Goal: Task Accomplishment & Management: Use online tool/utility

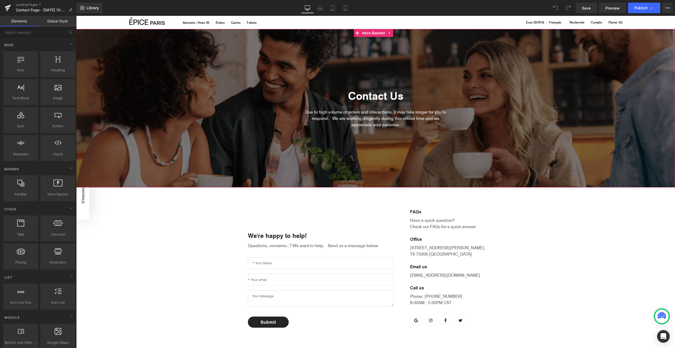
click at [368, 86] on div "Contact Us Heading Due to high volume of orders and interactions, it may take l…" at bounding box center [376, 106] width 156 height 50
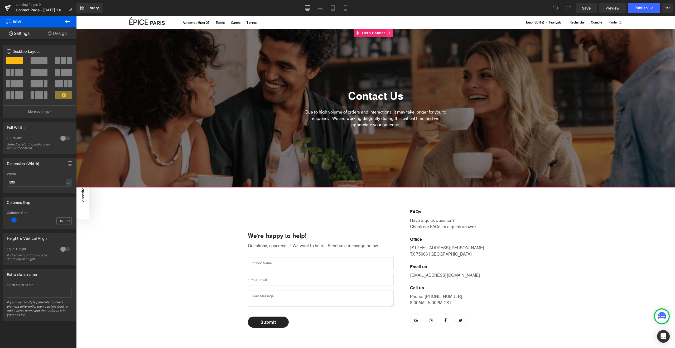
click at [389, 33] on icon at bounding box center [390, 33] width 4 height 4
click at [393, 31] on icon at bounding box center [394, 33] width 4 height 4
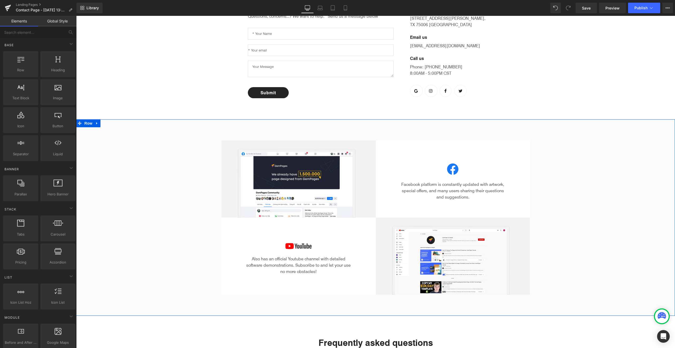
scroll to position [68, 0]
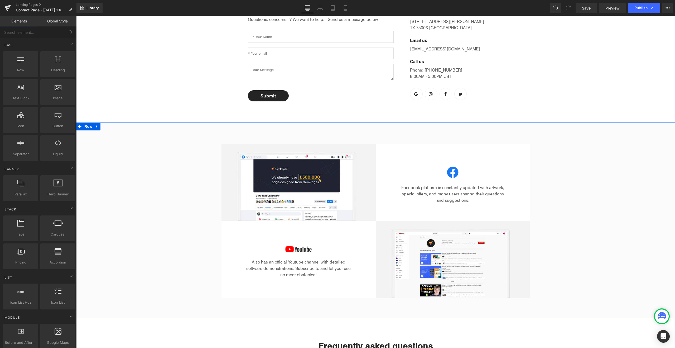
click at [149, 183] on div "Image Image Facebook platform is constantly updated with artwork, special offer…" at bounding box center [375, 221] width 599 height 154
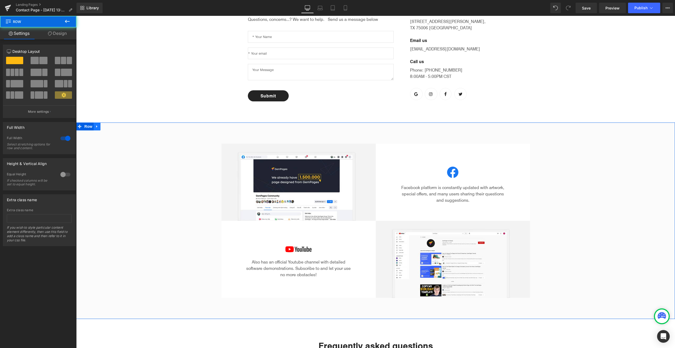
click at [95, 129] on link at bounding box center [97, 126] width 7 height 8
click at [107, 129] on link at bounding box center [110, 126] width 7 height 8
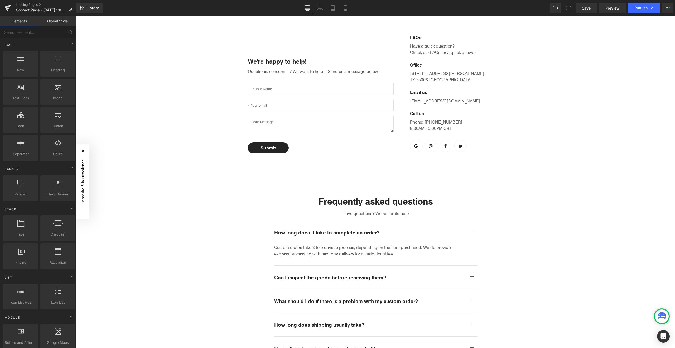
scroll to position [0, 0]
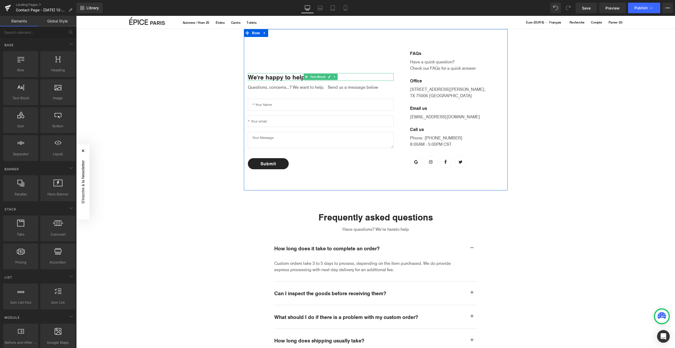
click at [284, 75] on p "We're happy to help!" at bounding box center [321, 77] width 146 height 8
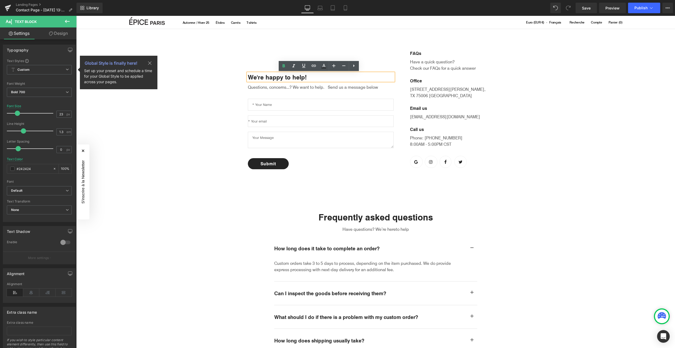
click at [286, 77] on p "We're happy to help!" at bounding box center [321, 77] width 146 height 8
click at [191, 114] on div "We're happy to help! Text Block Questions, concerns...? We want to help. Send u…" at bounding box center [375, 293] width 599 height 529
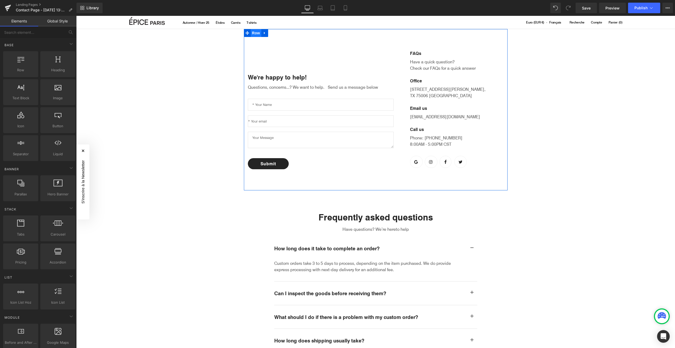
click at [253, 33] on span "Row" at bounding box center [256, 33] width 11 height 8
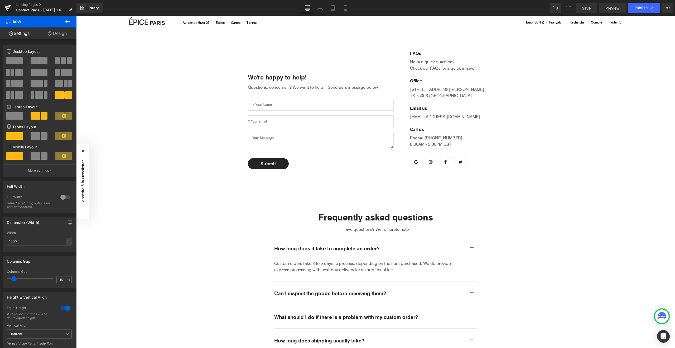
click at [63, 21] on button at bounding box center [67, 22] width 18 height 12
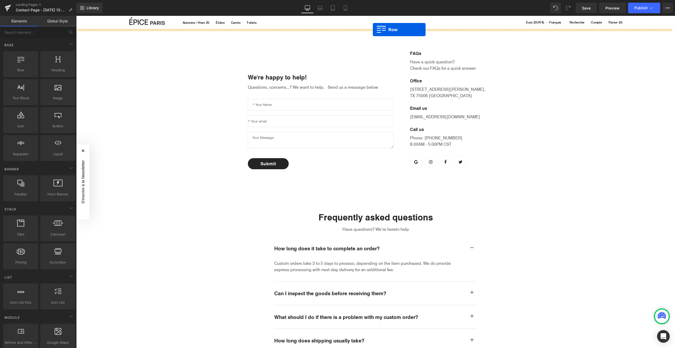
drag, startPoint x: 94, startPoint y: 85, endPoint x: 373, endPoint y: 30, distance: 284.3
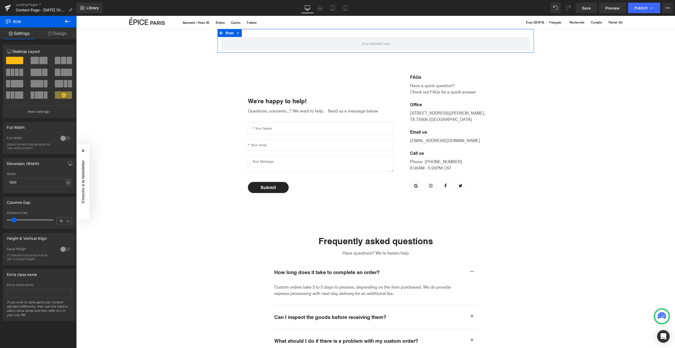
click at [35, 59] on span at bounding box center [35, 60] width 8 height 7
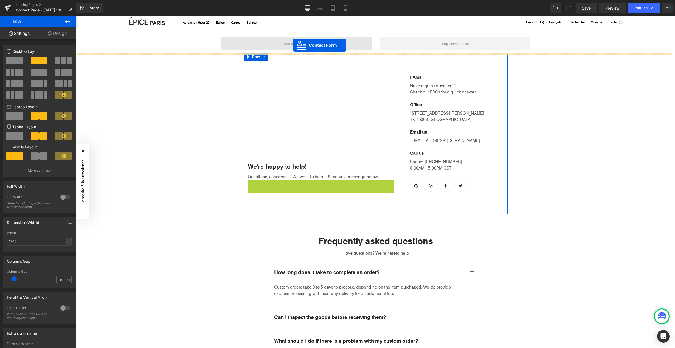
drag, startPoint x: 321, startPoint y: 117, endPoint x: 293, endPoint y: 45, distance: 77.1
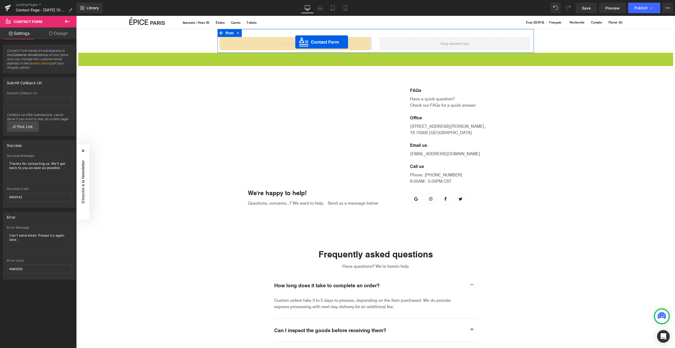
drag, startPoint x: 375, startPoint y: 56, endPoint x: 295, endPoint y: 42, distance: 81.1
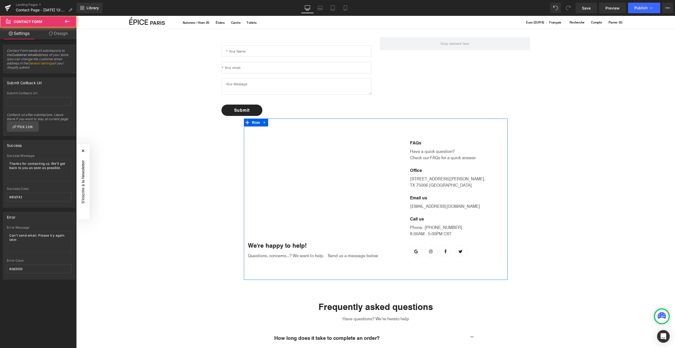
click at [326, 211] on div "We're happy to help! Text Block Questions, concerns...? We want to help. Send u…" at bounding box center [321, 199] width 154 height 119
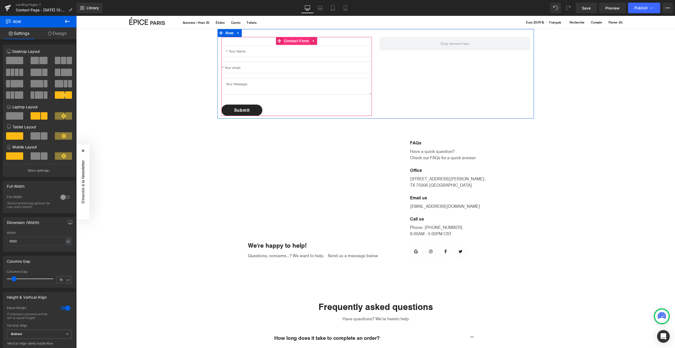
click at [290, 42] on span "Contact Form" at bounding box center [297, 41] width 28 height 8
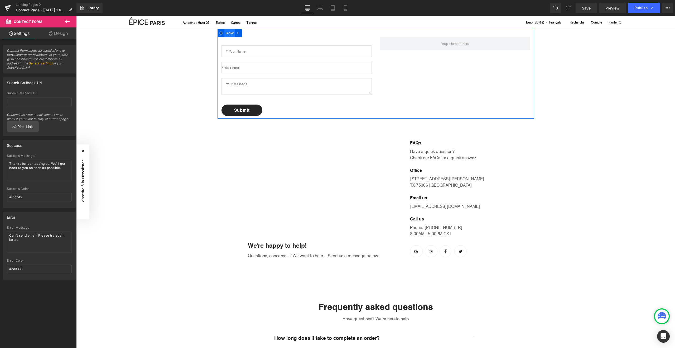
click at [226, 33] on span "Row" at bounding box center [230, 33] width 11 height 8
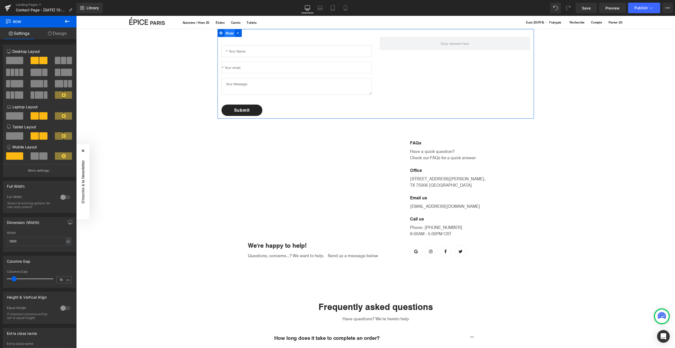
click at [226, 34] on span "Row" at bounding box center [230, 33] width 11 height 8
click at [65, 21] on icon at bounding box center [67, 21] width 6 height 6
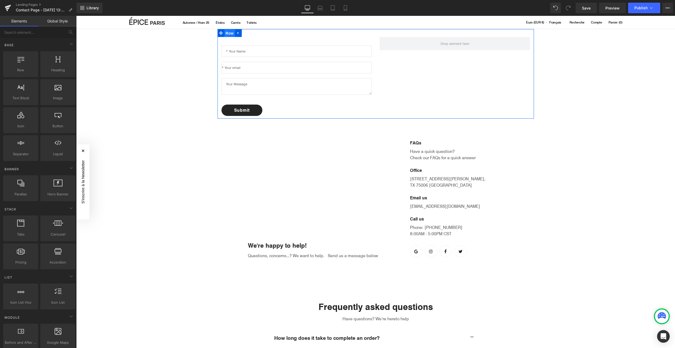
click at [228, 34] on span "Row" at bounding box center [230, 33] width 11 height 8
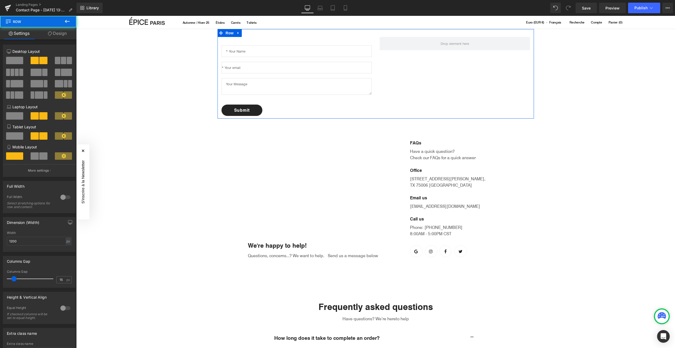
click at [58, 35] on link "Design" at bounding box center [57, 33] width 38 height 12
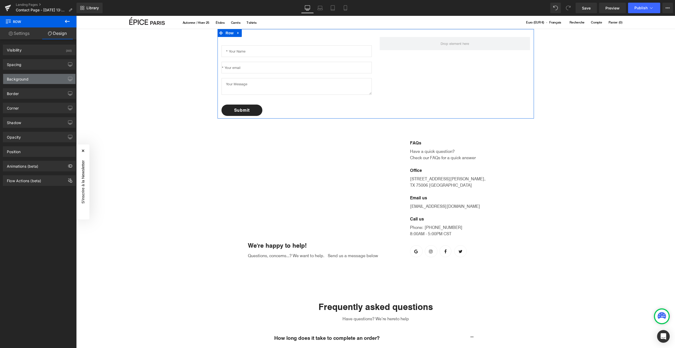
click at [27, 75] on div "Background" at bounding box center [18, 77] width 22 height 7
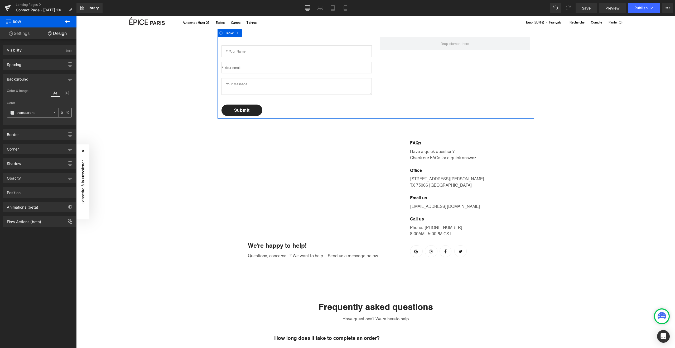
click at [30, 113] on input "transparent" at bounding box center [34, 113] width 34 height 6
click at [12, 113] on span at bounding box center [12, 113] width 4 height 4
click at [13, 112] on span at bounding box center [12, 113] width 4 height 4
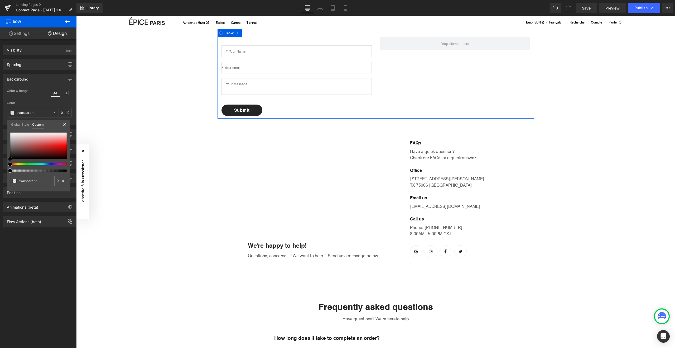
type input "#e3d8d8"
type input "100"
type input "#e3d8d8"
type input "100"
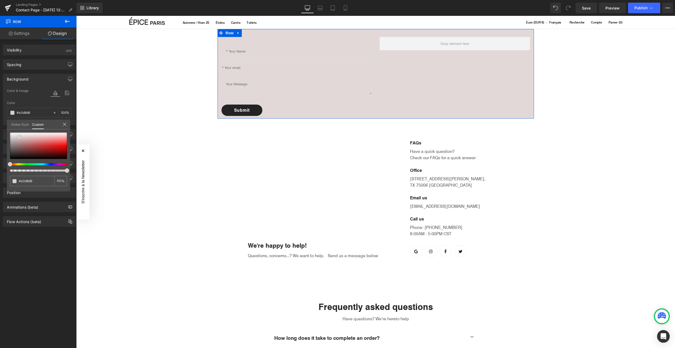
type input "#e1d5d5"
type input "#bda7a7"
type input "#ac9494"
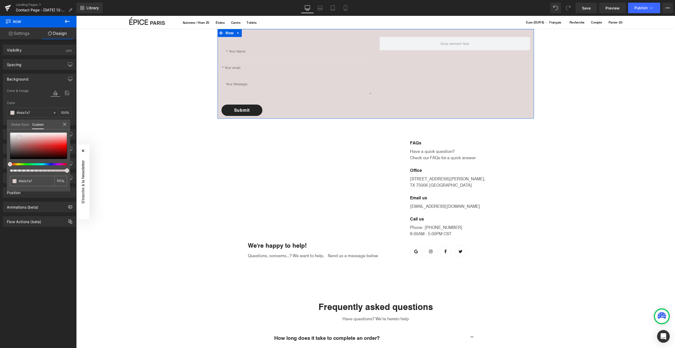
type input "#ac9494"
type input "#a88e8e"
type input "#937b7b"
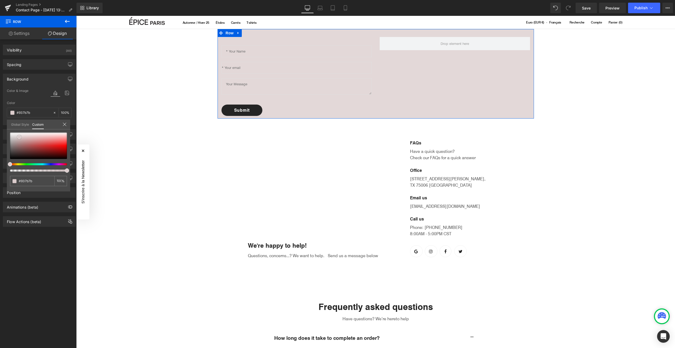
type input "#8a7474"
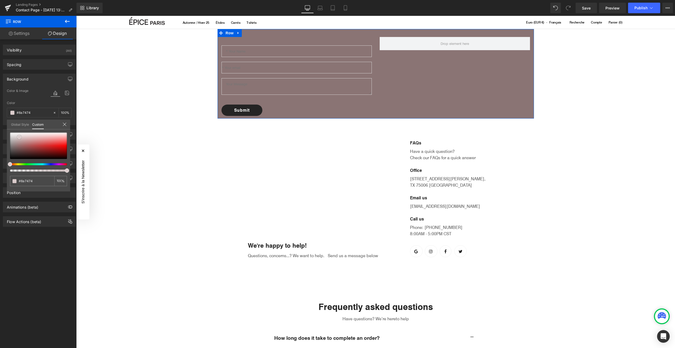
type input "#867272"
type input "#847070"
type input "#816e6e"
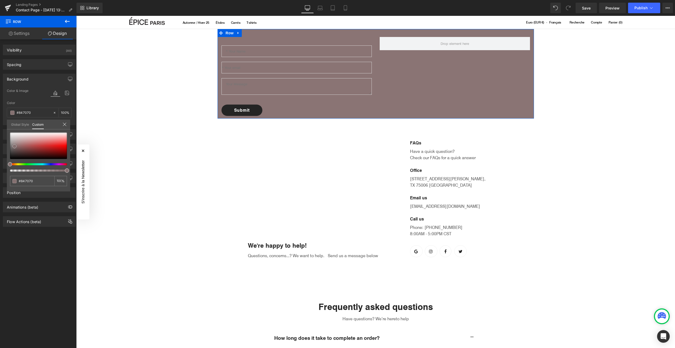
type input "#816e6e"
type input "#806f6f"
type input "#7c6e6e"
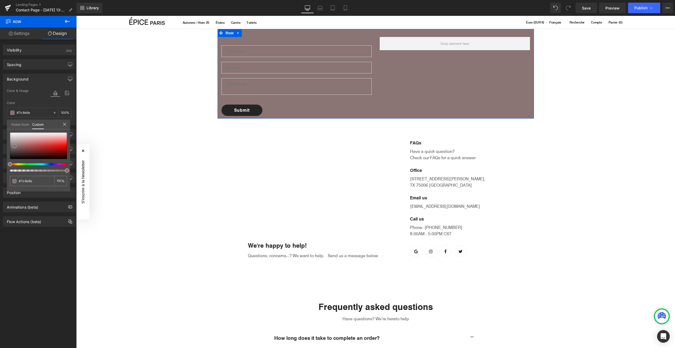
type input "#786d6d"
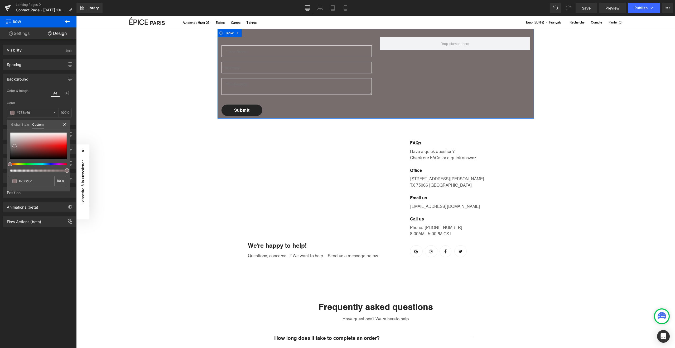
type input "#776e6e"
type input "#766f6f"
type input "#7a7575"
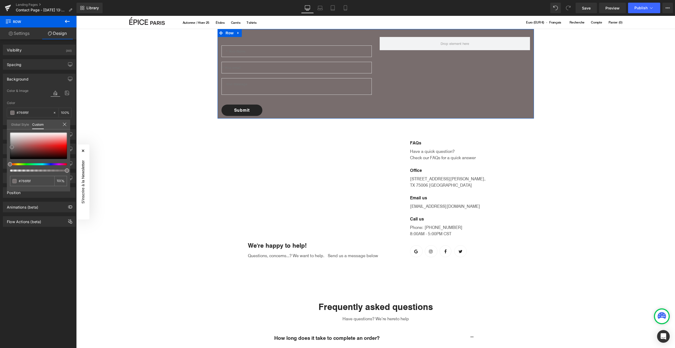
type input "#7a7575"
type input "#898989"
type input "#999999"
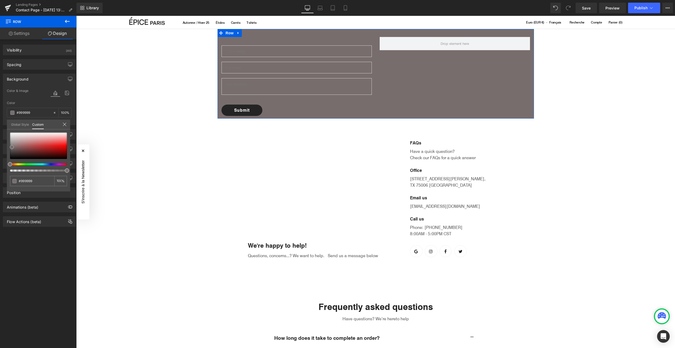
type input "#a0a0a0"
type input "#a3a3a3"
type input "#aaaaaa"
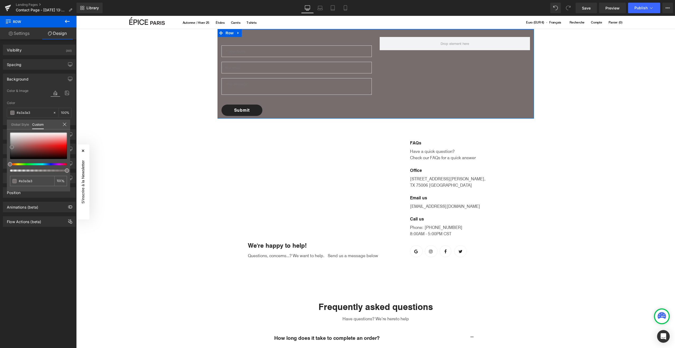
type input "#aaaaaa"
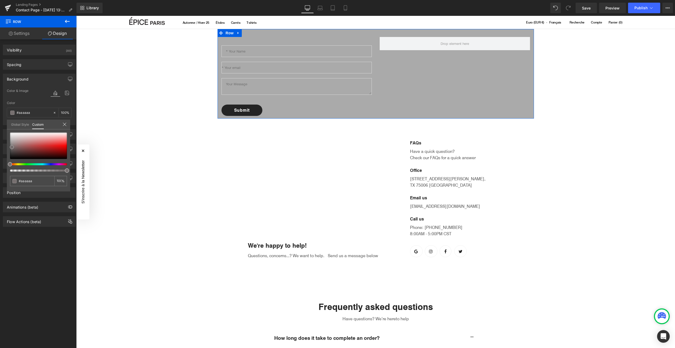
type input "#adadad"
type input "#b5b5b5"
type input "#bfbfbf"
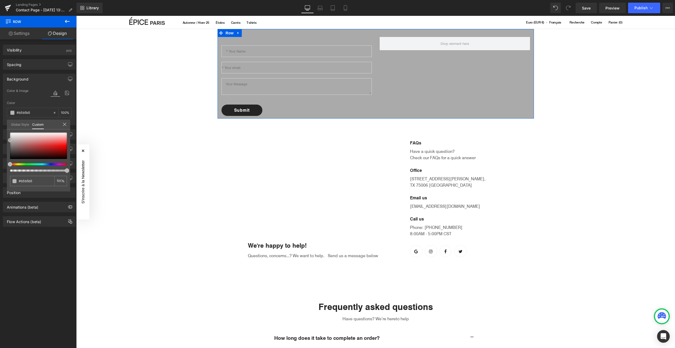
type input "#bfbfbf"
type input "#c6c6c6"
type input "#cccccc"
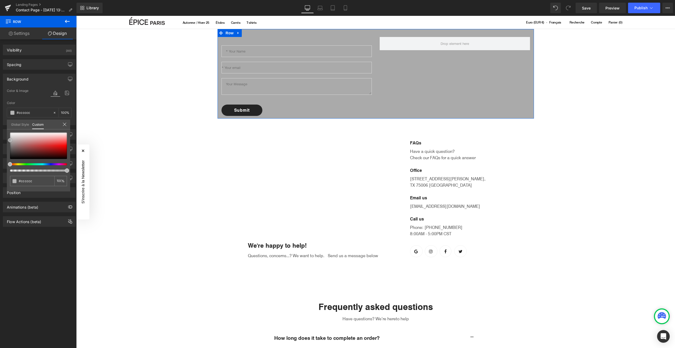
type input "#cecece"
type input "#d3d3d3"
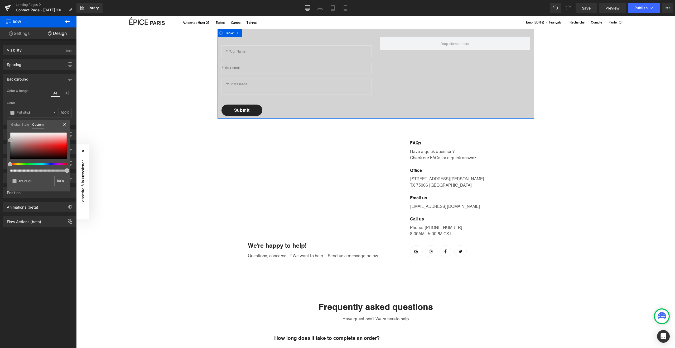
type input "#d8d8d8"
type input "#dbdbdb"
type input "#e0e0e0"
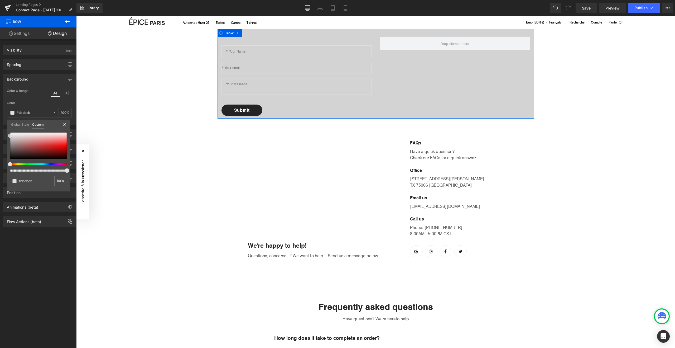
type input "#e0e0e0"
type input "#e2e2e2"
type input "#e8e8e8"
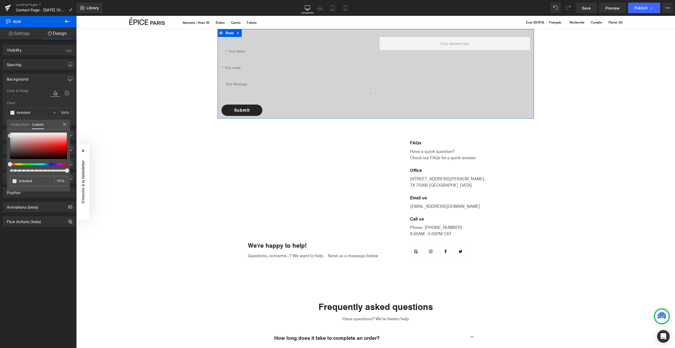
type input "#eaeaea"
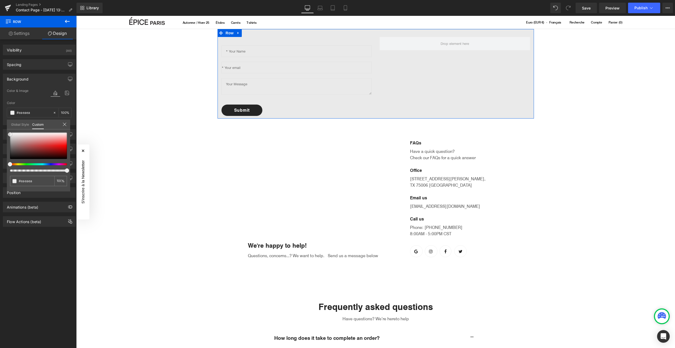
type input "#e8e8e8"
type input "#e5e5e5"
drag, startPoint x: 19, startPoint y: 137, endPoint x: 8, endPoint y: 135, distance: 11.2
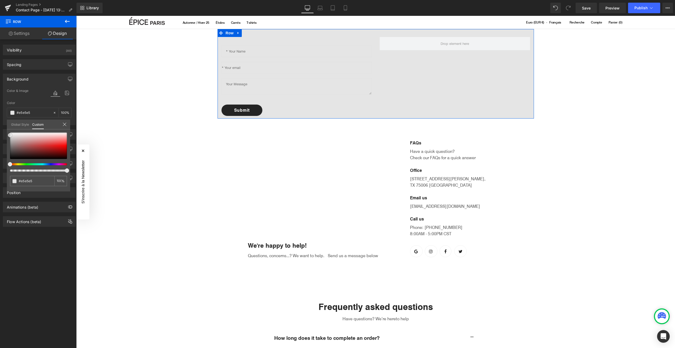
click at [10, 135] on div at bounding box center [38, 145] width 57 height 26
click at [64, 125] on icon at bounding box center [65, 124] width 4 height 4
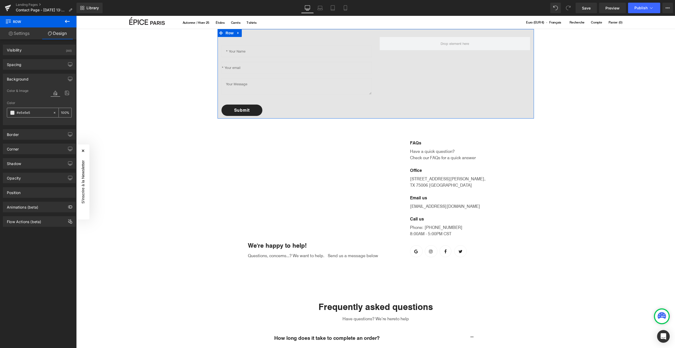
click at [54, 113] on icon at bounding box center [55, 113] width 2 height 2
type input "none"
type input "0"
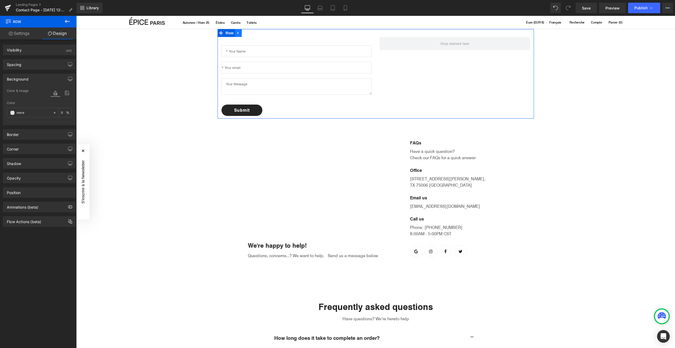
click at [237, 35] on icon at bounding box center [239, 33] width 4 height 4
click at [227, 40] on div "32px" at bounding box center [297, 41] width 150 height 8
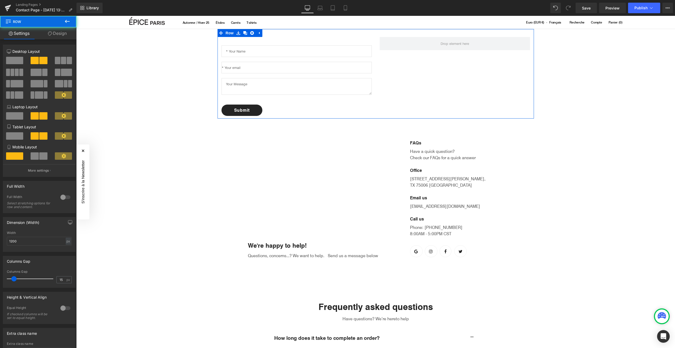
click at [218, 45] on div "Text Field Email Field Text Area Submit Submit Button Contact Form 32px" at bounding box center [297, 76] width 158 height 79
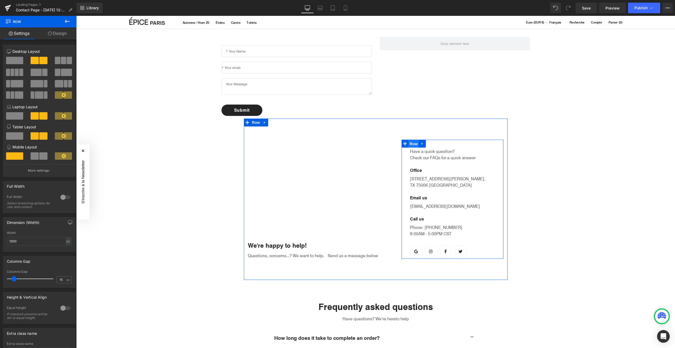
click at [412, 144] on span "Row" at bounding box center [414, 144] width 11 height 8
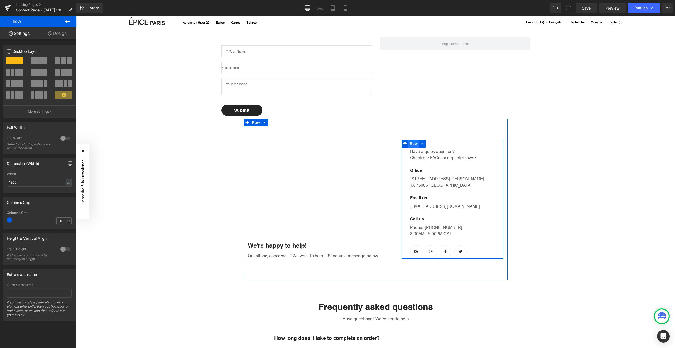
click at [412, 144] on span "Row" at bounding box center [414, 144] width 11 height 8
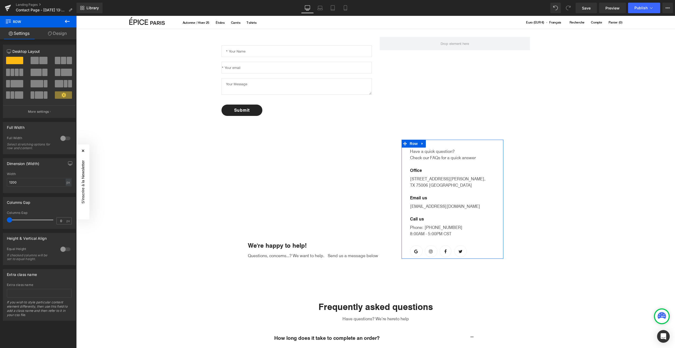
click at [58, 35] on link "Design" at bounding box center [57, 33] width 38 height 12
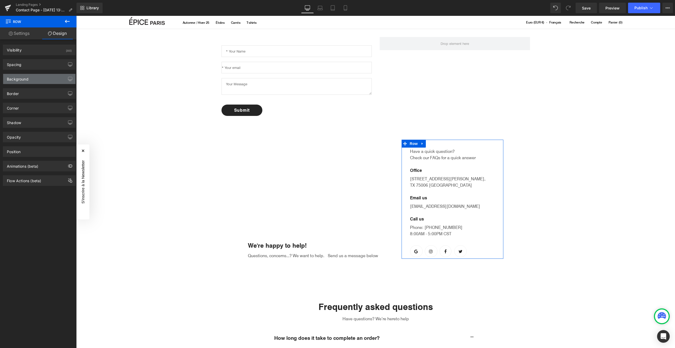
click at [20, 78] on div "Background" at bounding box center [18, 77] width 22 height 7
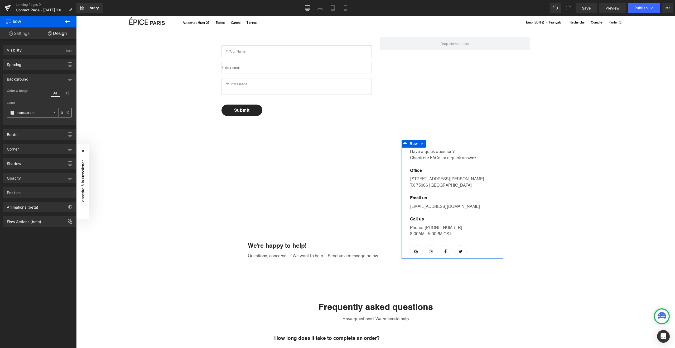
click at [27, 113] on input "transparent" at bounding box center [34, 113] width 34 height 6
type input "F5F"
type input "100"
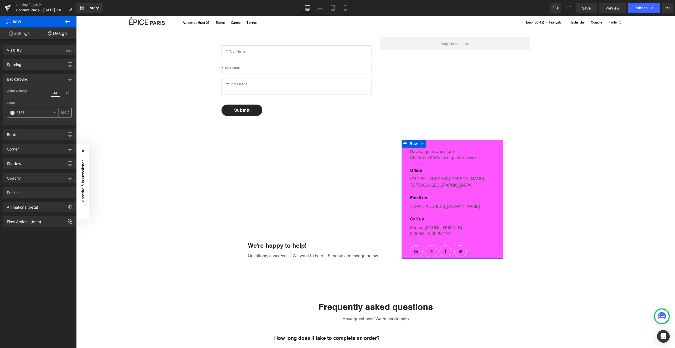
type input "F5F5F"
type input "0"
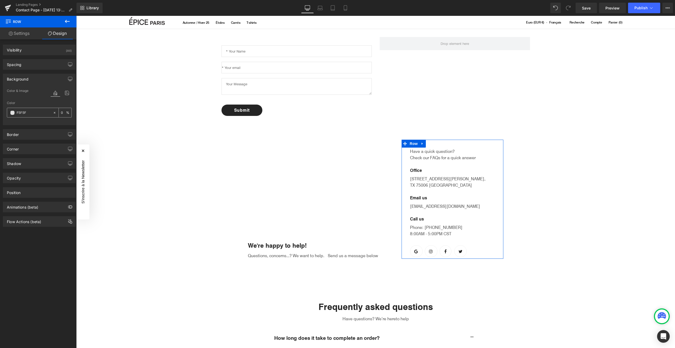
type input "F5F5F5"
type input "100"
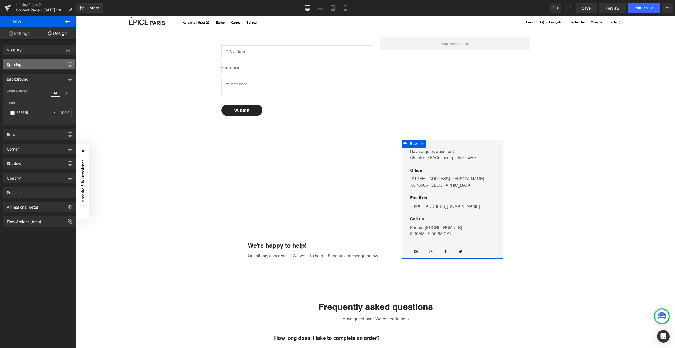
type input "#f5f5f5"
click at [31, 66] on div "Spacing" at bounding box center [39, 64] width 72 height 10
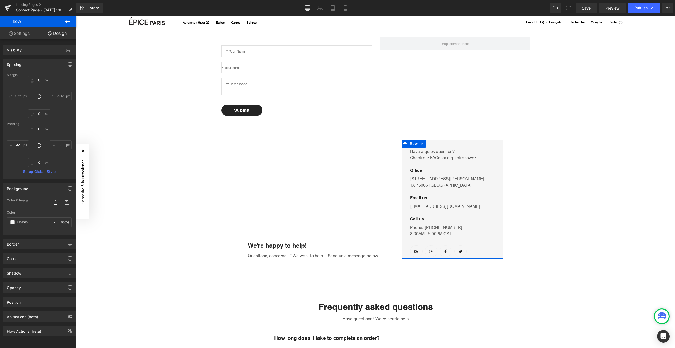
click at [15, 94] on input "auto" at bounding box center [18, 96] width 22 height 9
click at [37, 113] on input "0" at bounding box center [39, 113] width 22 height 9
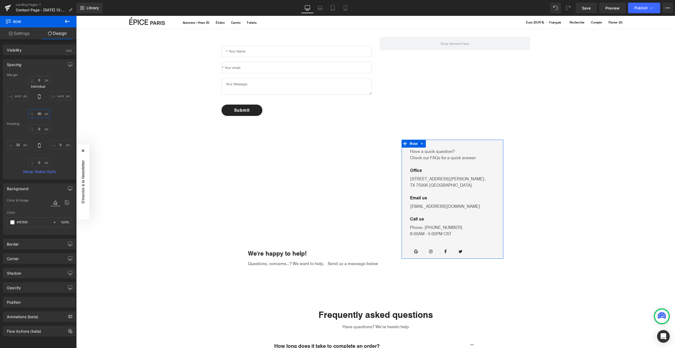
type input "30"
click at [39, 97] on icon at bounding box center [39, 96] width 5 height 5
type input "0"
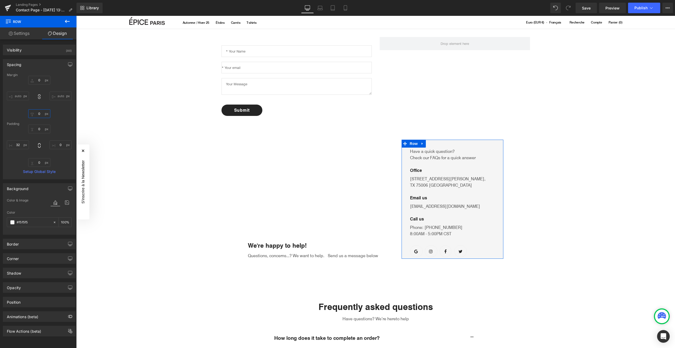
click at [32, 113] on input "0" at bounding box center [39, 113] width 22 height 9
type input "30"
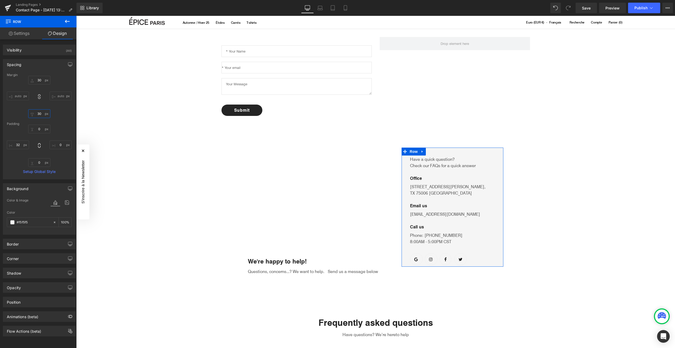
type input "3"
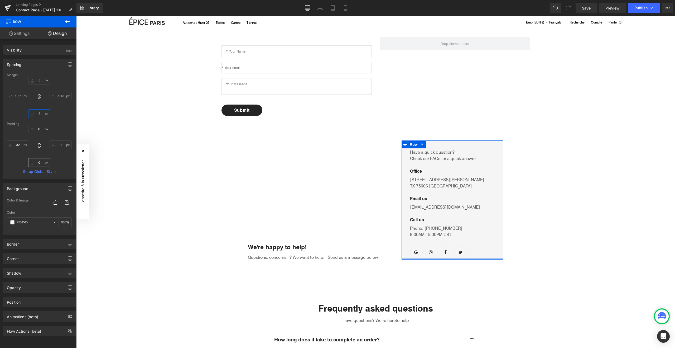
type input "3"
click at [37, 163] on input "0" at bounding box center [39, 162] width 22 height 9
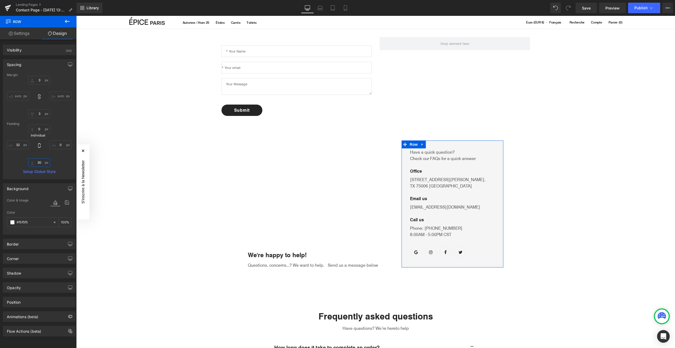
type input "30"
click at [38, 146] on icon at bounding box center [39, 145] width 5 height 5
type input "32"
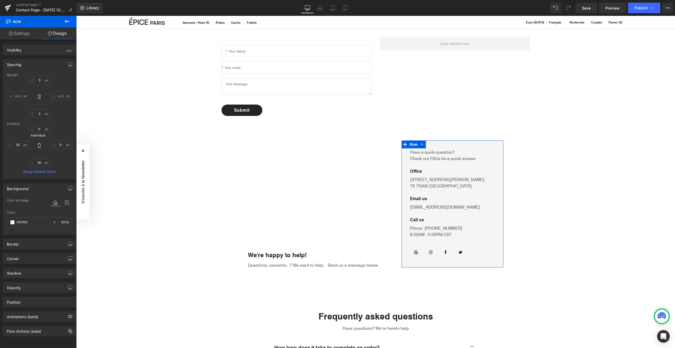
type input "32"
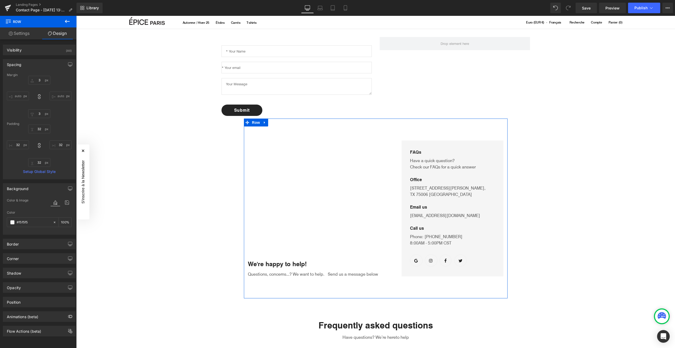
click at [366, 114] on div "Text Field Email Field Text Area Submit Submit Button Contact Form 32px" at bounding box center [297, 76] width 150 height 79
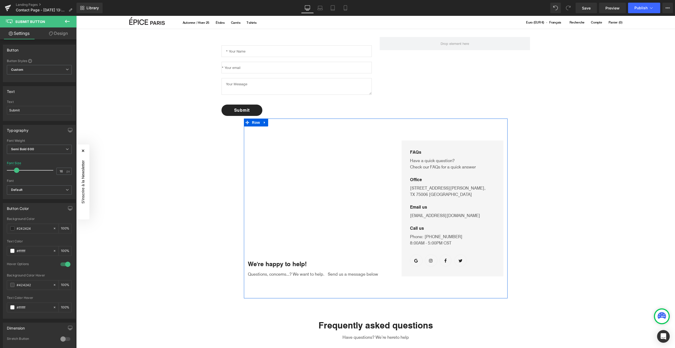
click at [283, 173] on div "We're happy to help! Text Block Questions, concerns...? We want to help. Send u…" at bounding box center [321, 208] width 154 height 137
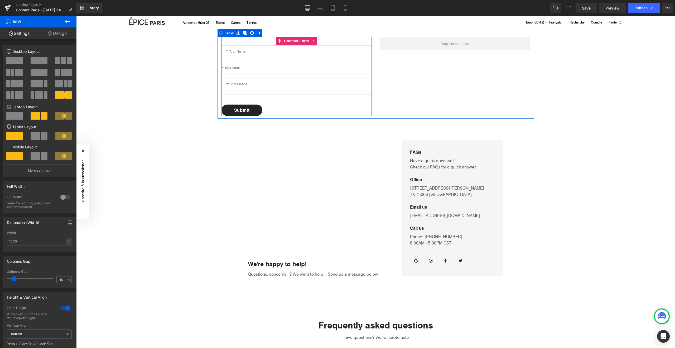
click at [309, 57] on div "Text Field Email Field Text Area Submit Submit Button" at bounding box center [297, 80] width 150 height 70
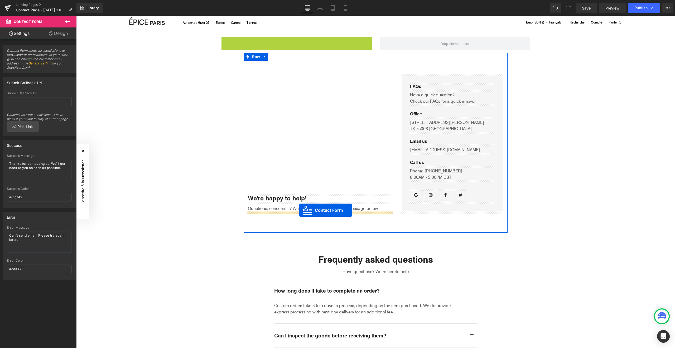
drag, startPoint x: 298, startPoint y: 42, endPoint x: 299, endPoint y: 210, distance: 168.1
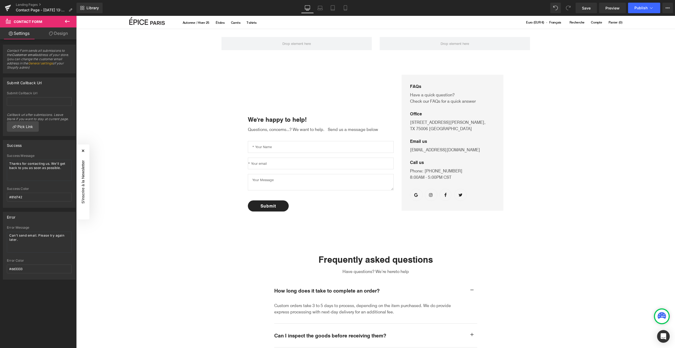
click at [211, 232] on div "Row We're happy to help! Text Block Questions, concerns...? We want to help. Se…" at bounding box center [375, 314] width 599 height 571
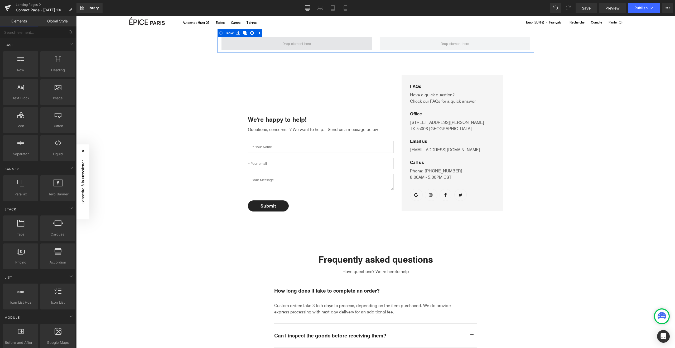
click at [227, 42] on span at bounding box center [297, 43] width 150 height 13
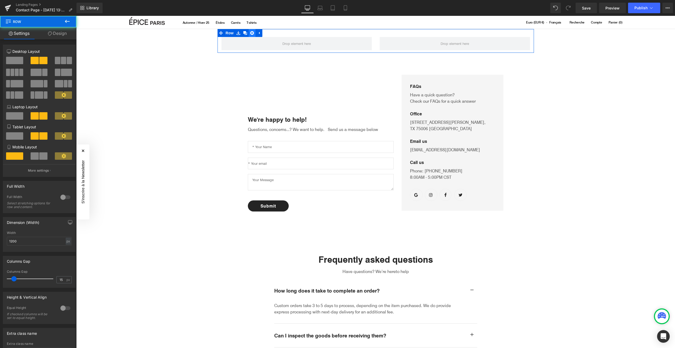
click at [251, 34] on icon at bounding box center [252, 33] width 4 height 4
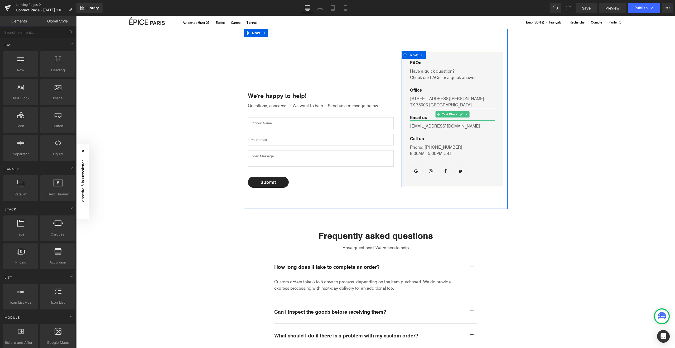
click at [420, 117] on p "Email us" at bounding box center [452, 117] width 85 height 6
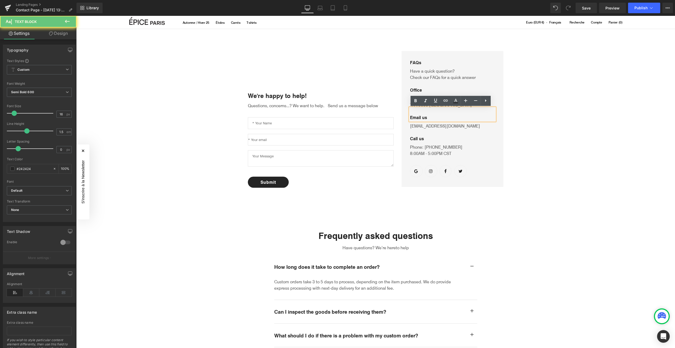
click at [418, 118] on p "Email us" at bounding box center [452, 117] width 85 height 6
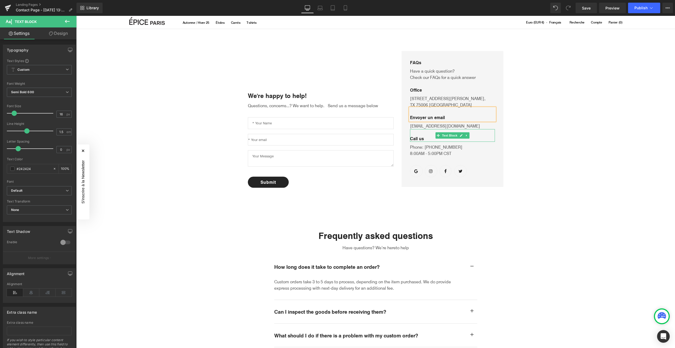
click at [416, 137] on p "Call us" at bounding box center [452, 138] width 85 height 6
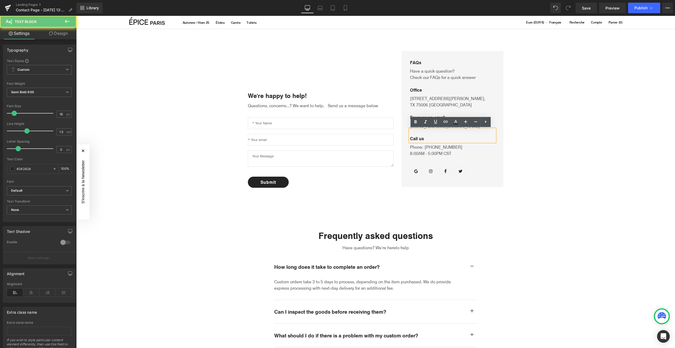
click at [418, 138] on p "Call us" at bounding box center [452, 138] width 85 height 6
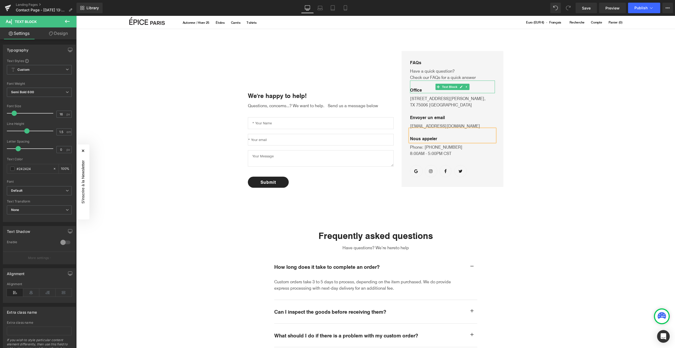
click at [427, 90] on p "Office" at bounding box center [452, 90] width 85 height 6
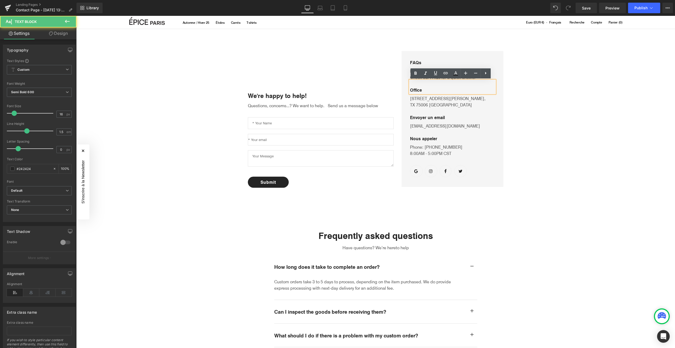
click at [414, 89] on p "Office" at bounding box center [452, 90] width 85 height 6
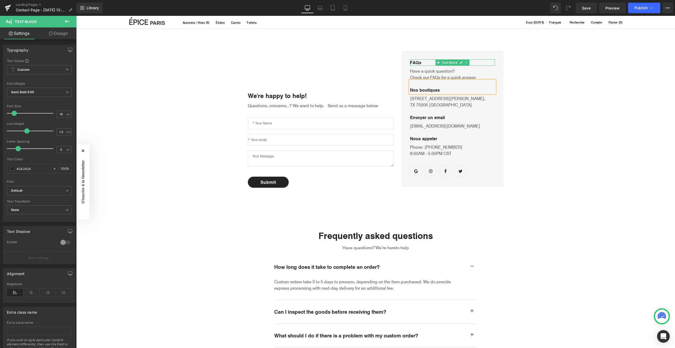
click at [419, 62] on p "FAQs" at bounding box center [452, 62] width 85 height 6
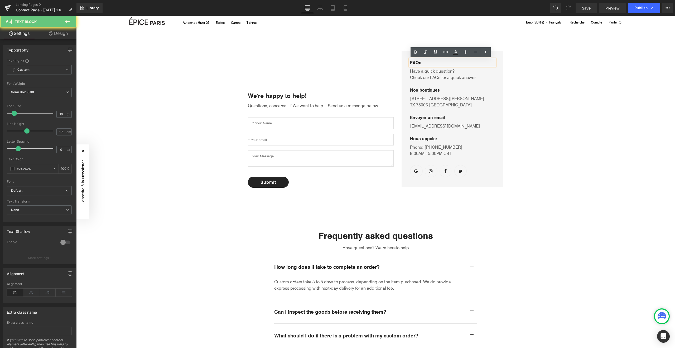
click at [419, 62] on p "FAQs" at bounding box center [452, 62] width 85 height 6
click at [418, 63] on p "FAQs" at bounding box center [452, 62] width 85 height 6
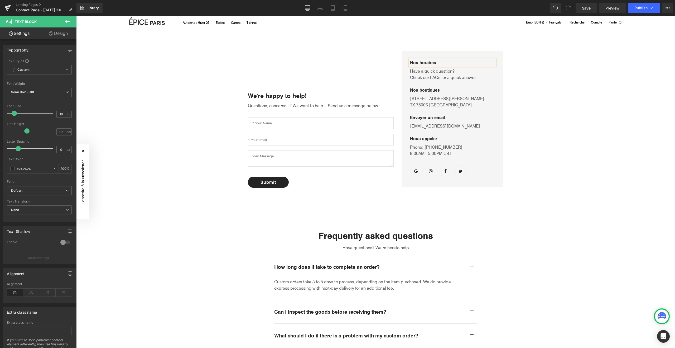
click at [606, 125] on div "We're happy to help! Text Block Questions, concerns...? We want to help. Send u…" at bounding box center [375, 303] width 599 height 548
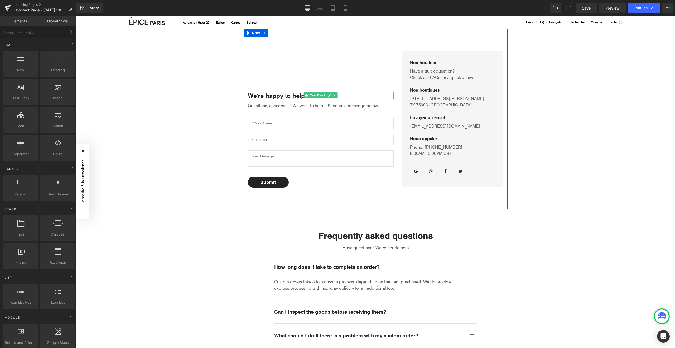
click at [272, 94] on p "We're happy to help!" at bounding box center [321, 96] width 146 height 8
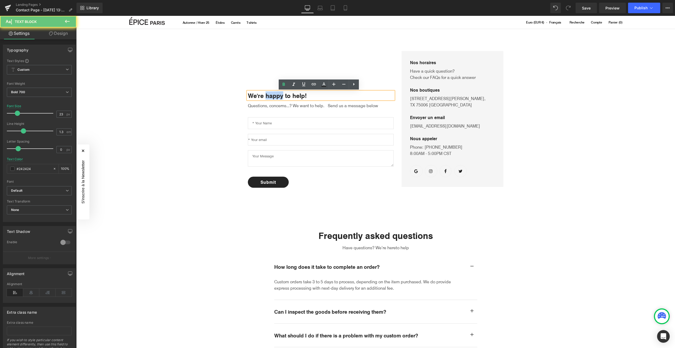
click at [272, 94] on p "We're happy to help!" at bounding box center [321, 96] width 146 height 8
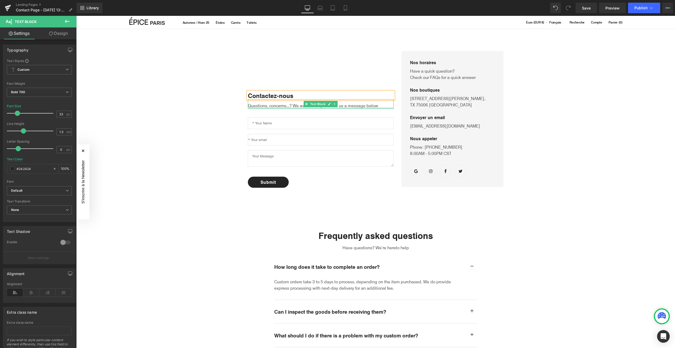
click at [277, 107] on div at bounding box center [321, 107] width 146 height 1
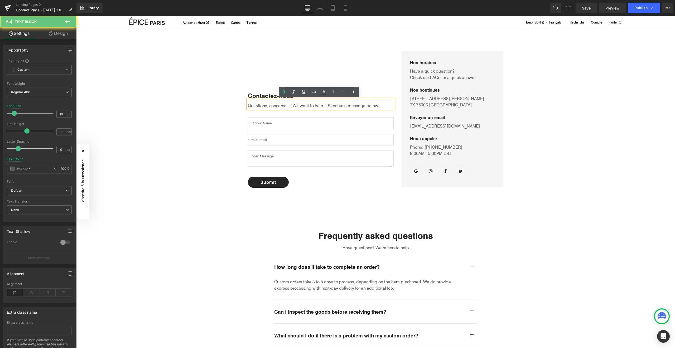
click at [277, 106] on p "Questions, concerns...? We want to help. Send us a message below" at bounding box center [321, 105] width 146 height 6
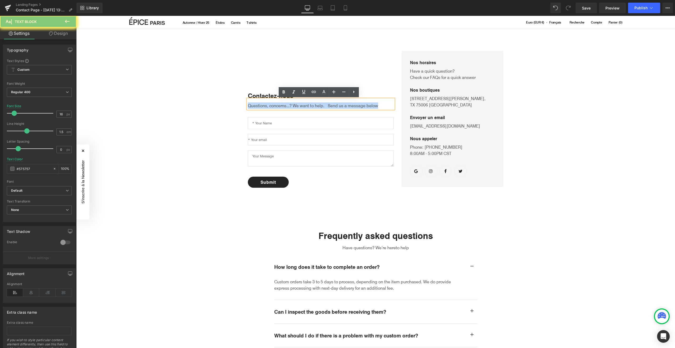
click at [277, 106] on p "Questions, concerns...? We want to help. Send us a message below" at bounding box center [321, 105] width 146 height 6
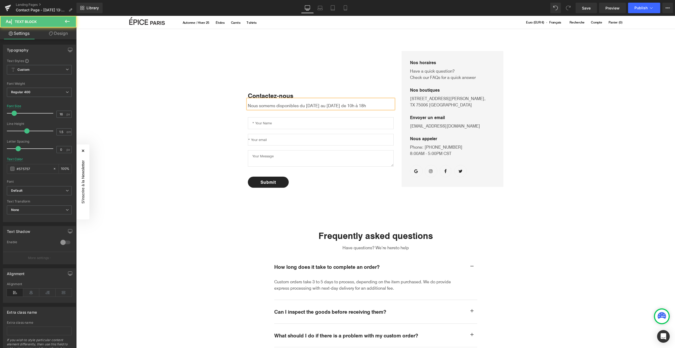
click at [264, 106] on p "Nous somems disponibles du [DATE] au [DATE] de 10h à 18h" at bounding box center [321, 105] width 146 height 6
click at [296, 196] on div "Contactez-nous Text Block Nous sommes disponibles du [DATE] au [DATE] de 10h à …" at bounding box center [376, 119] width 264 height 180
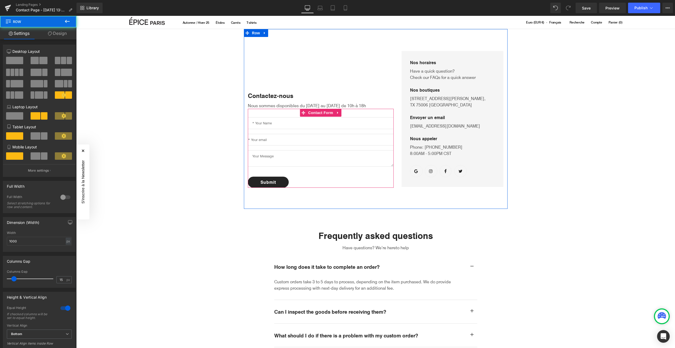
click at [278, 130] on div "Text Field Email Field Text Area Submit Submit Button" at bounding box center [321, 152] width 146 height 70
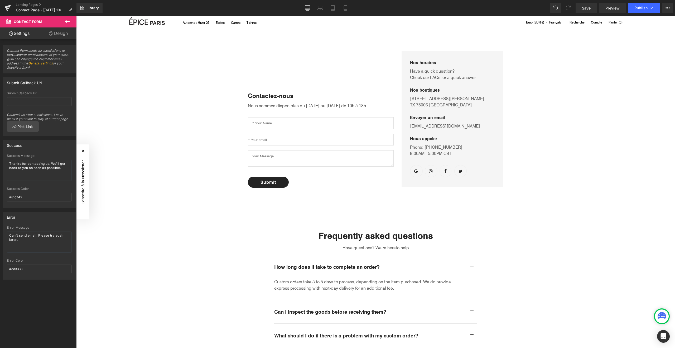
click at [215, 238] on div "Contactez-nous Text Block Nous sommes disponibles du [DATE] au [DATE] de 10h à …" at bounding box center [375, 303] width 599 height 548
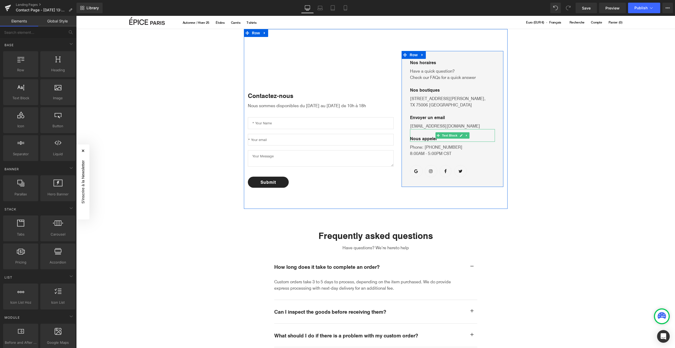
click at [430, 137] on p "Nous appeler" at bounding box center [452, 138] width 85 height 6
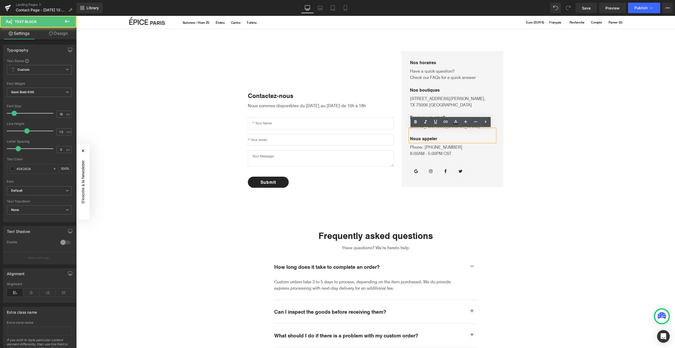
click at [534, 104] on div "Contactez-nous Text Block Nous sommes disponibles du [DATE] au [DATE] de 10h à …" at bounding box center [375, 303] width 599 height 548
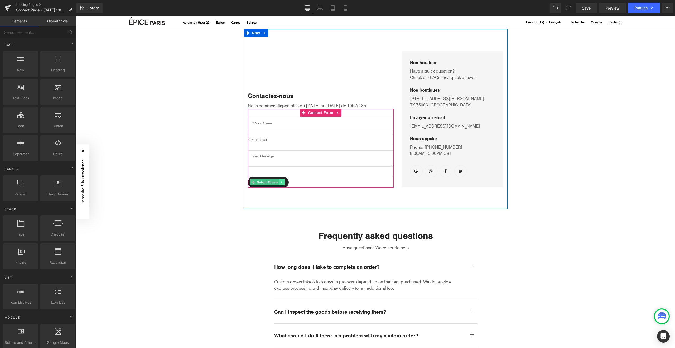
click at [279, 180] on link at bounding box center [282, 182] width 6 height 6
click at [263, 182] on span "Submit Button" at bounding box center [267, 182] width 23 height 6
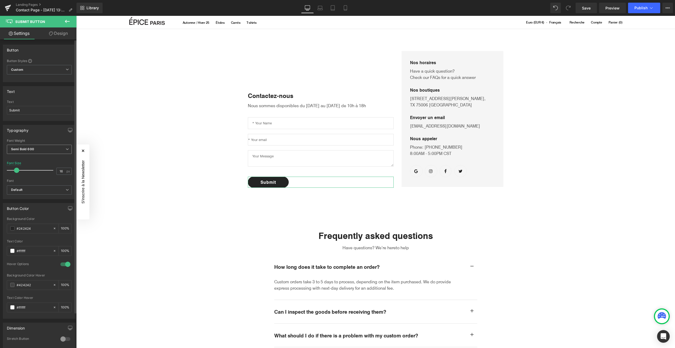
click at [39, 150] on span "Semi Bold 600" at bounding box center [39, 149] width 65 height 9
click at [31, 181] on div "Medium 500" at bounding box center [24, 180] width 19 height 4
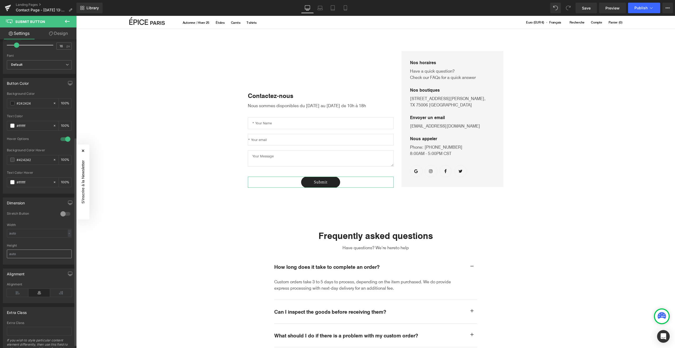
scroll to position [150, 0]
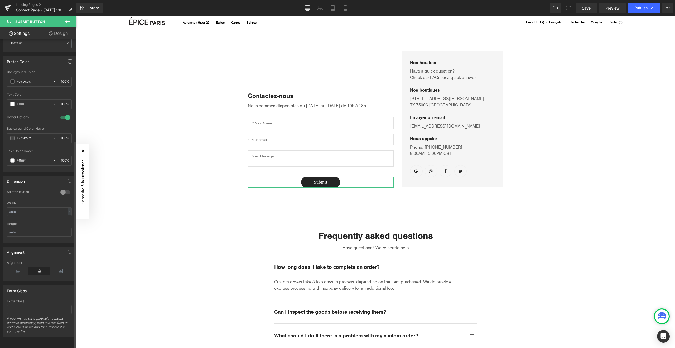
click at [61, 188] on div at bounding box center [65, 192] width 13 height 8
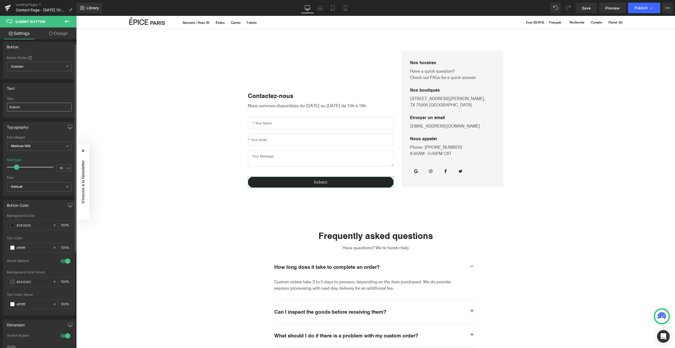
scroll to position [0, 0]
click at [28, 112] on input "Submit" at bounding box center [39, 110] width 65 height 9
type input "Envoyer un message"
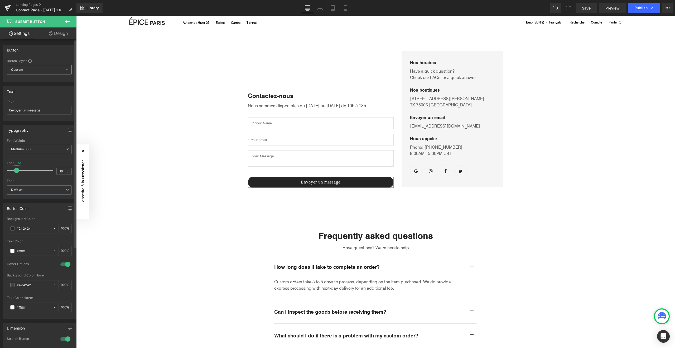
click at [31, 70] on span "Custom Setup Global Style" at bounding box center [39, 69] width 65 height 9
click at [33, 70] on span "Custom Setup Global Style" at bounding box center [38, 69] width 63 height 9
click at [41, 73] on span "Custom Setup Global Style" at bounding box center [39, 69] width 65 height 9
click at [31, 91] on div "Setup Global Style" at bounding box center [38, 91] width 63 height 12
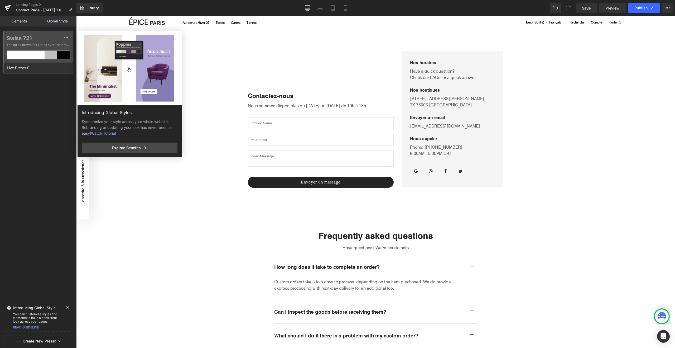
click at [45, 55] on div at bounding box center [51, 55] width 13 height 8
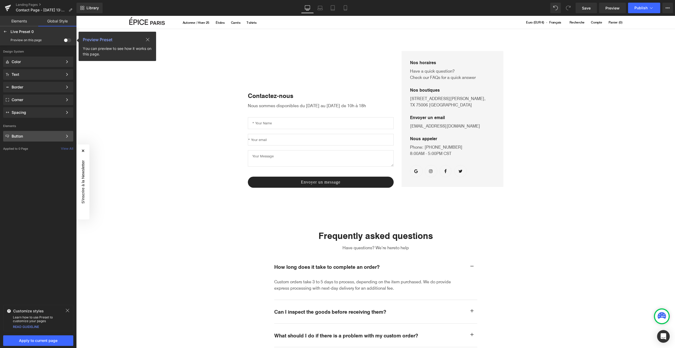
click at [42, 138] on div "Button" at bounding box center [37, 136] width 51 height 4
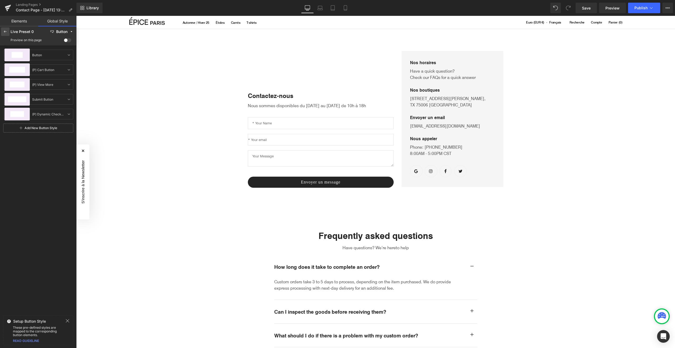
click at [4, 31] on icon at bounding box center [5, 32] width 4 height 4
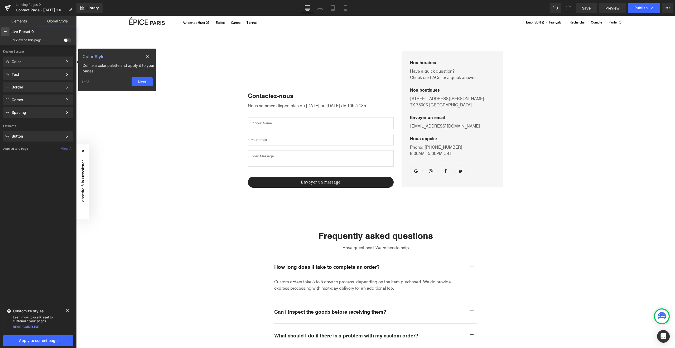
click at [5, 30] on icon at bounding box center [5, 32] width 4 height 4
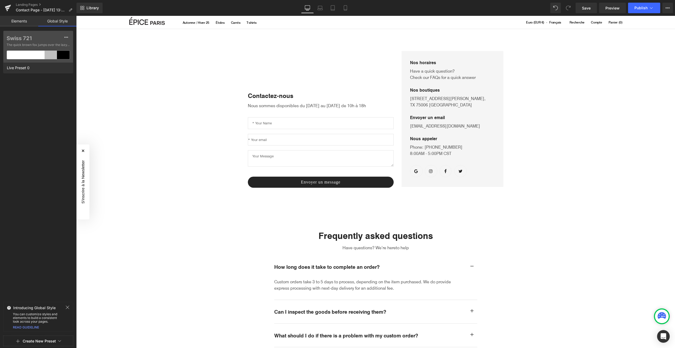
click at [20, 21] on link "Elements" at bounding box center [19, 21] width 38 height 11
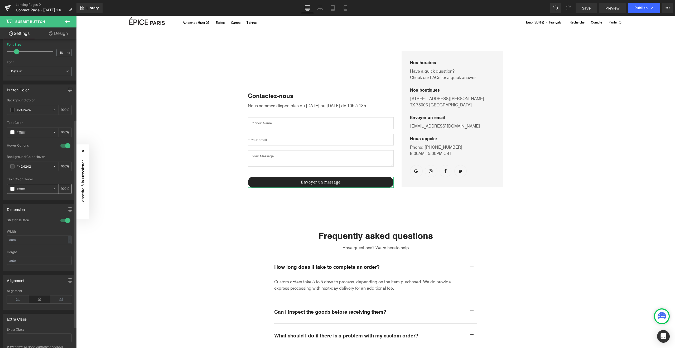
scroll to position [150, 0]
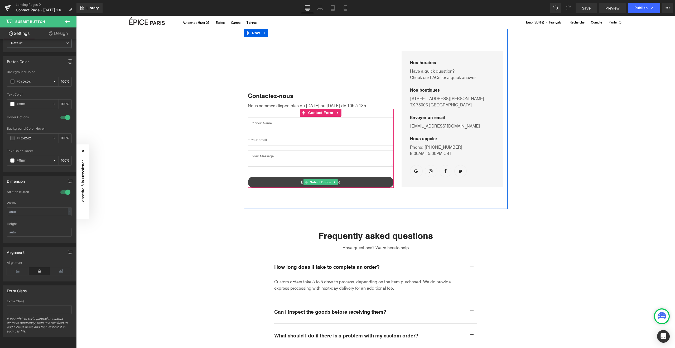
click at [293, 180] on button "Envoyer un message" at bounding box center [321, 181] width 146 height 11
click at [321, 180] on span "Submit Button" at bounding box center [320, 182] width 23 height 6
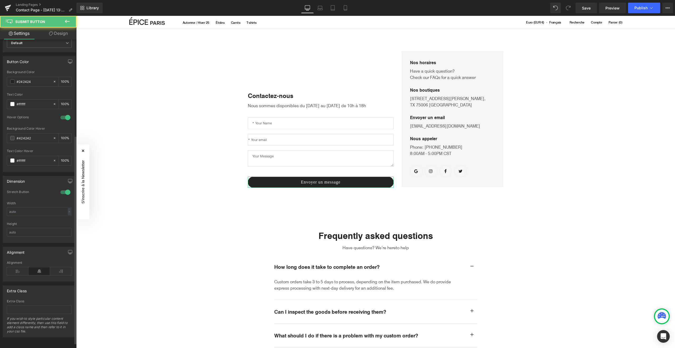
scroll to position [0, 0]
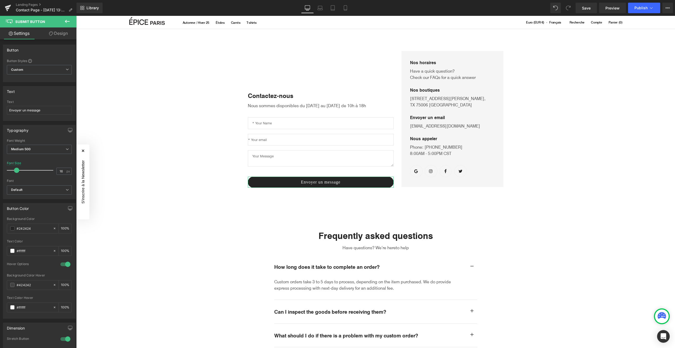
click at [58, 35] on link "Design" at bounding box center [58, 33] width 38 height 12
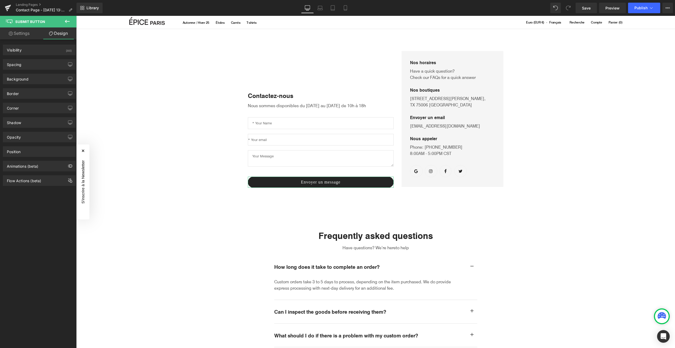
type input "#ffffff"
type input "100"
type input "0"
click at [25, 92] on div "Border" at bounding box center [39, 93] width 72 height 10
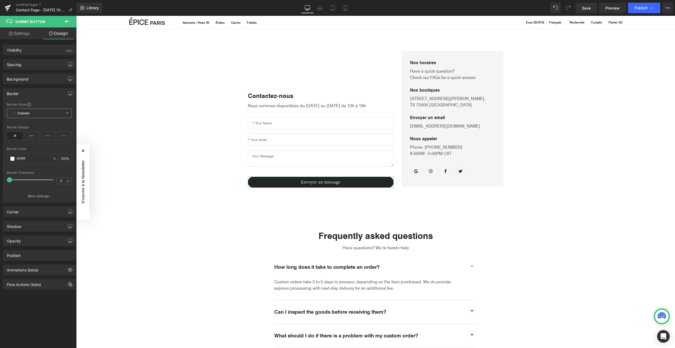
click at [34, 114] on span "Custom Setup Global Style" at bounding box center [39, 112] width 65 height 9
click at [36, 112] on span "Custom Setup Global Style" at bounding box center [39, 112] width 65 height 9
click at [32, 211] on div "Corner" at bounding box center [39, 212] width 72 height 10
click at [18, 255] on input "40" at bounding box center [15, 255] width 16 height 9
type input "0"
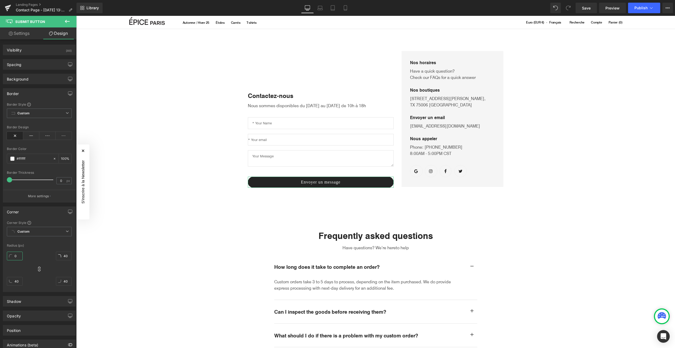
type input "0"
click at [43, 258] on div "0px 0 0px 0 0px 0 0px 0" at bounding box center [39, 270] width 65 height 42
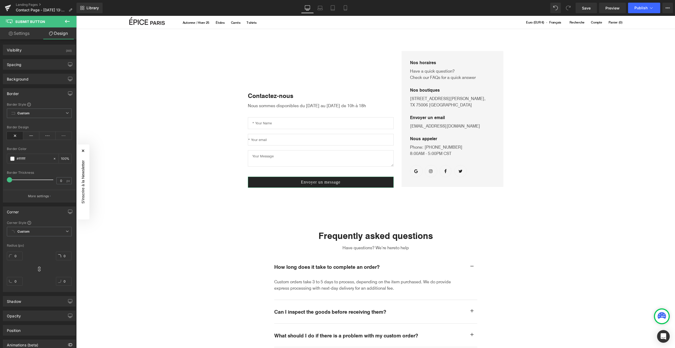
click at [23, 93] on div "Border" at bounding box center [39, 93] width 72 height 10
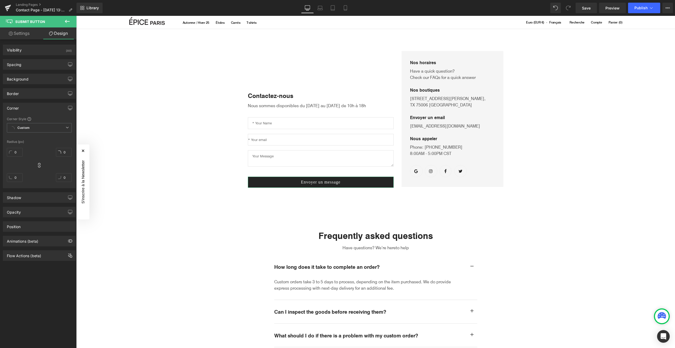
click at [19, 31] on link "Settings" at bounding box center [19, 33] width 38 height 12
type input "100"
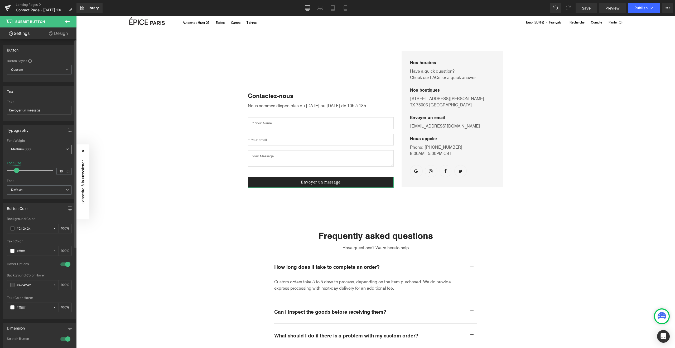
click at [32, 150] on span "Medium 500" at bounding box center [39, 149] width 65 height 9
click at [32, 149] on span "Medium 500" at bounding box center [38, 149] width 63 height 9
click at [24, 193] on span "Default" at bounding box center [39, 189] width 65 height 9
click at [31, 209] on p ""Swiss 721"" at bounding box center [26, 208] width 18 height 4
click at [34, 219] on p "Open Font Manager" at bounding box center [38, 218] width 30 height 5
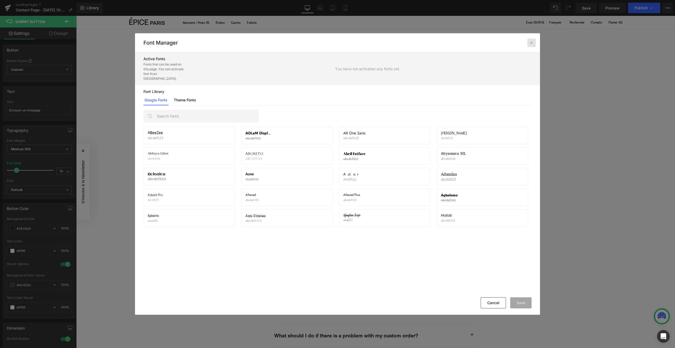
click at [534, 42] on div at bounding box center [532, 43] width 8 height 8
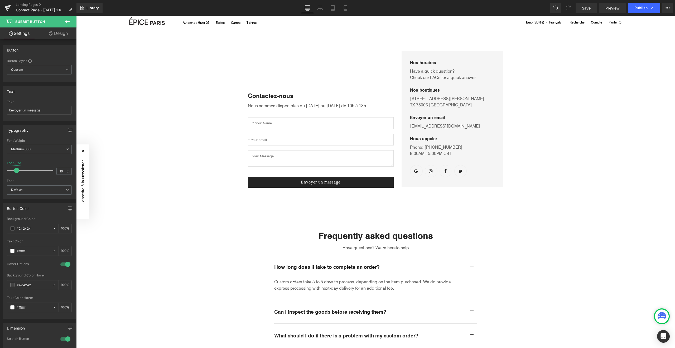
click at [76, 16] on div "80px" at bounding box center [76, 16] width 0 height 0
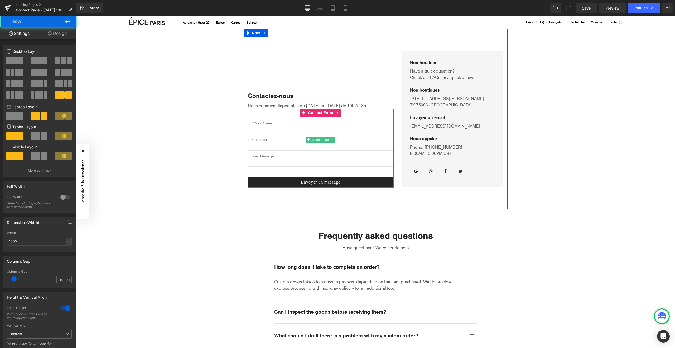
click at [291, 136] on input "email" at bounding box center [321, 140] width 146 height 12
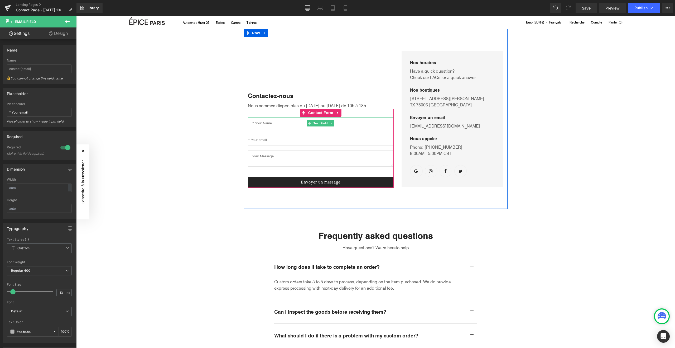
click at [297, 122] on input "text" at bounding box center [321, 123] width 146 height 12
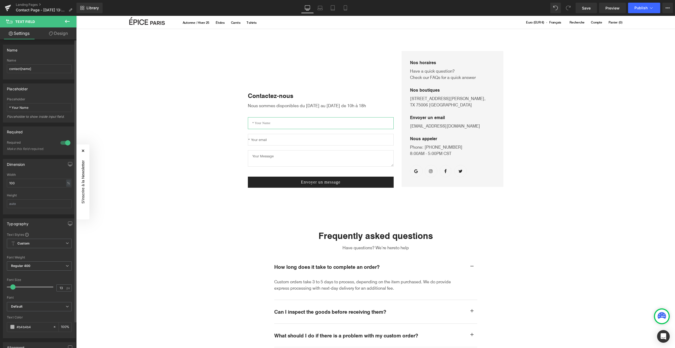
type input "14"
click at [13, 285] on span at bounding box center [13, 286] width 5 height 5
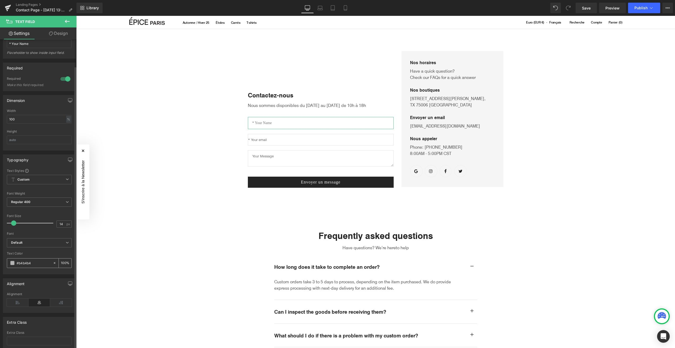
scroll to position [92, 0]
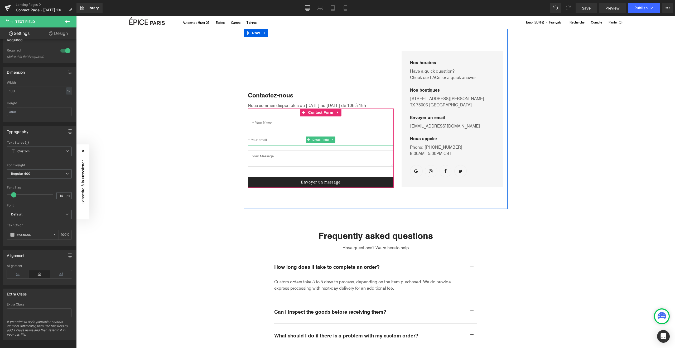
click at [263, 140] on input "email" at bounding box center [321, 140] width 146 height 12
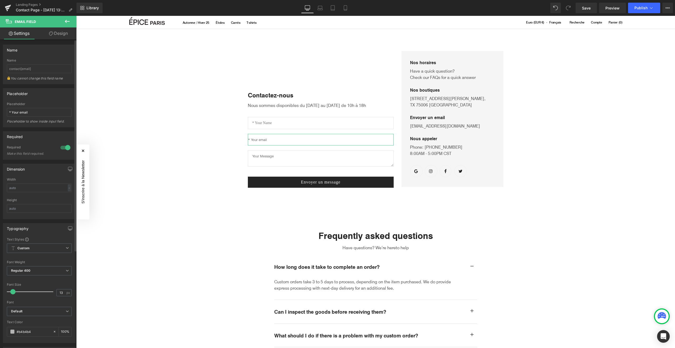
type input "14"
click at [14, 292] on span at bounding box center [13, 291] width 5 height 5
click at [271, 122] on input "text" at bounding box center [321, 123] width 146 height 12
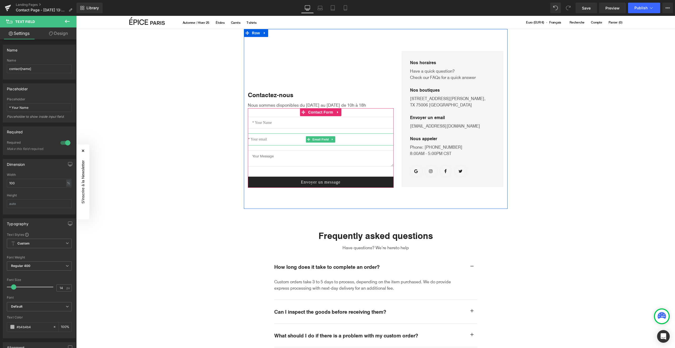
click at [257, 139] on input "email" at bounding box center [321, 139] width 146 height 12
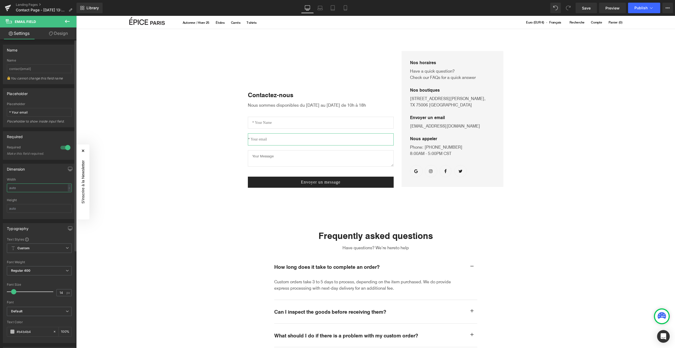
click at [29, 187] on input "text" at bounding box center [39, 187] width 65 height 9
type input "100"
click at [274, 121] on input "text" at bounding box center [321, 123] width 146 height 12
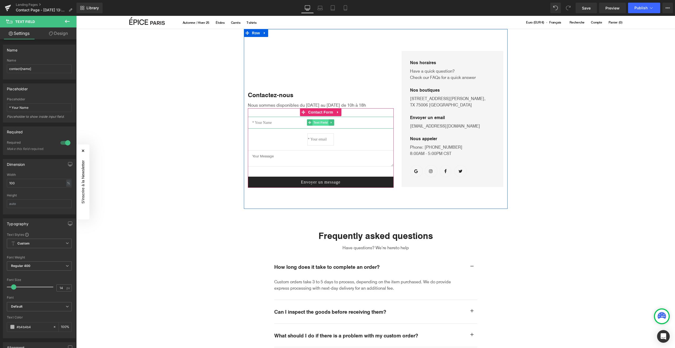
click at [321, 123] on span "Text Field" at bounding box center [321, 122] width 16 height 6
click at [264, 140] on div at bounding box center [321, 139] width 146 height 12
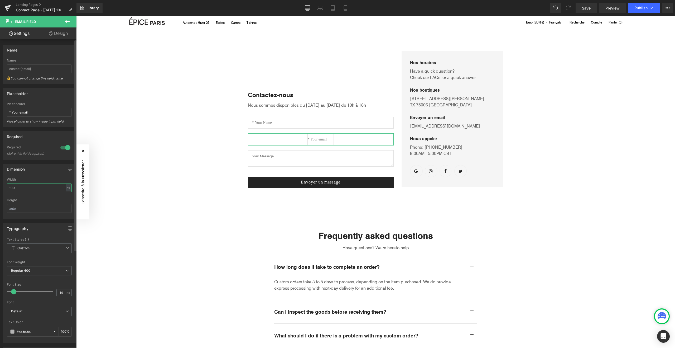
click at [44, 190] on input "100" at bounding box center [39, 187] width 65 height 9
type input "0"
click at [58, 198] on div "Height" at bounding box center [39, 200] width 65 height 4
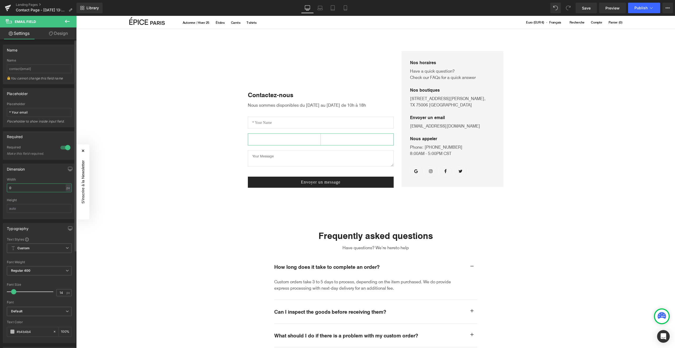
click at [23, 187] on input "0" at bounding box center [39, 187] width 65 height 9
click at [50, 195] on div at bounding box center [39, 196] width 65 height 3
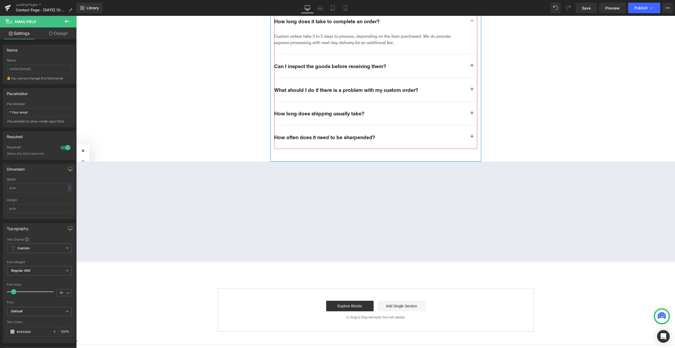
scroll to position [250, 0]
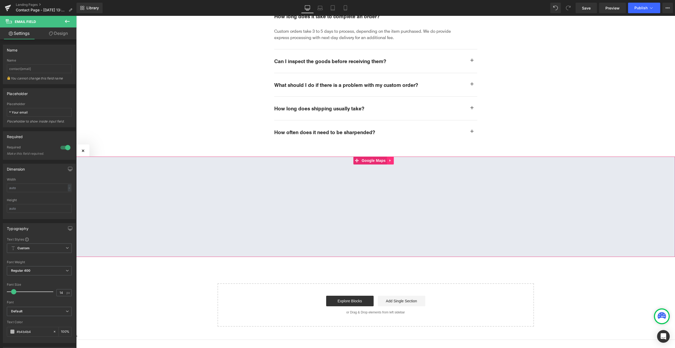
click at [392, 160] on icon at bounding box center [391, 160] width 4 height 4
click at [395, 160] on icon at bounding box center [394, 161] width 4 height 4
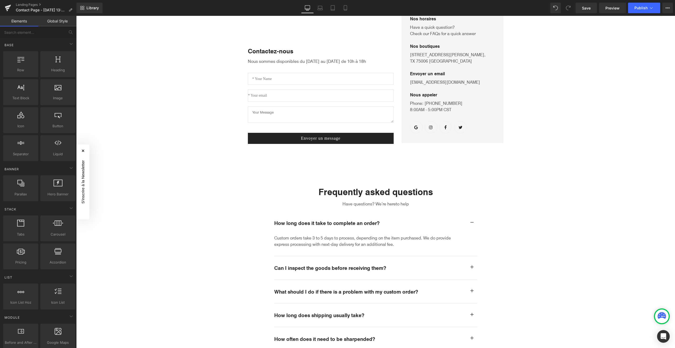
scroll to position [0, 0]
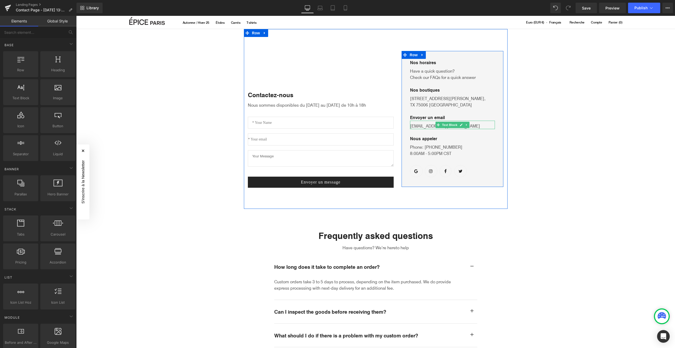
click at [429, 126] on p "[EMAIL_ADDRESS][DOMAIN_NAME]" at bounding box center [452, 126] width 85 height 6
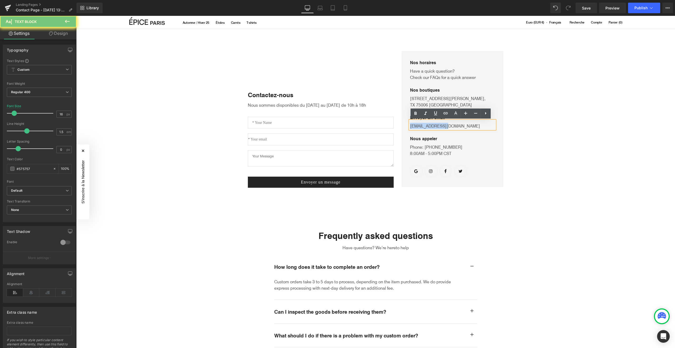
click at [429, 126] on p "[EMAIL_ADDRESS][DOMAIN_NAME]" at bounding box center [452, 126] width 85 height 6
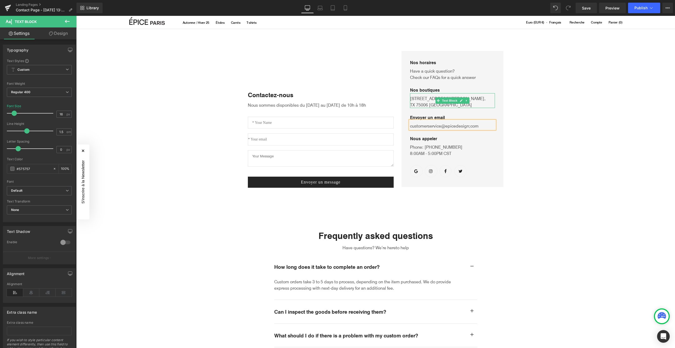
click at [430, 100] on p "[STREET_ADDRESS][PERSON_NAME]" at bounding box center [452, 101] width 85 height 13
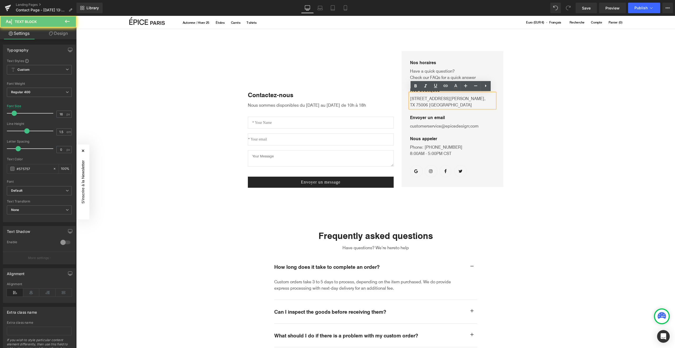
click at [424, 99] on p "[STREET_ADDRESS][PERSON_NAME]" at bounding box center [452, 101] width 85 height 13
click at [431, 103] on p "[STREET_ADDRESS][PERSON_NAME]" at bounding box center [452, 101] width 85 height 13
click at [453, 103] on p "[STREET_ADDRESS][PERSON_NAME]" at bounding box center [452, 101] width 85 height 13
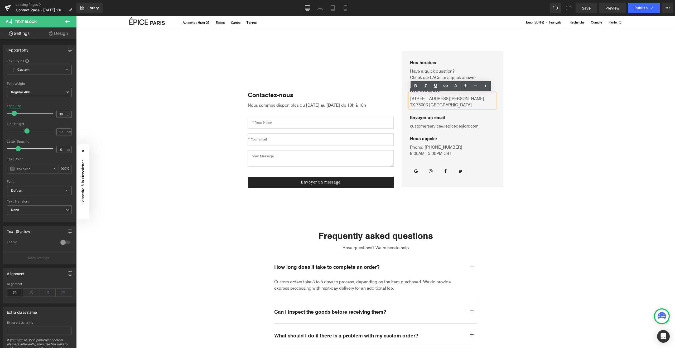
click at [574, 83] on div "Contactez-nous Text Block Nous sommes disponibles du [DATE] au [DATE] de 10h à …" at bounding box center [375, 252] width 599 height 447
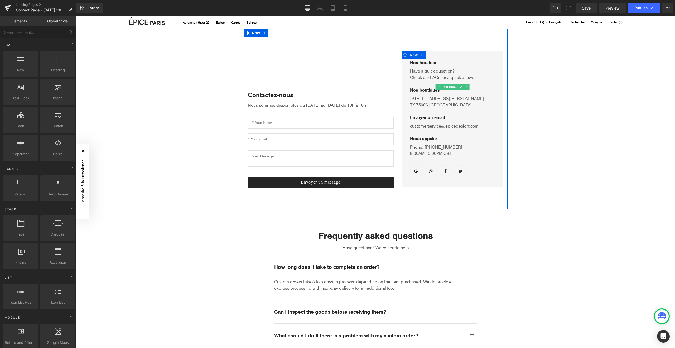
click at [421, 90] on p "Nos boutiques" at bounding box center [452, 90] width 85 height 6
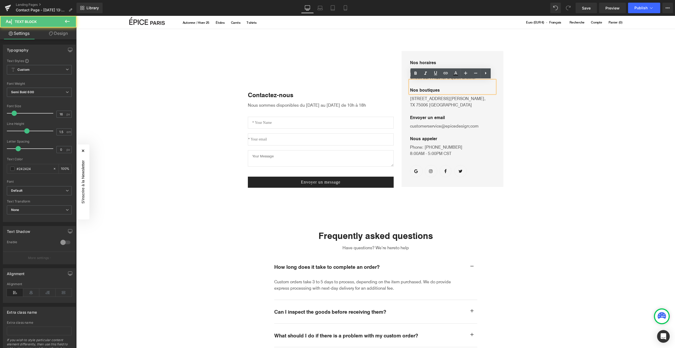
click at [425, 90] on p "Nos boutiques" at bounding box center [452, 90] width 85 height 6
click at [541, 119] on div "Contactez-nous Text Block Nous sommes disponibles du [DATE] au [DATE] de 10h à …" at bounding box center [375, 252] width 599 height 447
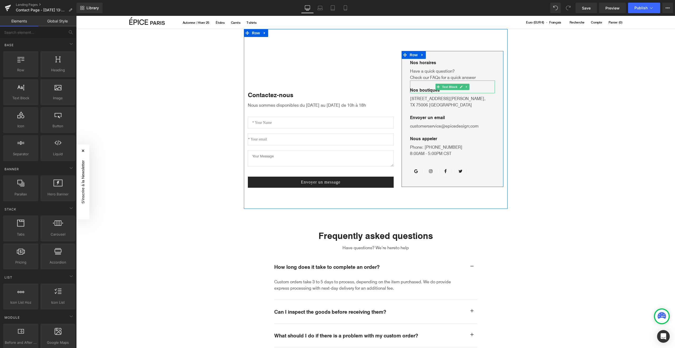
click at [444, 91] on p "Nos boutiques" at bounding box center [452, 90] width 85 height 6
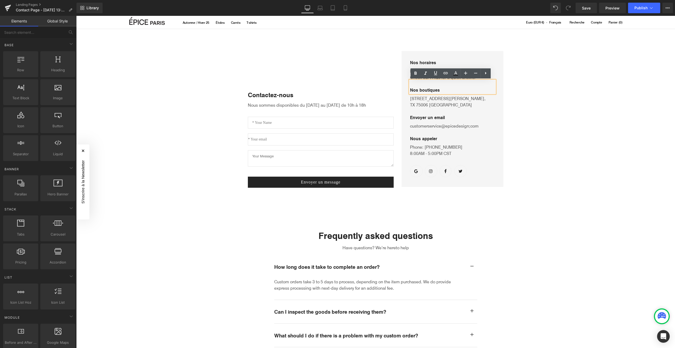
click at [551, 111] on div "Contactez-nous Text Block Nous sommes disponibles du [DATE] au [DATE] de 10h à …" at bounding box center [375, 252] width 599 height 447
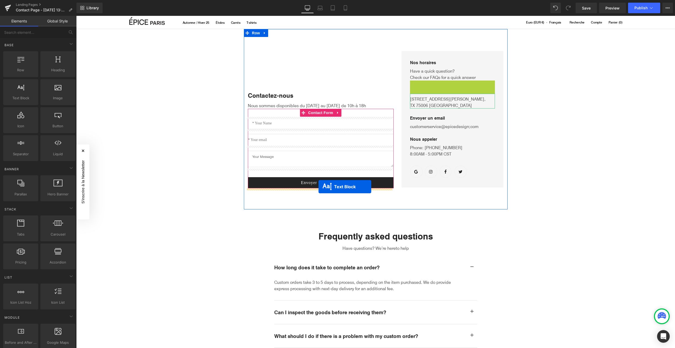
drag, startPoint x: 436, startPoint y: 87, endPoint x: 318, endPoint y: 187, distance: 154.6
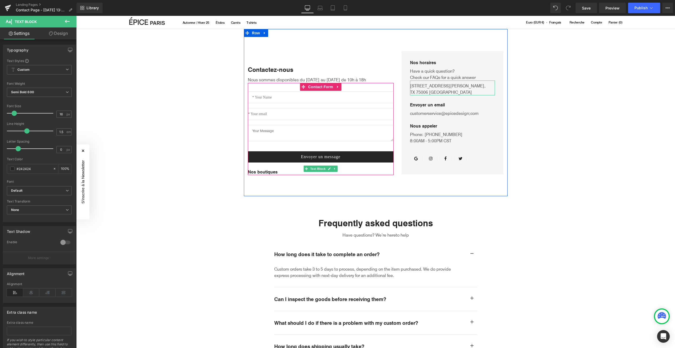
click at [271, 170] on p "Nos boutiques" at bounding box center [321, 172] width 146 height 6
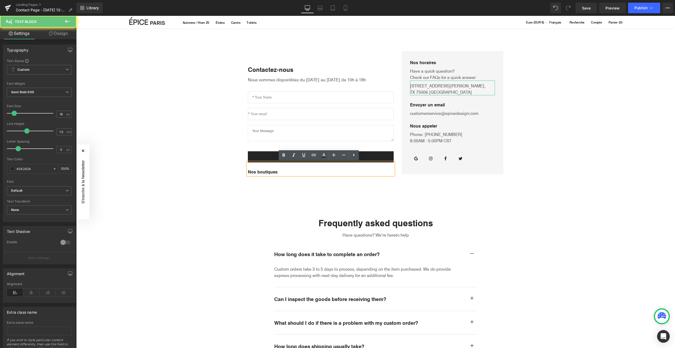
click at [271, 170] on p "Nos boutiques" at bounding box center [321, 172] width 146 height 6
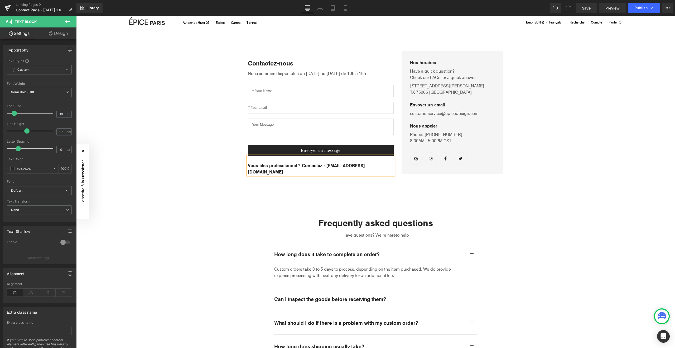
click at [505, 112] on div "Nos horaires Text Block Have a quick question? Check our FAQs for a quick answe…" at bounding box center [453, 112] width 110 height 125
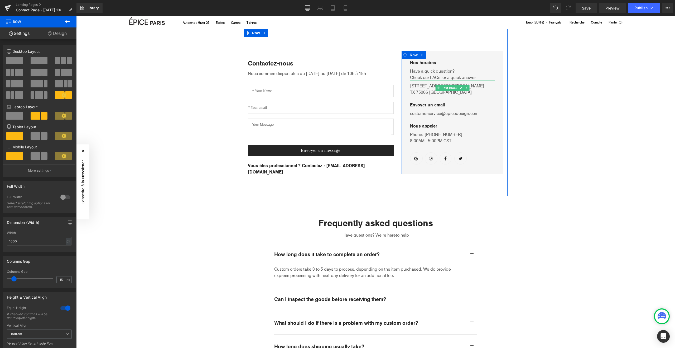
click at [424, 91] on p "[STREET_ADDRESS][PERSON_NAME]" at bounding box center [452, 89] width 85 height 13
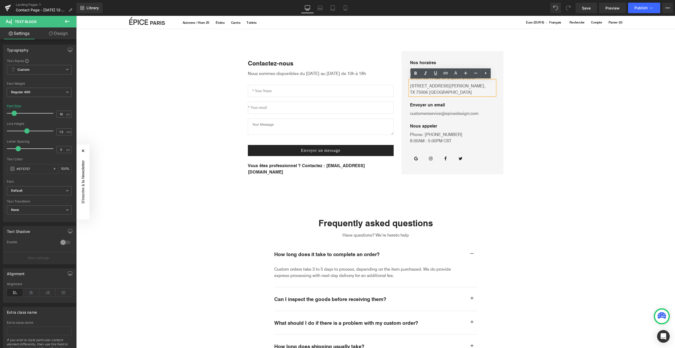
click at [550, 89] on div "Contactez-nous Text Block Nous sommes disponibles du [DATE] au [DATE] de 10h à …" at bounding box center [375, 246] width 599 height 435
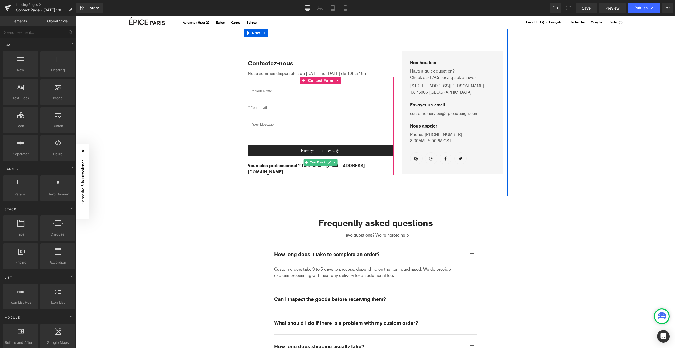
click at [341, 172] on p "Vous êtes professionnel ? Contactez : [EMAIL_ADDRESS][DOMAIN_NAME]" at bounding box center [321, 168] width 146 height 13
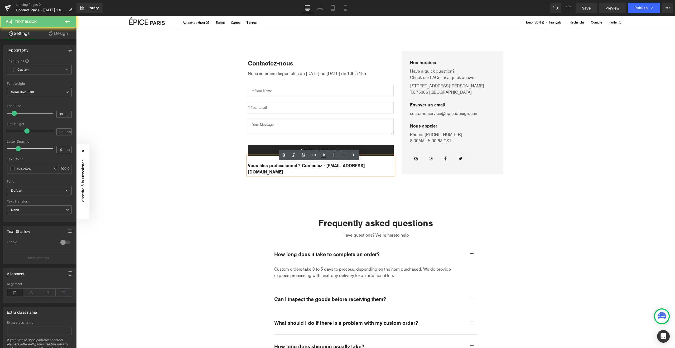
click at [341, 172] on p "Vous êtes professionnel ? Contactez : [EMAIL_ADDRESS][DOMAIN_NAME]" at bounding box center [321, 168] width 146 height 13
click at [285, 154] on icon at bounding box center [284, 155] width 6 height 6
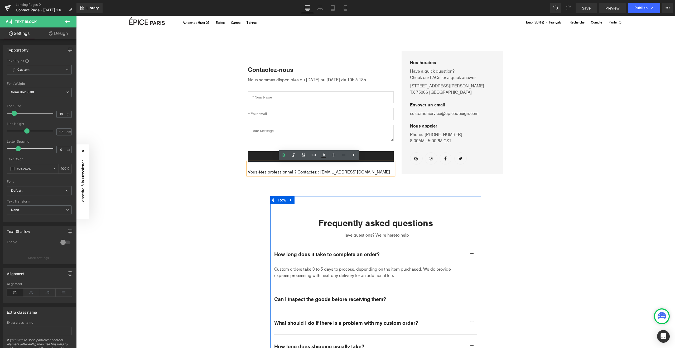
click at [460, 206] on div "Frequently asked questions Heading Have questions? We’re hereto help Text Block…" at bounding box center [375, 295] width 211 height 198
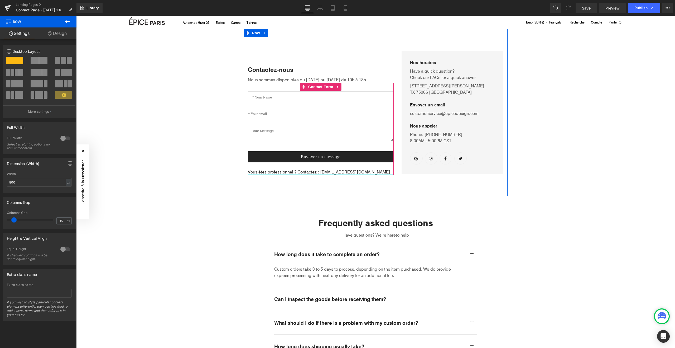
click at [309, 174] on div at bounding box center [321, 174] width 146 height 1
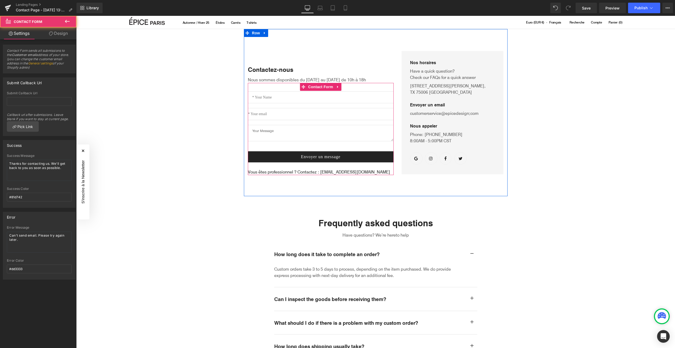
click at [289, 172] on span "Vous êtes professionnel ? Contactez : [EMAIL_ADDRESS][DOMAIN_NAME]" at bounding box center [319, 172] width 142 height 6
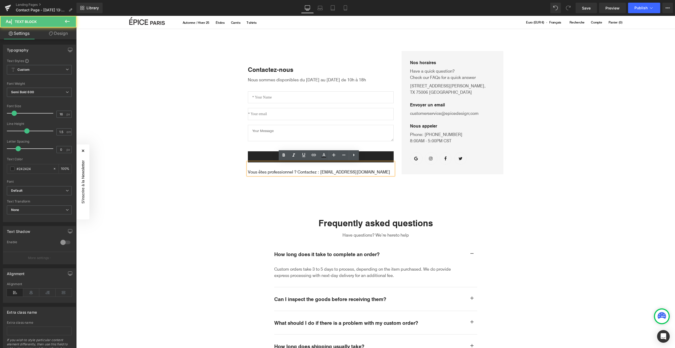
click at [290, 172] on span "Vous êtes professionnel ? Contactez : [EMAIL_ADDRESS][DOMAIN_NAME]" at bounding box center [319, 172] width 142 height 6
click at [510, 181] on div "Contactez-nous Text Block Nous sommes disponibles du [DATE] au [DATE] de 10h à …" at bounding box center [375, 246] width 599 height 435
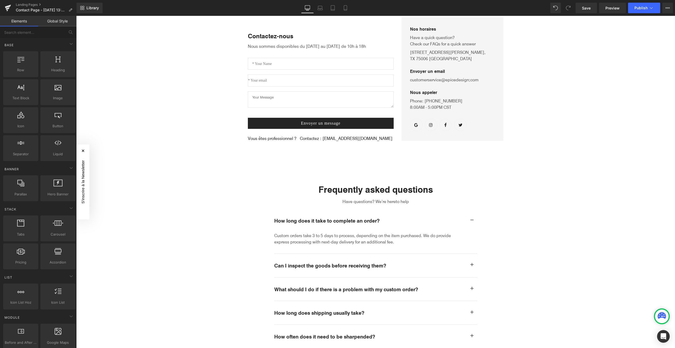
scroll to position [98, 0]
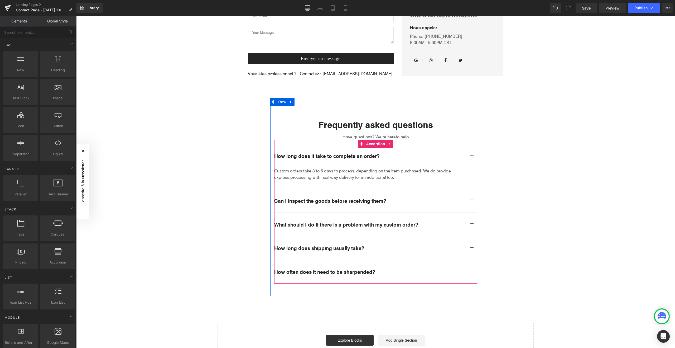
click at [315, 153] on div "How long does it take to complete an order? Heading" at bounding box center [370, 155] width 193 height 7
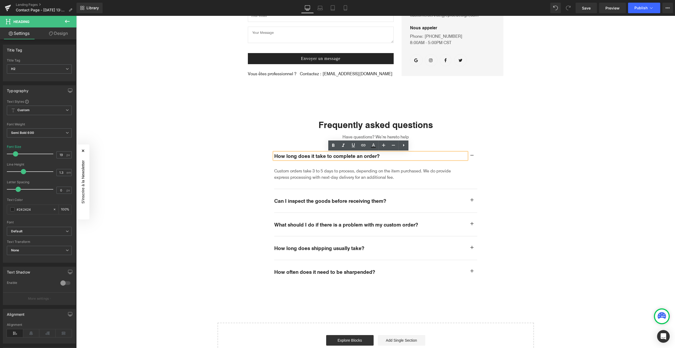
click at [349, 156] on h2 "How long does it take to complete an order?" at bounding box center [370, 155] width 193 height 7
click at [304, 156] on h2 "Comment pui-sje retourner ma commande ?" at bounding box center [370, 155] width 193 height 7
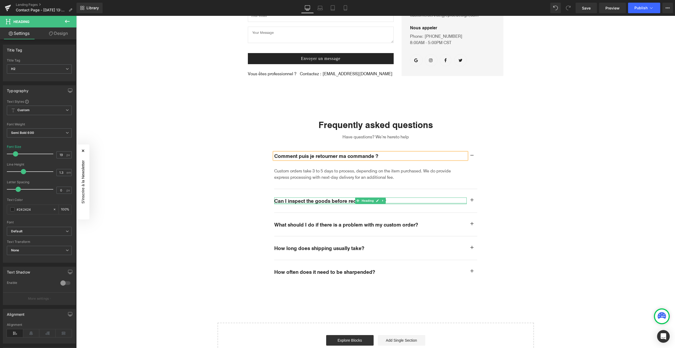
click at [348, 203] on div at bounding box center [370, 203] width 193 height 1
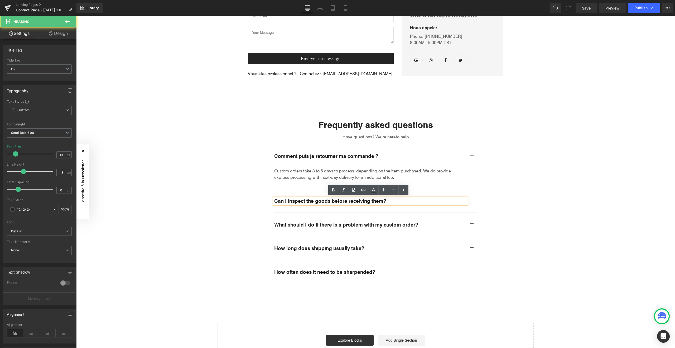
click at [344, 200] on h2 "Can I inspect the goods before receiving them?" at bounding box center [370, 200] width 193 height 7
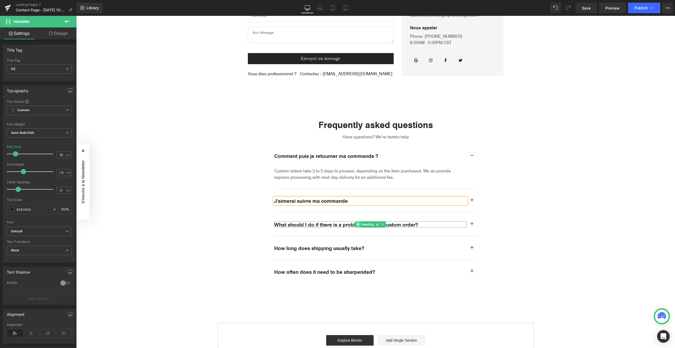
click at [356, 221] on span at bounding box center [358, 224] width 6 height 6
click at [345, 224] on h2 "What should I do if there is a problem with my custom order?" at bounding box center [370, 224] width 193 height 7
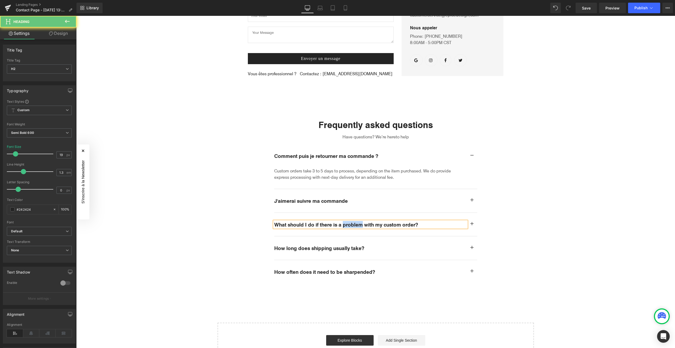
click at [345, 224] on h2 "What should I do if there is a problem with my custom order?" at bounding box center [370, 224] width 193 height 7
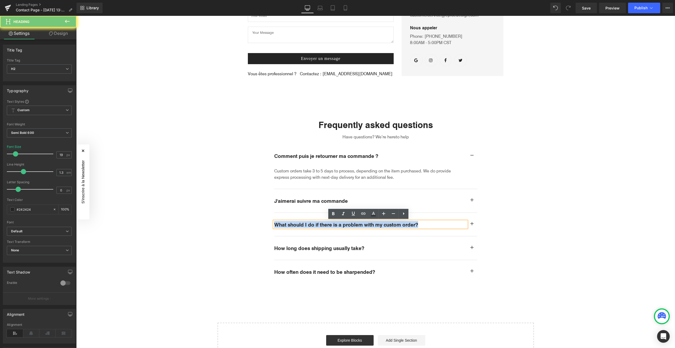
click at [345, 224] on h2 "What should I do if there is a problem with my custom order?" at bounding box center [370, 224] width 193 height 7
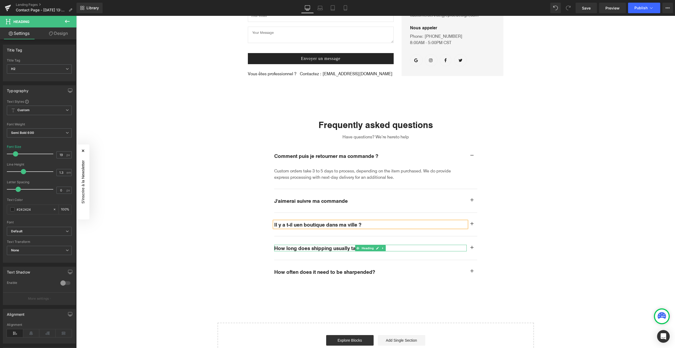
click at [351, 247] on h2 "How long does shipping usually take?" at bounding box center [370, 248] width 193 height 7
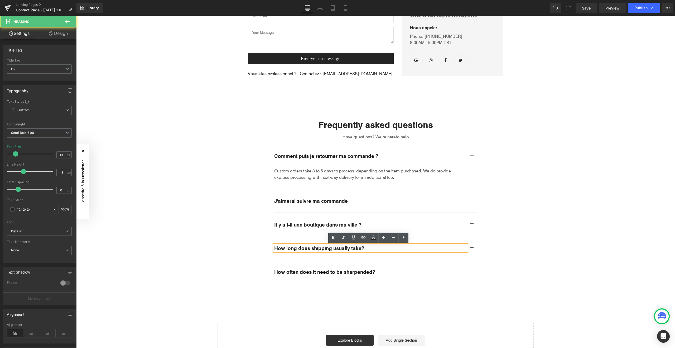
click at [346, 247] on h2 "How long does shipping usually take?" at bounding box center [370, 248] width 193 height 7
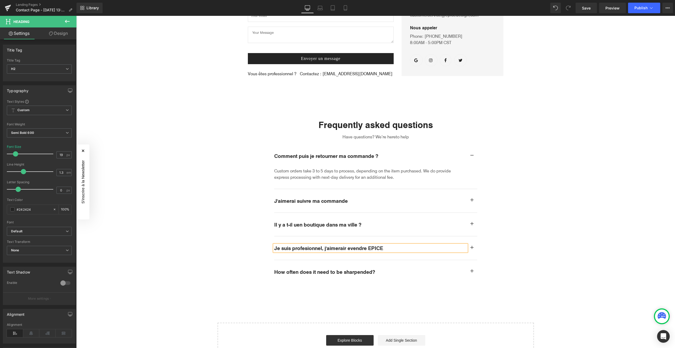
click at [342, 249] on h2 "Je suis profesionnel, j'aimerair evendre EPICE" at bounding box center [370, 248] width 193 height 7
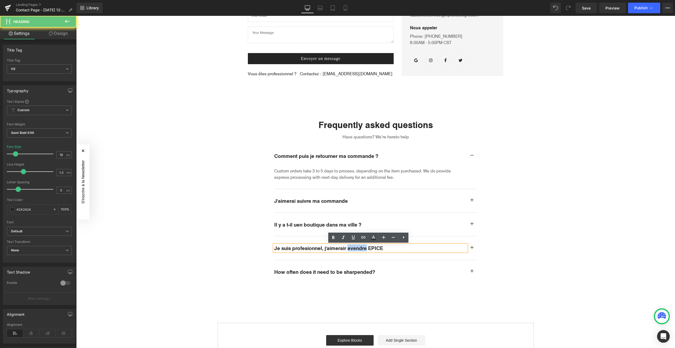
click at [342, 249] on h2 "Je suis profesionnel, j'aimerair evendre EPICE" at bounding box center [370, 248] width 193 height 7
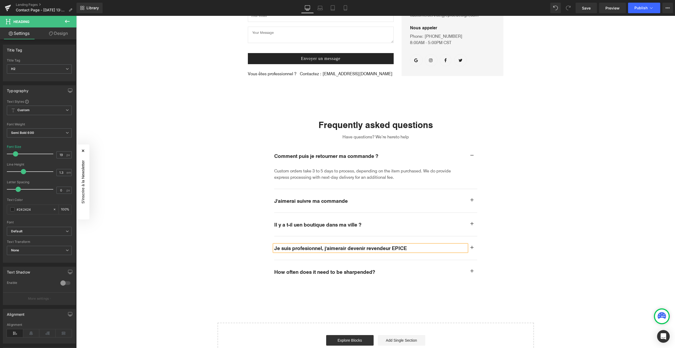
click at [605, 204] on div "Contactez-nous Text Block Nous sommes disponibles du [DATE] au [DATE] de 10h à …" at bounding box center [375, 148] width 599 height 435
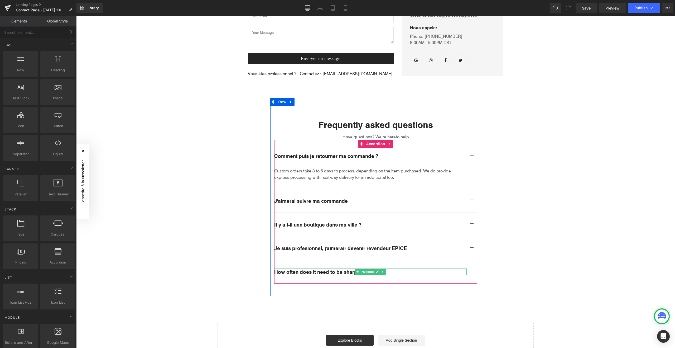
click at [341, 271] on h2 "How often does it need to be sharpended?" at bounding box center [370, 271] width 193 height 7
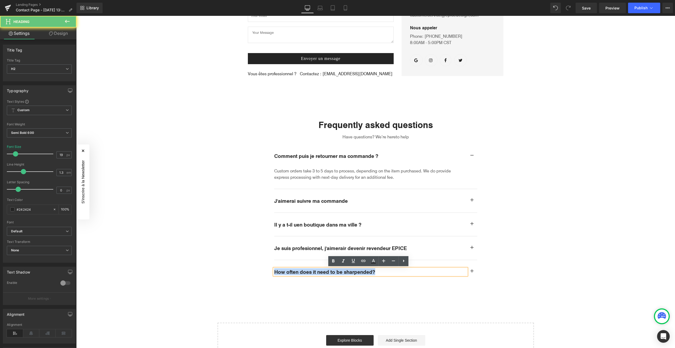
click at [341, 271] on h2 "How often does it need to be sharpended?" at bounding box center [370, 271] width 193 height 7
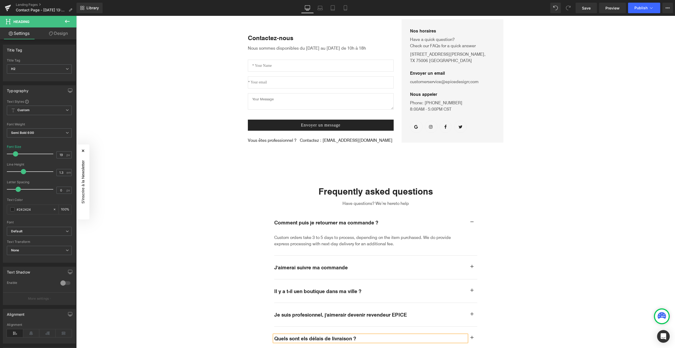
scroll to position [0, 0]
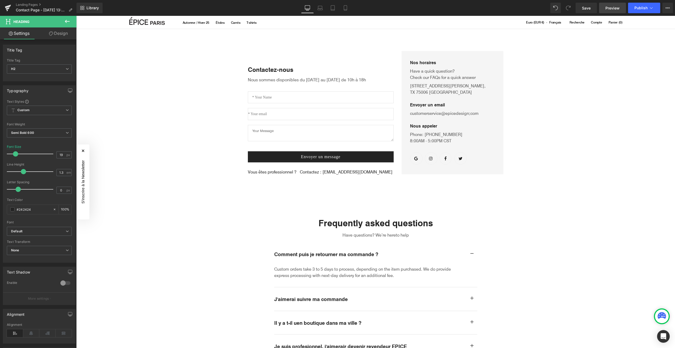
click at [611, 6] on span "Preview" at bounding box center [613, 8] width 14 height 6
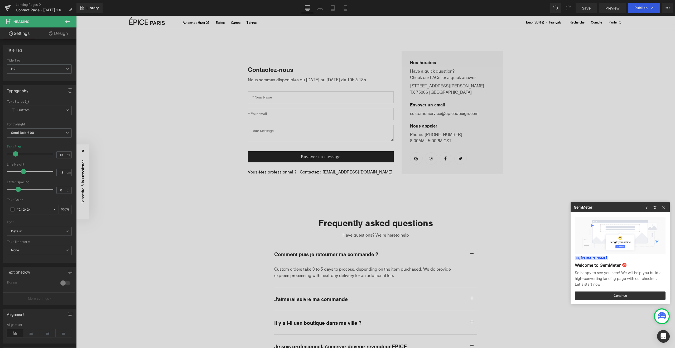
click at [635, 88] on div at bounding box center [337, 174] width 675 height 348
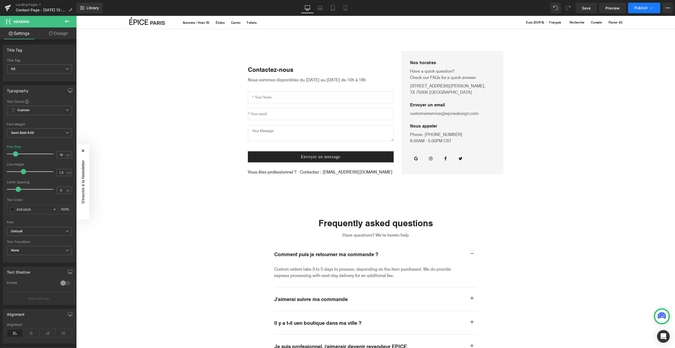
click at [642, 10] on span "Publish" at bounding box center [641, 8] width 13 height 4
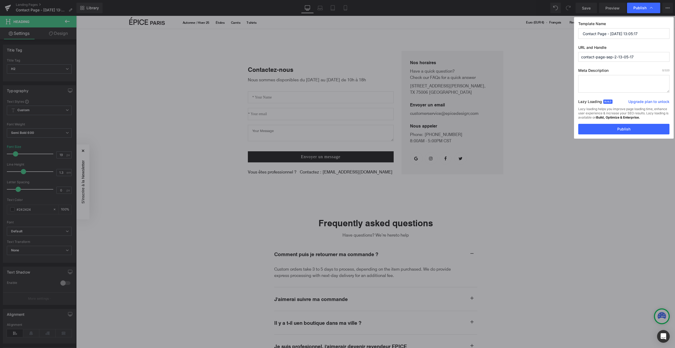
click at [607, 34] on input "Contact Page - [DATE] 13:05:17" at bounding box center [624, 33] width 91 height 11
type input "Page de contact"
click at [620, 57] on input "contact-page-sep-2-13-05-17" at bounding box center [624, 57] width 91 height 10
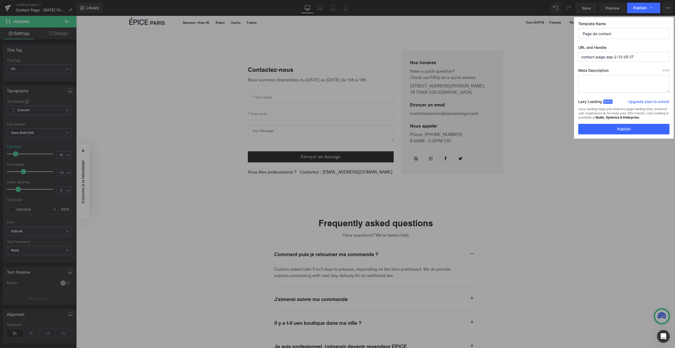
click at [620, 57] on input "contact-page-sep-2-13-05-17" at bounding box center [624, 57] width 91 height 10
type input "contact-client"
click at [620, 132] on button "Publish" at bounding box center [624, 129] width 91 height 11
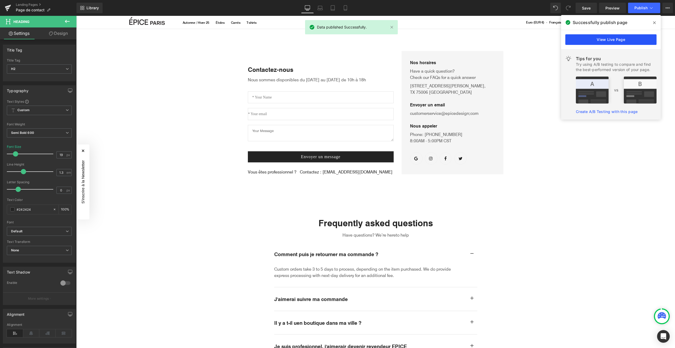
click at [613, 40] on link "View Live Page" at bounding box center [611, 39] width 91 height 11
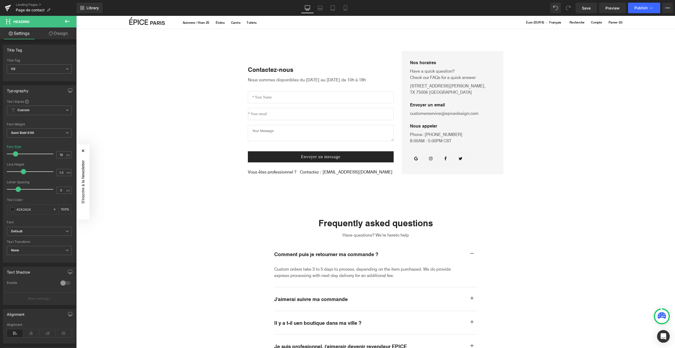
click at [66, 22] on icon at bounding box center [67, 21] width 5 height 3
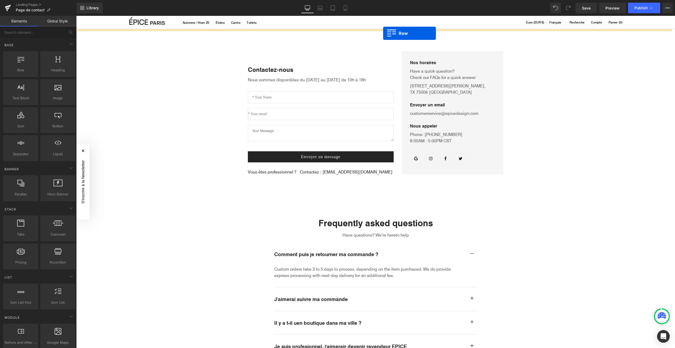
drag, startPoint x: 91, startPoint y: 85, endPoint x: 383, endPoint y: 33, distance: 296.6
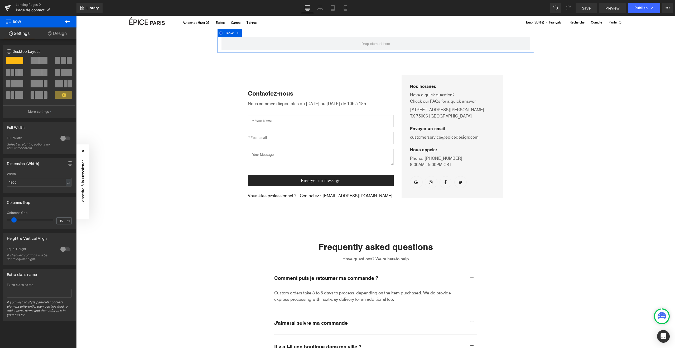
click at [31, 60] on span at bounding box center [35, 60] width 8 height 7
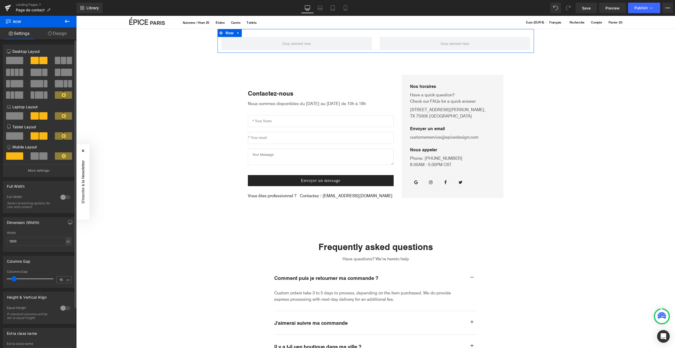
click at [64, 197] on div at bounding box center [65, 197] width 13 height 8
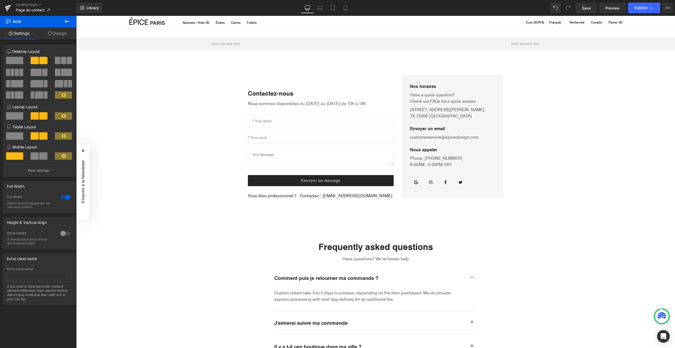
click at [66, 21] on icon at bounding box center [67, 21] width 5 height 3
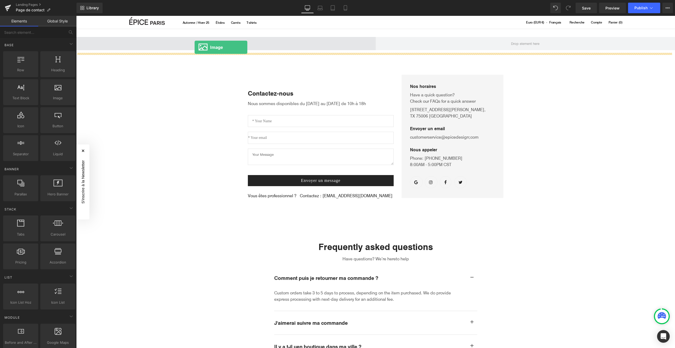
drag, startPoint x: 134, startPoint y: 116, endPoint x: 195, endPoint y: 47, distance: 91.4
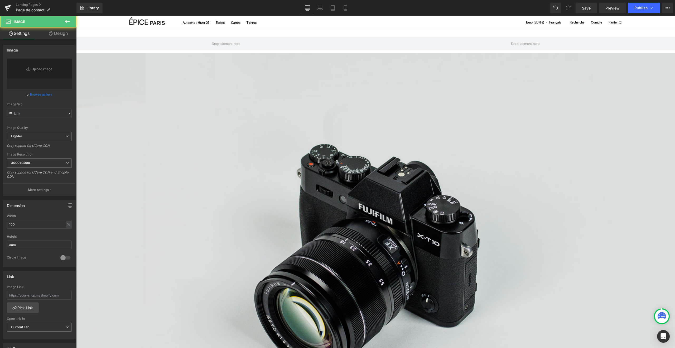
type input "//[DOMAIN_NAME][URL]"
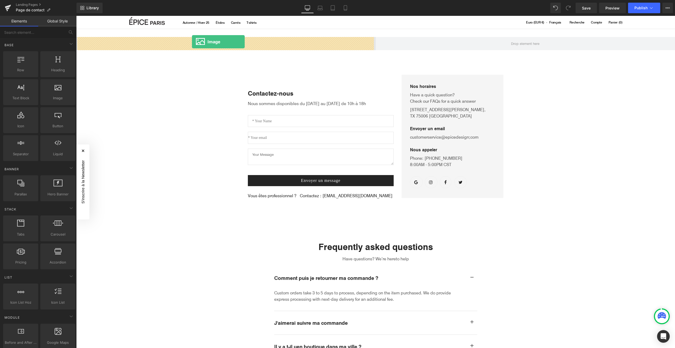
drag, startPoint x: 125, startPoint y: 111, endPoint x: 192, endPoint y: 42, distance: 96.1
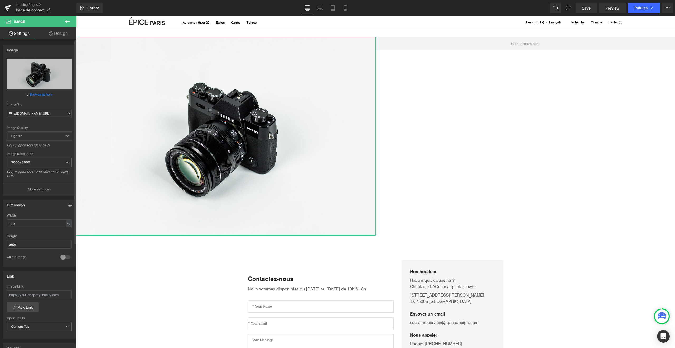
click at [39, 94] on link "Browse gallery" at bounding box center [41, 94] width 22 height 9
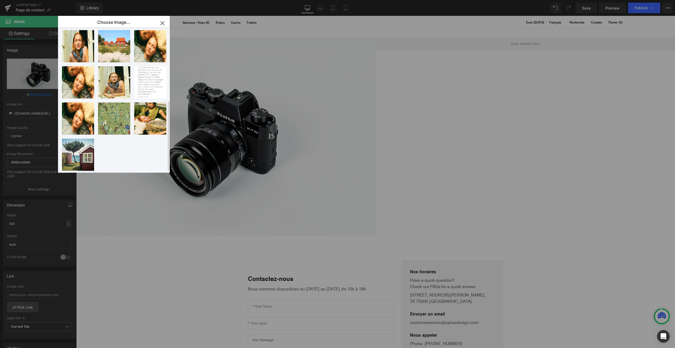
scroll to position [144, 0]
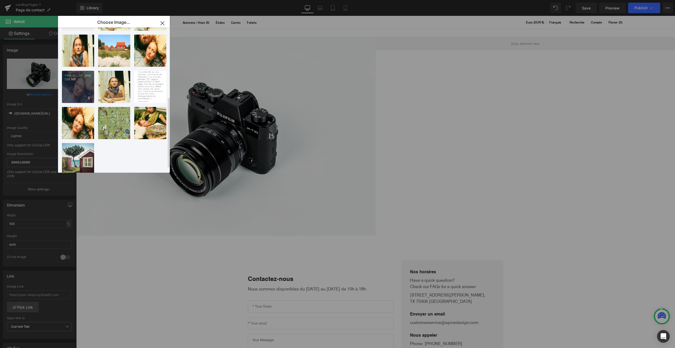
click at [77, 83] on div "Sans ti..._59_.png 1.00 MB" at bounding box center [78, 87] width 32 height 32
type input "[URL][DOMAIN_NAME][DATE]"
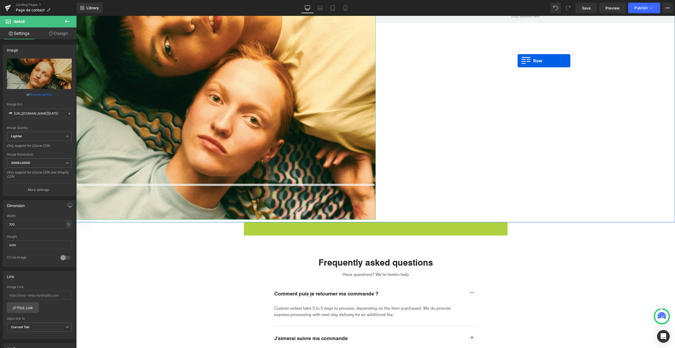
scroll to position [0, 0]
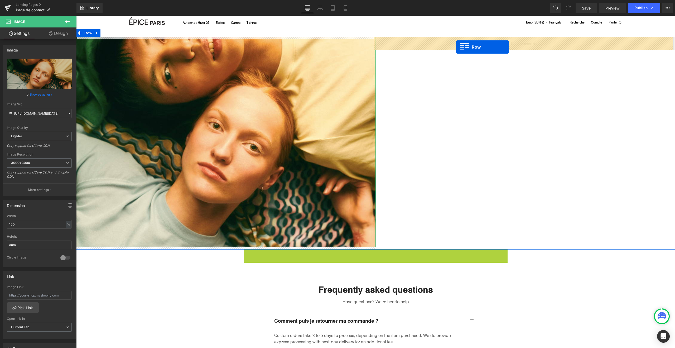
drag, startPoint x: 252, startPoint y: 190, endPoint x: 456, endPoint y: 47, distance: 249.2
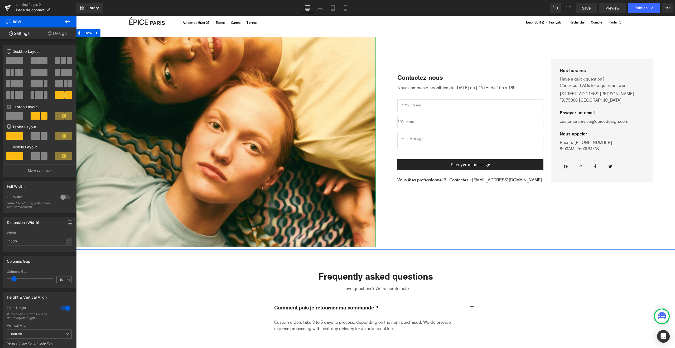
click at [521, 217] on div "Image Contactez-nous Text Block Nous sommes disponibles du [DATE] au [DATE] de …" at bounding box center [375, 139] width 599 height 220
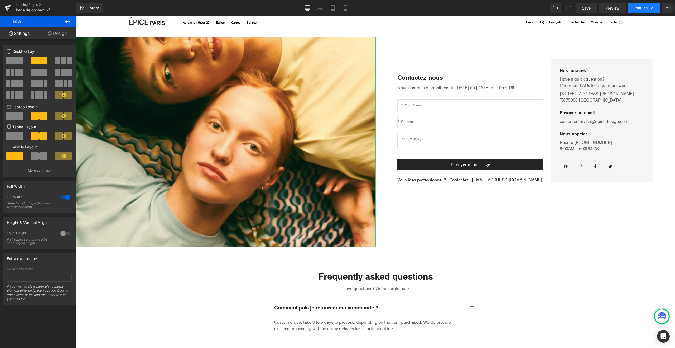
click at [646, 7] on span "Publish" at bounding box center [641, 8] width 13 height 4
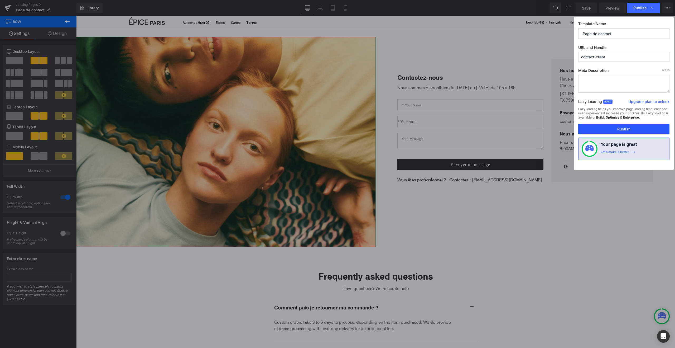
click at [621, 131] on button "Publish" at bounding box center [624, 129] width 91 height 11
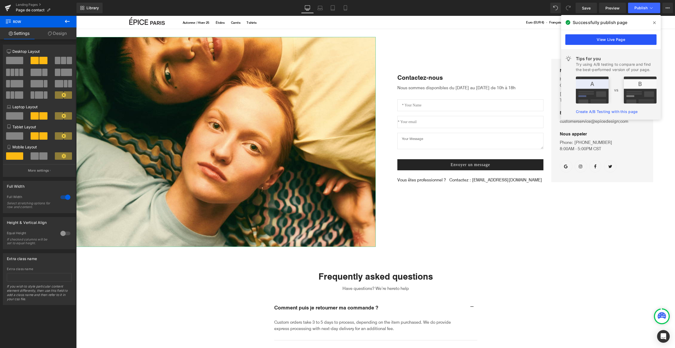
click at [626, 39] on link "View Live Page" at bounding box center [611, 39] width 91 height 11
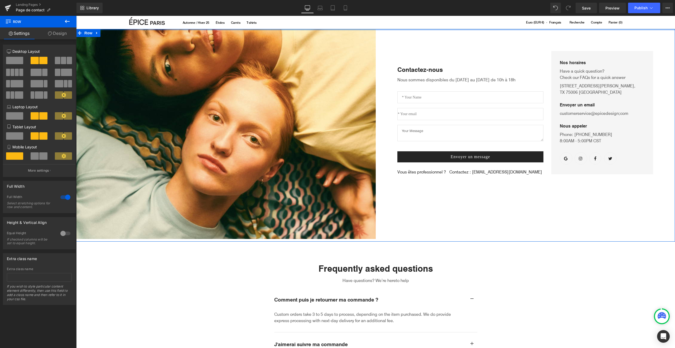
drag, startPoint x: 370, startPoint y: 32, endPoint x: 371, endPoint y: 20, distance: 11.6
click at [371, 20] on body "Passer au contenu Automne / Hiver 25 Étoles Carrés T-shirts Se connecter Créer …" at bounding box center [375, 322] width 599 height 613
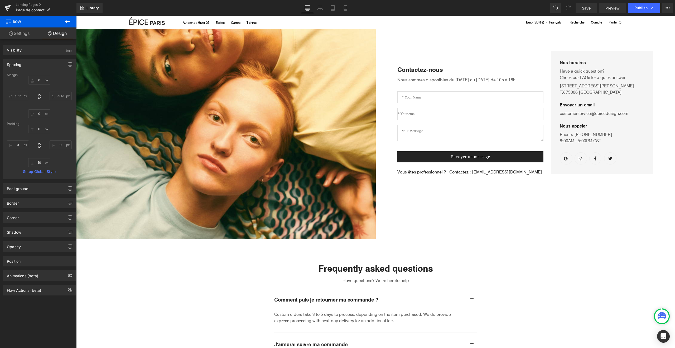
click at [435, 95] on input "text" at bounding box center [471, 97] width 146 height 12
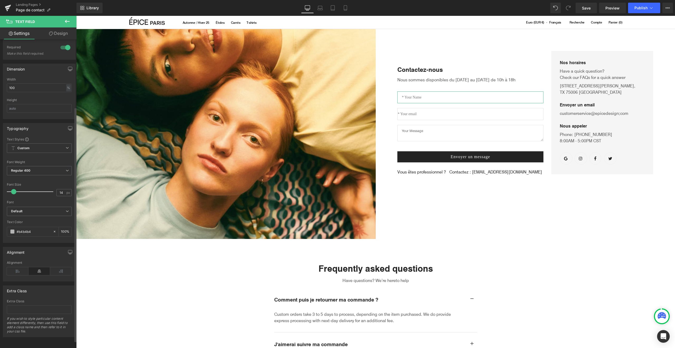
scroll to position [98, 0]
click at [21, 228] on input "#b4b4b4" at bounding box center [34, 231] width 34 height 6
click at [14, 229] on span at bounding box center [12, 231] width 4 height 4
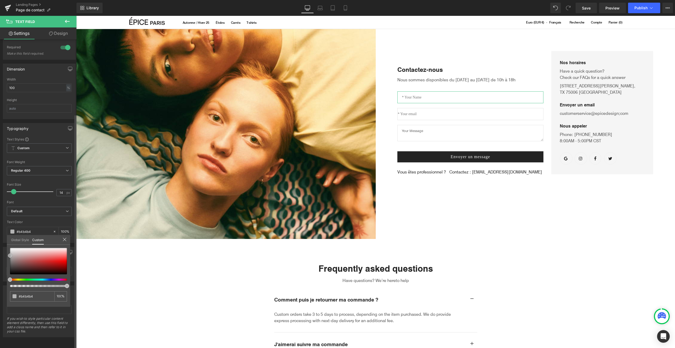
type input "#261b1b"
type input "#020202"
type input "#000000"
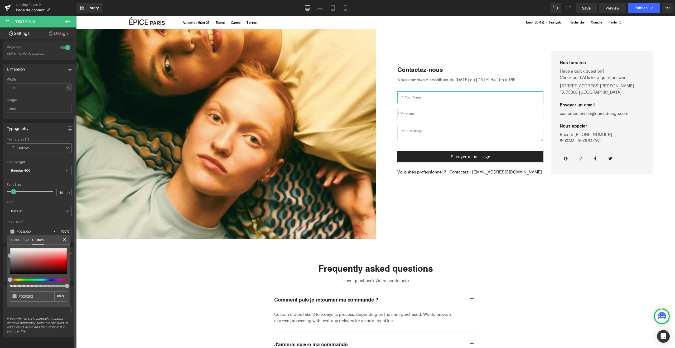
type input "#000000"
drag, startPoint x: 20, startPoint y: 271, endPoint x: 3, endPoint y: 279, distance: 18.3
click at [3, 243] on div "Typography Text Styles Custom Custom Setup Global Style Custom Setup Global Sty…" at bounding box center [39, 181] width 79 height 124
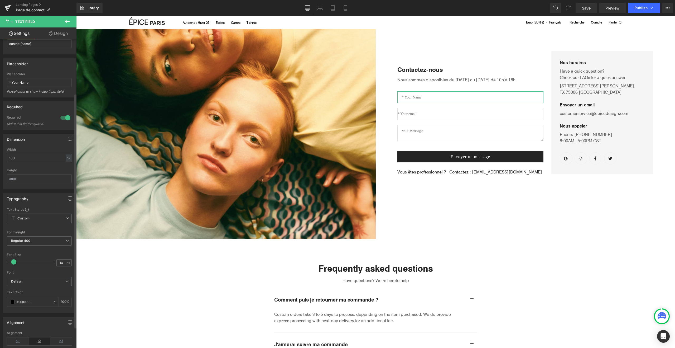
scroll to position [0, 0]
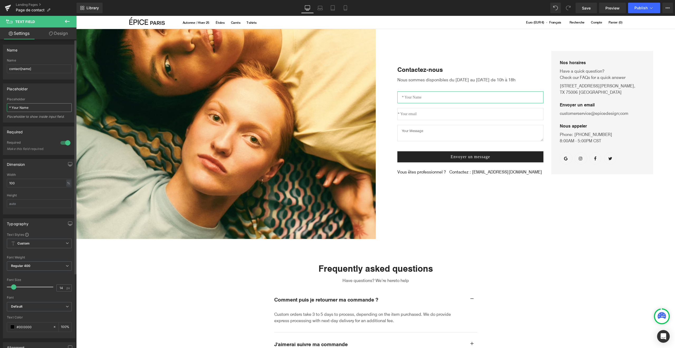
click at [31, 106] on input "* Your Name" at bounding box center [39, 107] width 65 height 9
type input "Votre Nom"
click at [50, 132] on div "Required" at bounding box center [39, 132] width 72 height 10
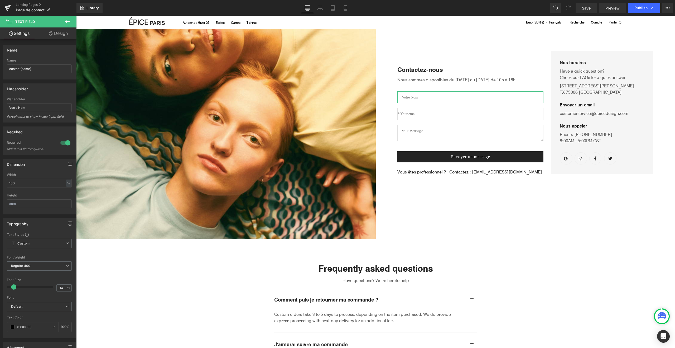
click at [52, 32] on link "Design" at bounding box center [58, 33] width 38 height 12
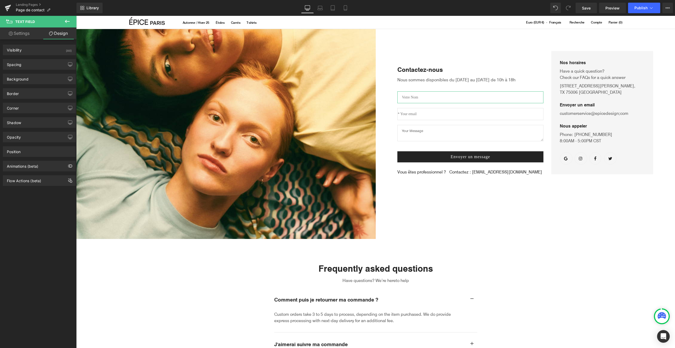
click at [10, 32] on icon at bounding box center [11, 33] width 4 height 4
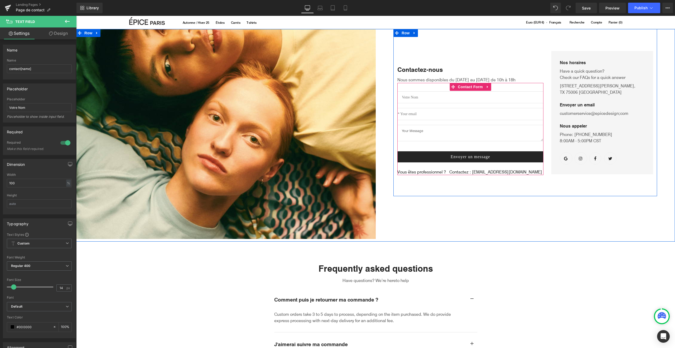
click at [425, 116] on input "email" at bounding box center [471, 114] width 146 height 12
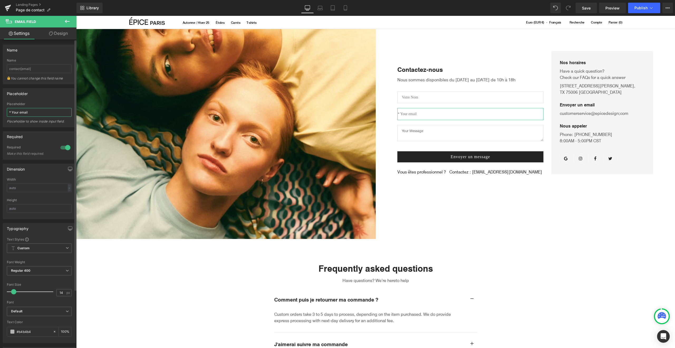
click at [31, 112] on input "* Your email" at bounding box center [39, 112] width 65 height 9
click at [33, 111] on input "Votre Emùail" at bounding box center [39, 112] width 65 height 9
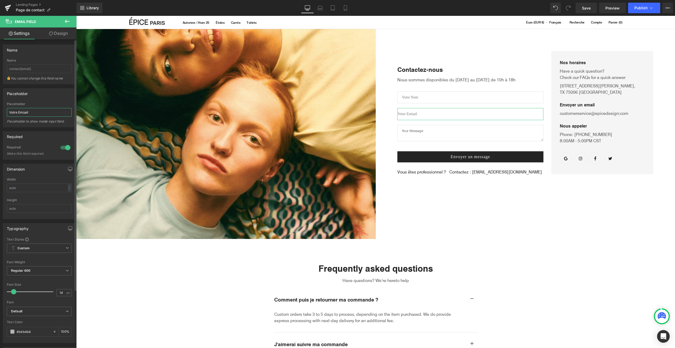
click at [33, 111] on input "Votre Emùail" at bounding box center [39, 112] width 65 height 9
type input "Email"
click at [41, 135] on div "Required" at bounding box center [39, 136] width 72 height 10
click at [10, 111] on input "Email" at bounding box center [39, 112] width 65 height 9
click at [426, 131] on textarea at bounding box center [471, 133] width 146 height 16
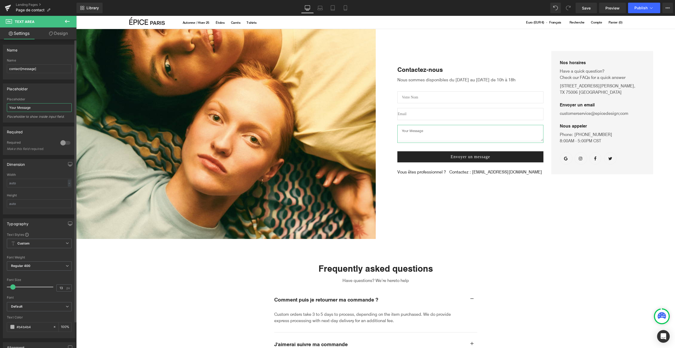
click at [21, 107] on input "Your Message" at bounding box center [39, 107] width 65 height 9
type input "Votre message"
click at [413, 111] on input "email" at bounding box center [471, 114] width 146 height 12
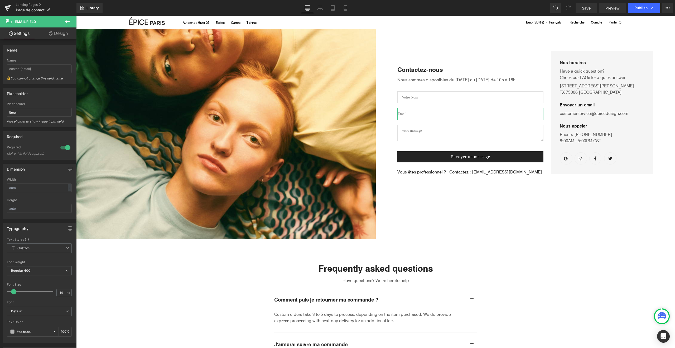
click at [59, 36] on link "Design" at bounding box center [58, 33] width 38 height 12
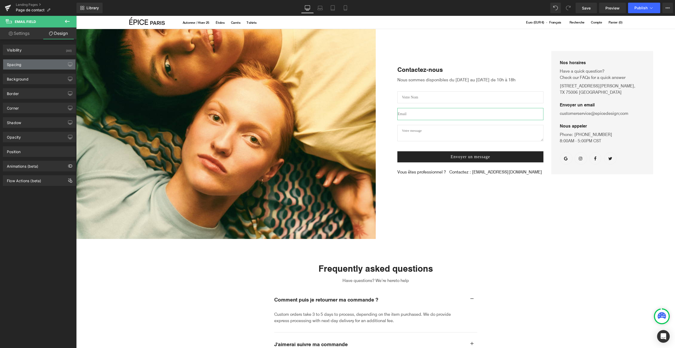
click at [45, 65] on div "Spacing" at bounding box center [39, 64] width 72 height 10
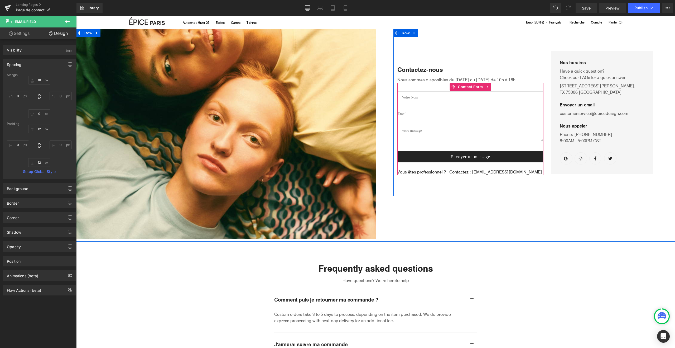
click at [449, 99] on input "text" at bounding box center [471, 97] width 146 height 12
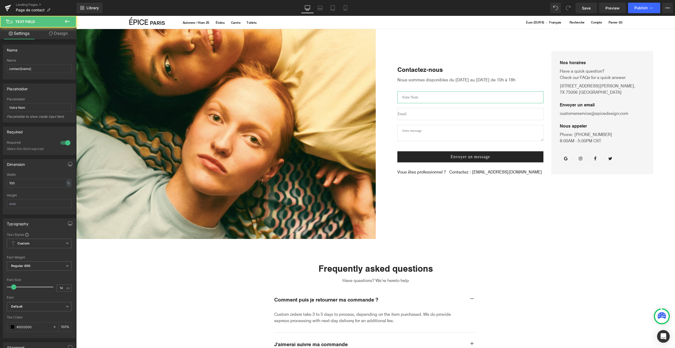
click at [60, 35] on link "Design" at bounding box center [58, 33] width 38 height 12
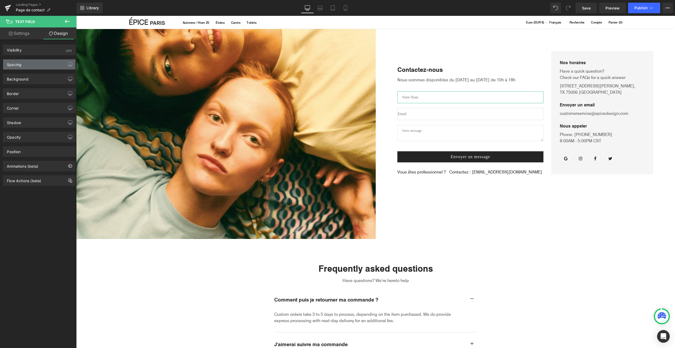
click at [28, 62] on div "Spacing" at bounding box center [39, 64] width 72 height 10
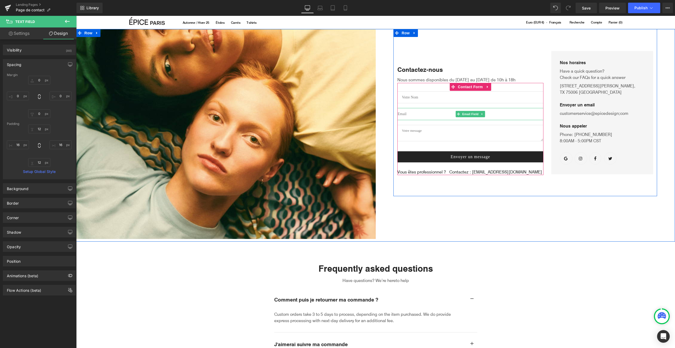
click at [410, 114] on input "email" at bounding box center [471, 114] width 146 height 12
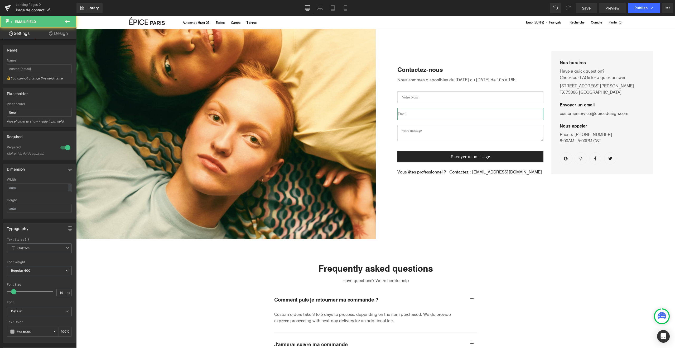
click at [60, 33] on link "Design" at bounding box center [58, 33] width 38 height 12
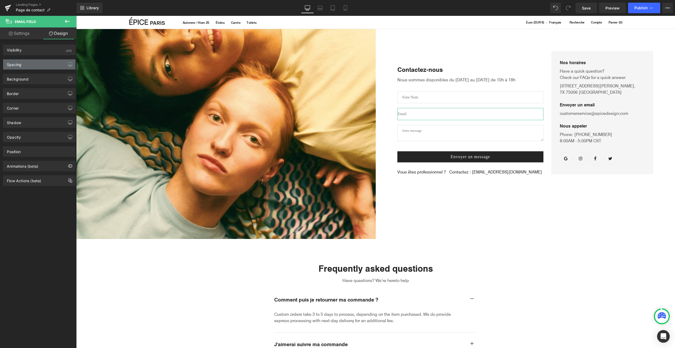
click at [28, 69] on div "Spacing" at bounding box center [39, 64] width 72 height 10
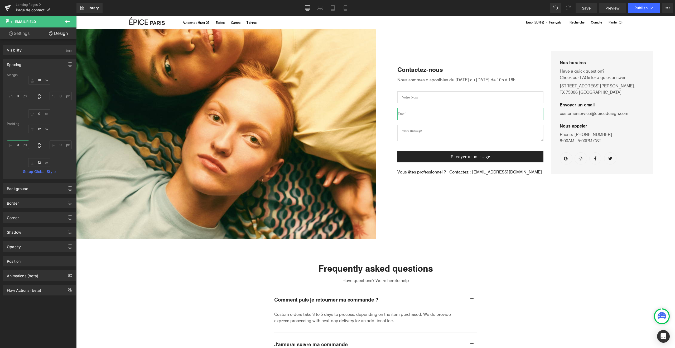
click at [19, 142] on input "0" at bounding box center [18, 144] width 22 height 9
type input "16"
click at [433, 116] on input "email" at bounding box center [471, 114] width 146 height 12
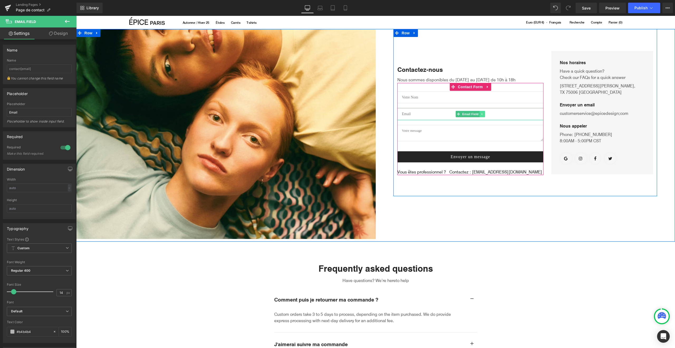
click at [480, 113] on link at bounding box center [483, 114] width 6 height 6
click at [480, 114] on link at bounding box center [480, 114] width 6 height 6
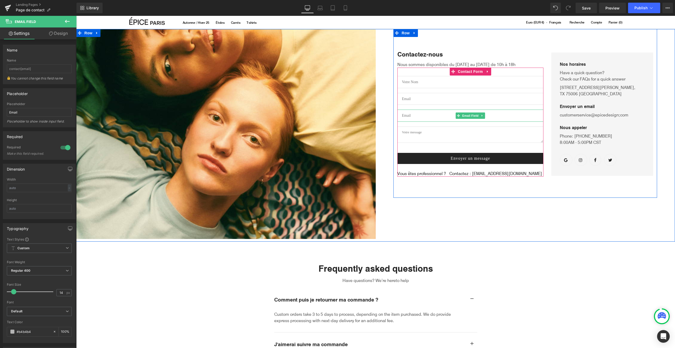
click at [436, 112] on input "email" at bounding box center [471, 115] width 146 height 12
click at [483, 116] on link at bounding box center [483, 115] width 6 height 6
click at [484, 116] on icon at bounding box center [485, 115] width 3 height 3
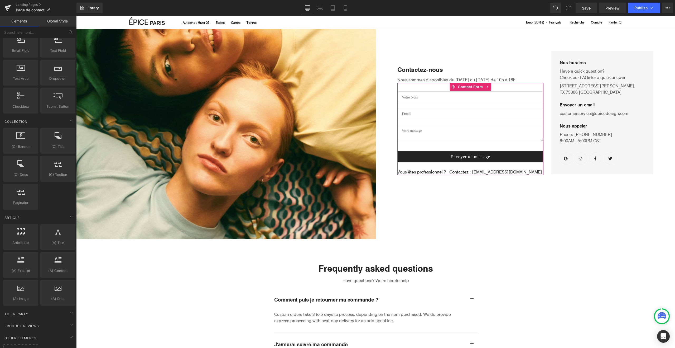
scroll to position [714, 0]
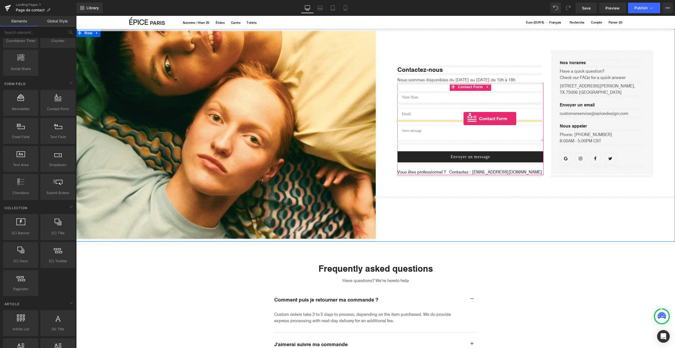
drag, startPoint x: 132, startPoint y: 125, endPoint x: 464, endPoint y: 118, distance: 332.2
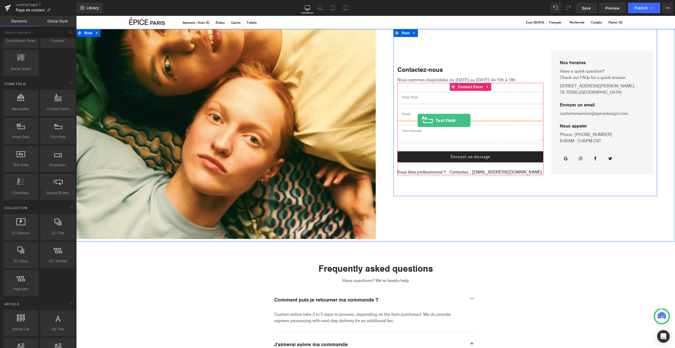
drag, startPoint x: 133, startPoint y: 155, endPoint x: 418, endPoint y: 120, distance: 287.2
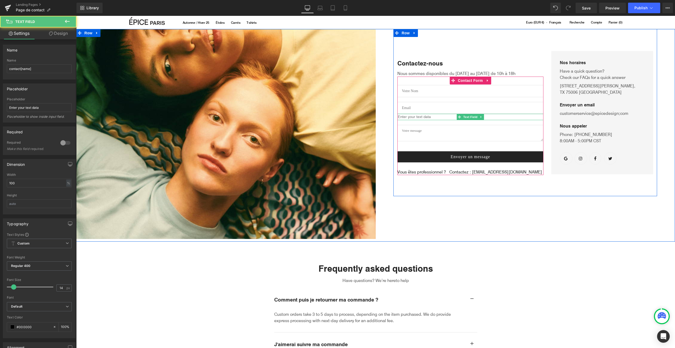
click at [421, 115] on input "text" at bounding box center [471, 117] width 146 height 6
click at [482, 115] on link at bounding box center [482, 117] width 6 height 6
click at [483, 117] on icon at bounding box center [484, 116] width 3 height 3
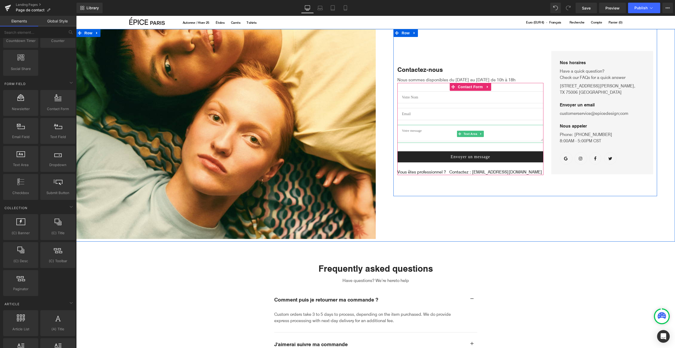
click at [426, 131] on textarea at bounding box center [471, 133] width 146 height 16
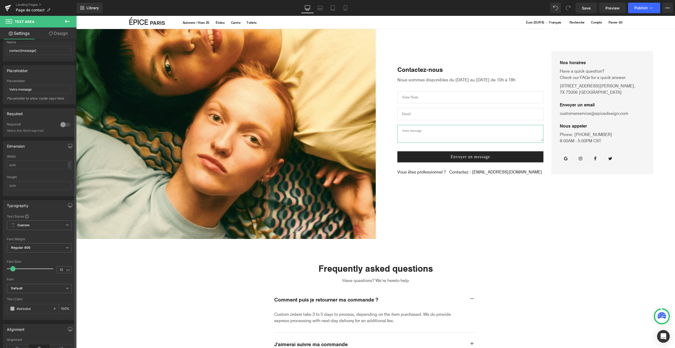
scroll to position [0, 0]
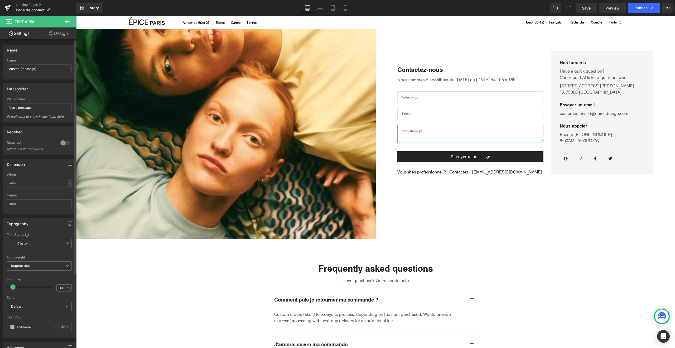
click at [64, 142] on div at bounding box center [65, 143] width 13 height 8
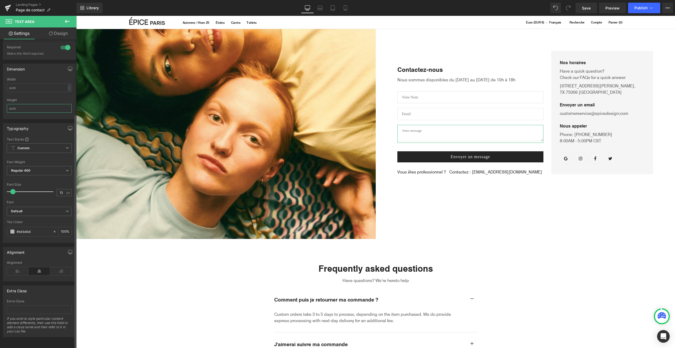
click at [28, 107] on input "text" at bounding box center [39, 108] width 65 height 9
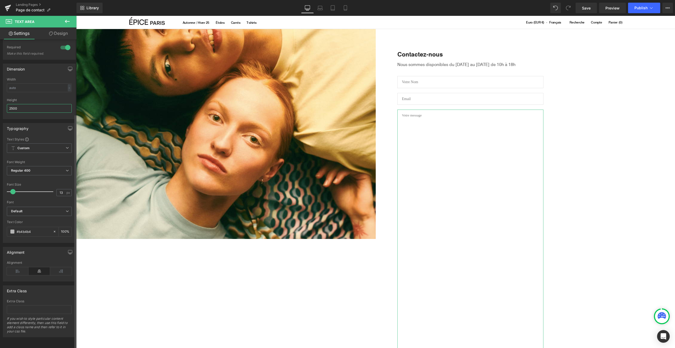
click at [24, 104] on input "2500" at bounding box center [39, 108] width 65 height 9
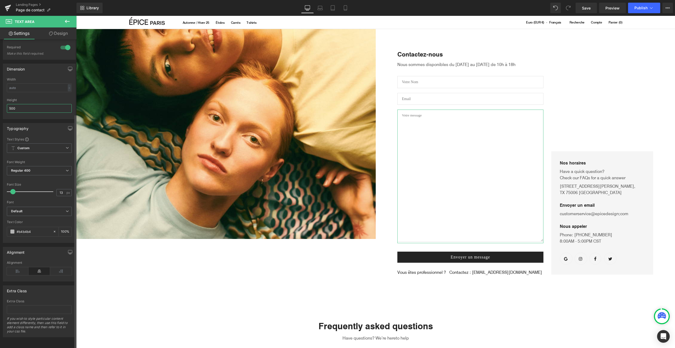
click at [24, 106] on input "500" at bounding box center [39, 108] width 65 height 9
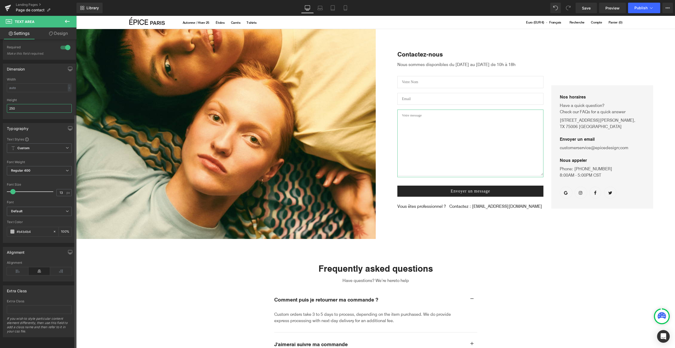
click at [23, 107] on input "250" at bounding box center [39, 108] width 65 height 9
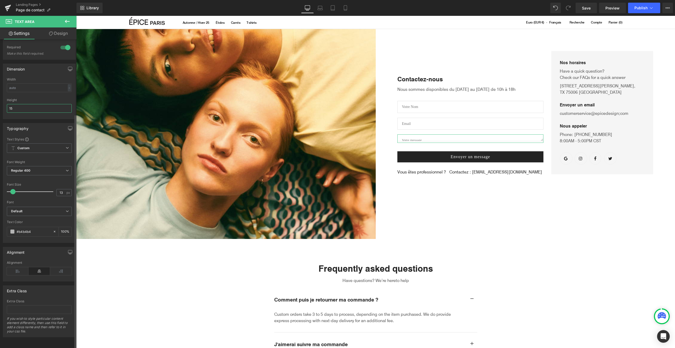
type input "150"
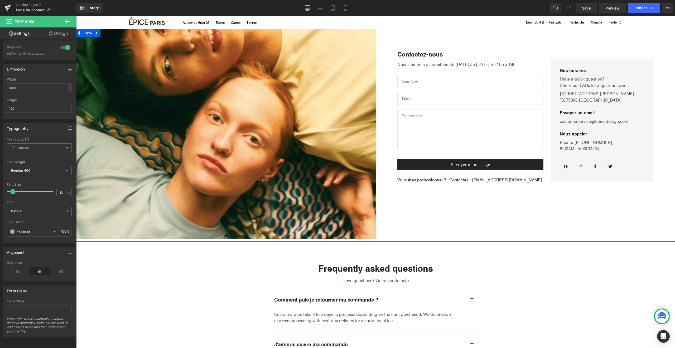
click at [433, 205] on div "Image Contactez-nous Text Block Nous sommes disponibles du [DATE] au [DATE] de …" at bounding box center [375, 135] width 599 height 212
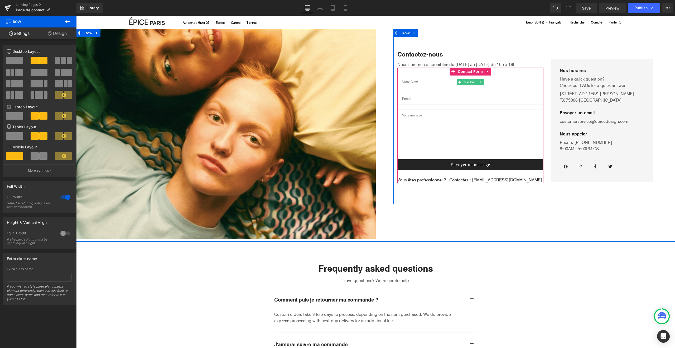
click at [420, 77] on input "text" at bounding box center [471, 82] width 146 height 12
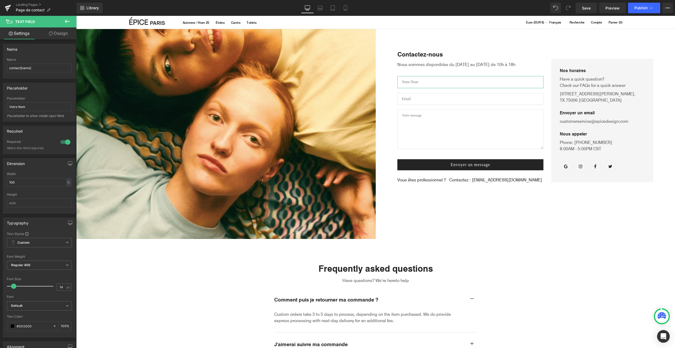
scroll to position [1, 0]
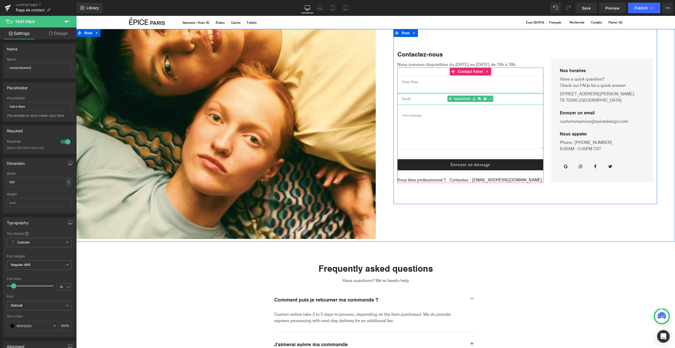
click at [415, 93] on div at bounding box center [471, 93] width 146 height 1
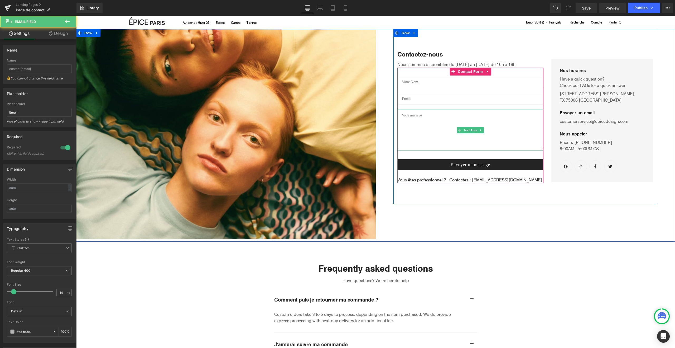
click at [416, 136] on textarea at bounding box center [471, 129] width 146 height 40
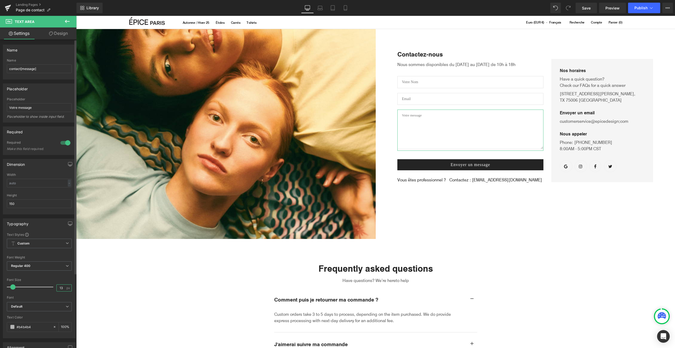
click at [58, 287] on input "13" at bounding box center [61, 287] width 9 height 7
type input "14"
click at [76, 16] on div "80px" at bounding box center [76, 16] width 0 height 0
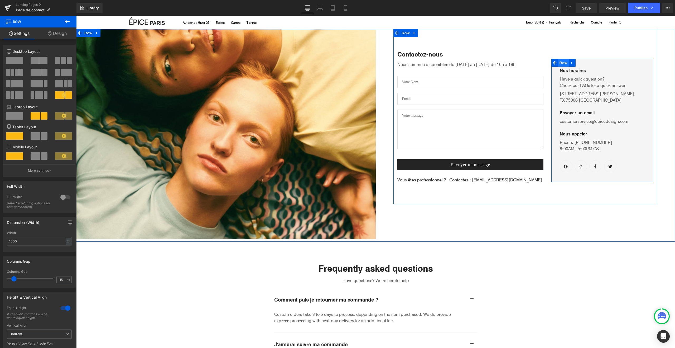
click at [560, 64] on span "Row" at bounding box center [563, 63] width 11 height 8
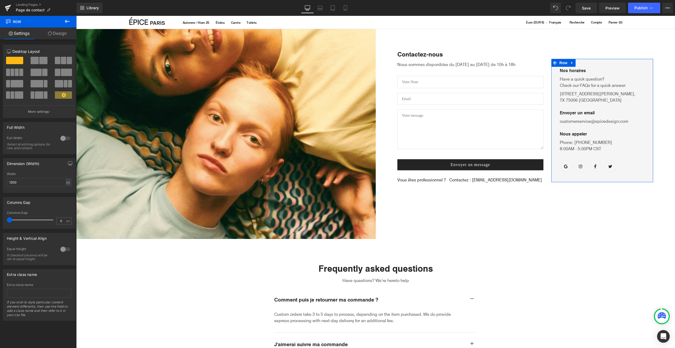
click at [64, 31] on link "Design" at bounding box center [57, 33] width 38 height 12
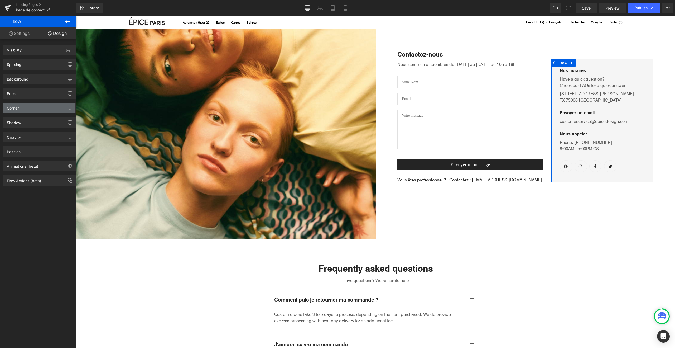
type input "0"
click at [24, 108] on div "Corner" at bounding box center [39, 108] width 72 height 10
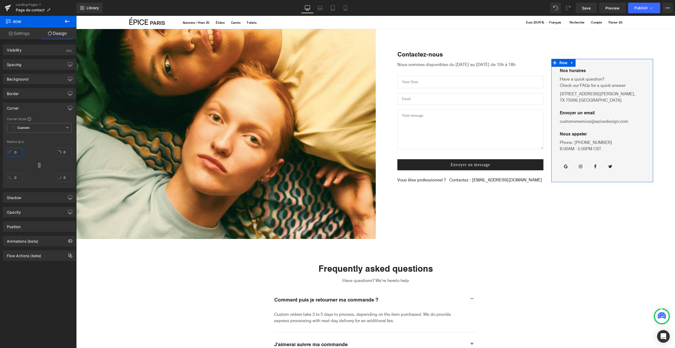
type input "6"
drag, startPoint x: 17, startPoint y: 153, endPoint x: 19, endPoint y: 150, distance: 3.9
click at [19, 150] on input "6" at bounding box center [15, 152] width 16 height 9
click at [39, 165] on icon at bounding box center [39, 165] width 5 height 5
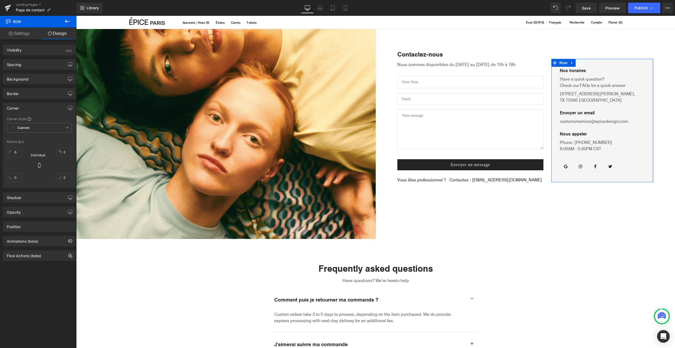
type input "6"
click at [15, 152] on input "6" at bounding box center [15, 152] width 16 height 9
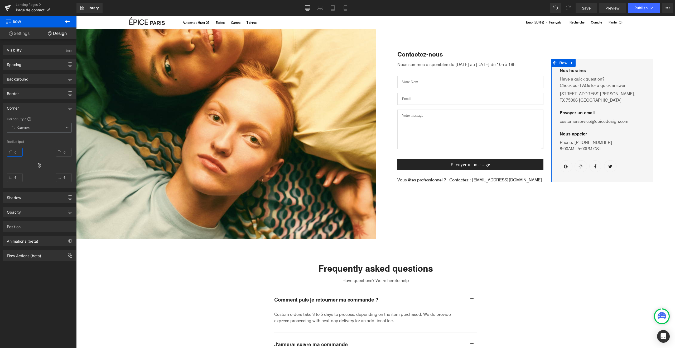
type input "1"
type input "10"
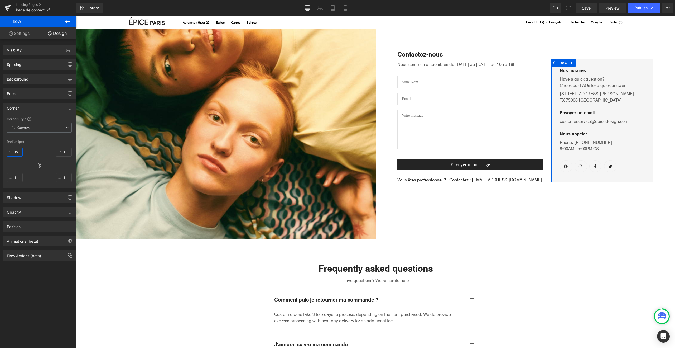
type input "10"
click at [610, 166] on span "Icon" at bounding box center [610, 166] width 8 height 6
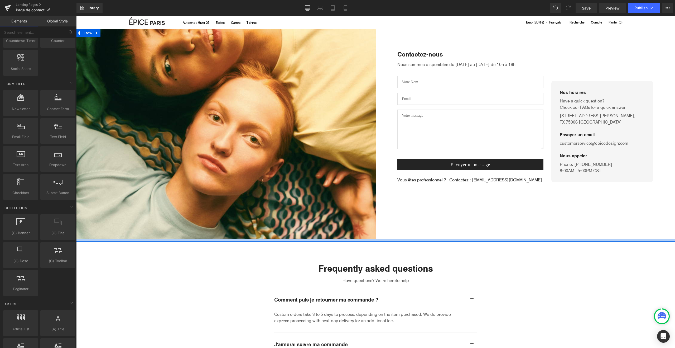
click at [550, 240] on div at bounding box center [375, 240] width 599 height 3
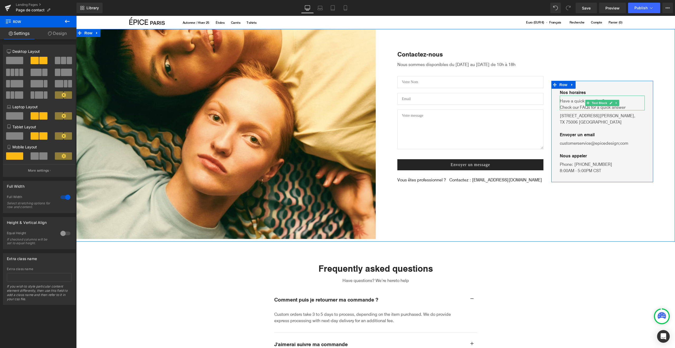
click at [580, 106] on p "Have a quick question? Check our FAQs for a quick answer" at bounding box center [602, 104] width 85 height 13
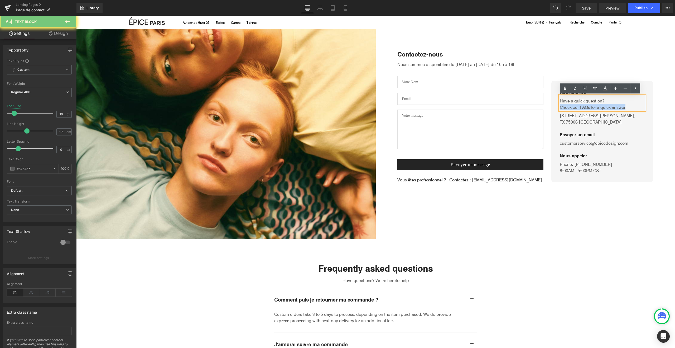
click at [578, 104] on p "Have a quick question? Check our FAQs for a quick answer" at bounding box center [602, 104] width 85 height 13
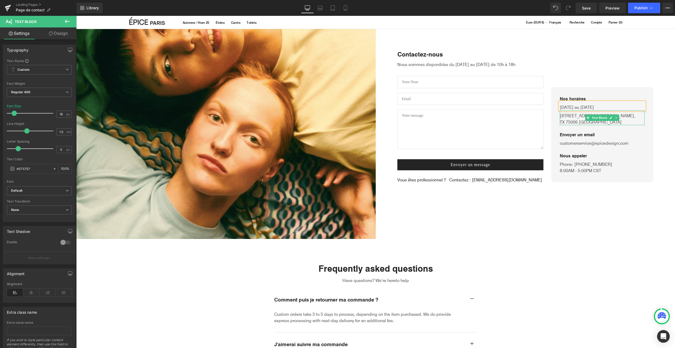
click at [580, 116] on p "[STREET_ADDRESS][PERSON_NAME]" at bounding box center [602, 118] width 85 height 13
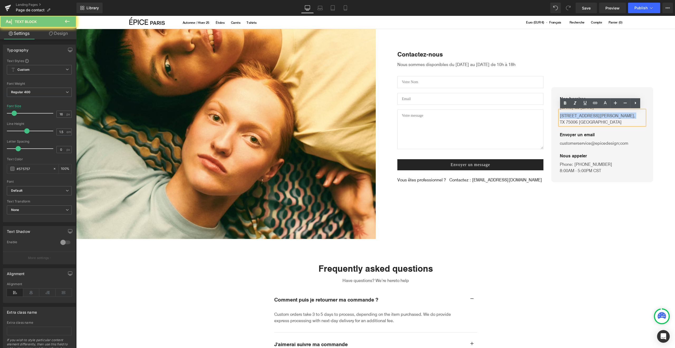
click at [580, 117] on p "[STREET_ADDRESS][PERSON_NAME]" at bounding box center [602, 118] width 85 height 13
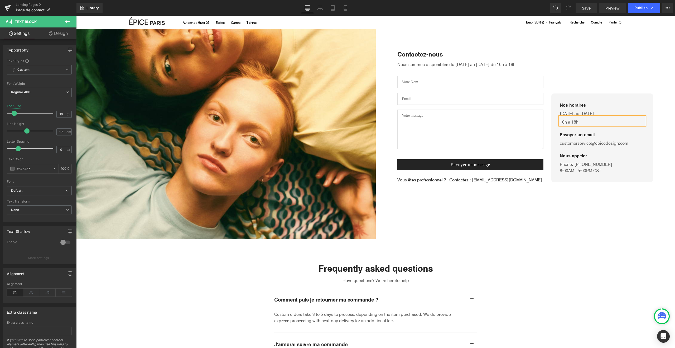
click at [596, 58] on div "Nos horaires Text Block [DATE] au [DATE] Text Block 10h à 18h Text Block Envoye…" at bounding box center [603, 116] width 110 height 133
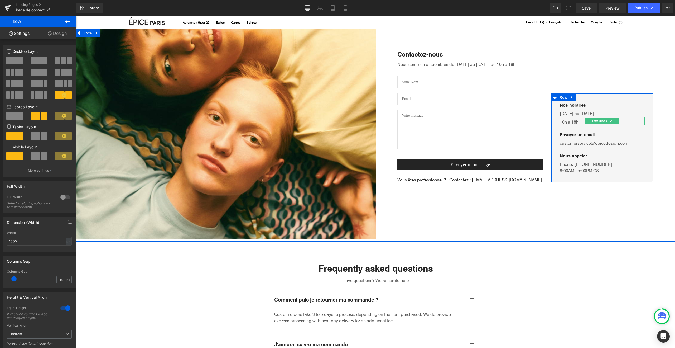
click at [579, 121] on p "10h à 18h" at bounding box center [602, 122] width 85 height 6
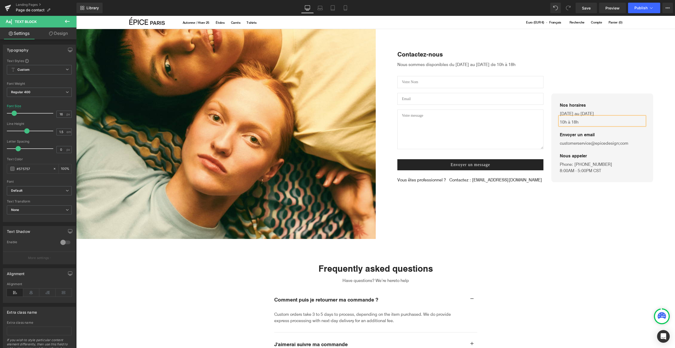
click at [588, 79] on div "Nos horaires Text Block [DATE] au [DATE] Text Block 10h à 18h Text Block Envoye…" at bounding box center [603, 116] width 110 height 133
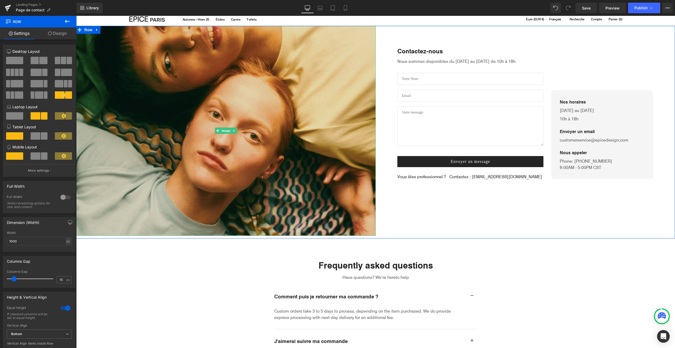
scroll to position [3, 0]
click at [192, 82] on img at bounding box center [226, 131] width 300 height 210
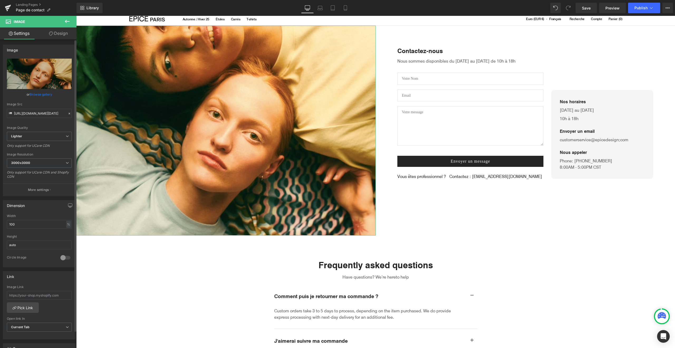
click at [39, 93] on link "Browse gallery" at bounding box center [41, 94] width 22 height 9
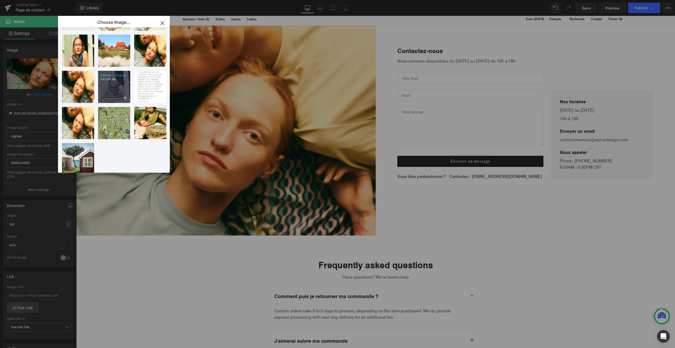
scroll to position [0, 0]
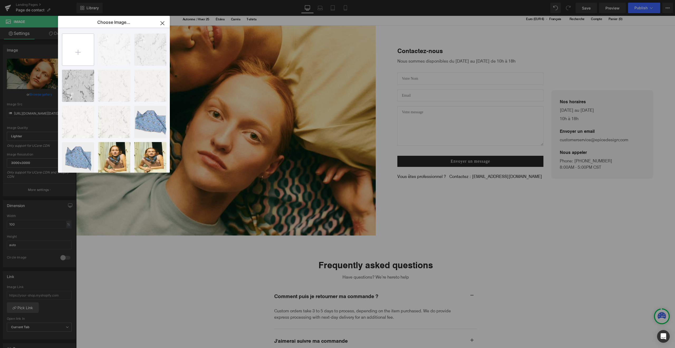
click at [76, 46] on input "file" at bounding box center [78, 50] width 32 height 32
type input "C:\fakepath\140_2562.jpg"
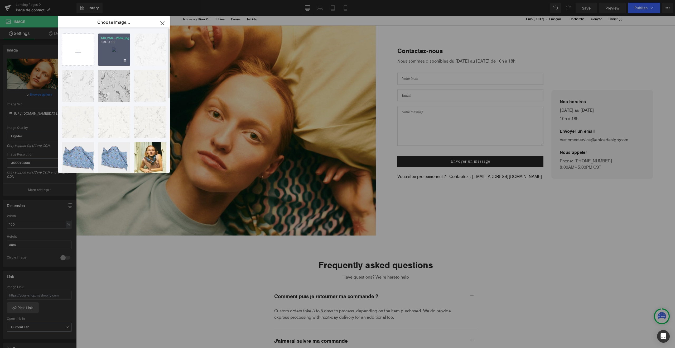
click at [102, 52] on div "140_256...2562.jpg 679.31 KB" at bounding box center [114, 50] width 32 height 32
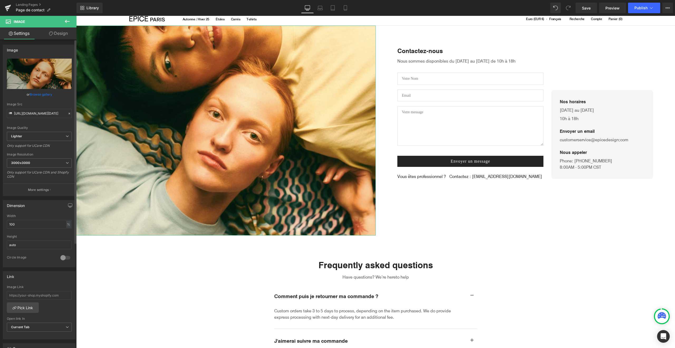
click at [43, 93] on link "Browse gallery" at bounding box center [41, 94] width 22 height 9
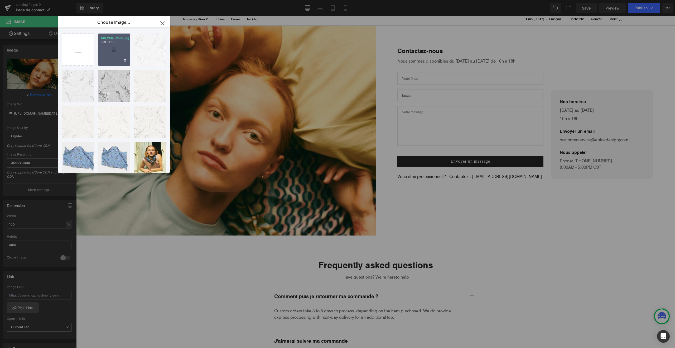
click at [116, 54] on div "140_256...2562.jpg 679.31 KB" at bounding box center [114, 50] width 32 height 32
type input "[URL][DOMAIN_NAME]"
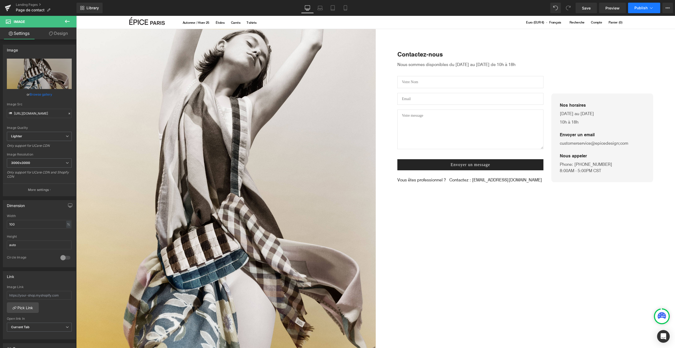
click at [640, 9] on span "Publish" at bounding box center [641, 8] width 13 height 4
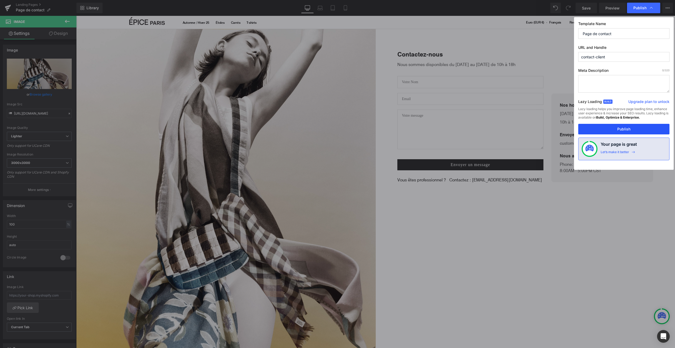
click at [638, 132] on button "Publish" at bounding box center [624, 129] width 91 height 11
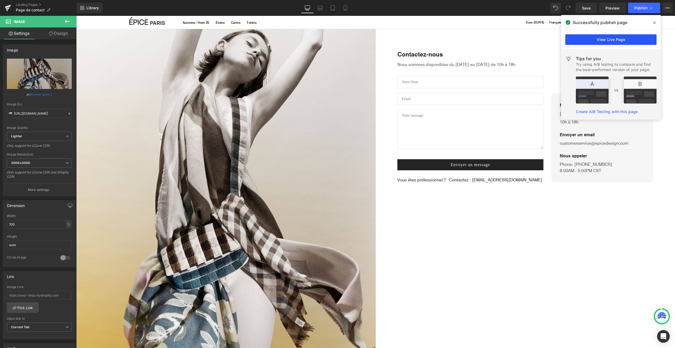
click at [612, 42] on link "View Live Page" at bounding box center [611, 39] width 91 height 11
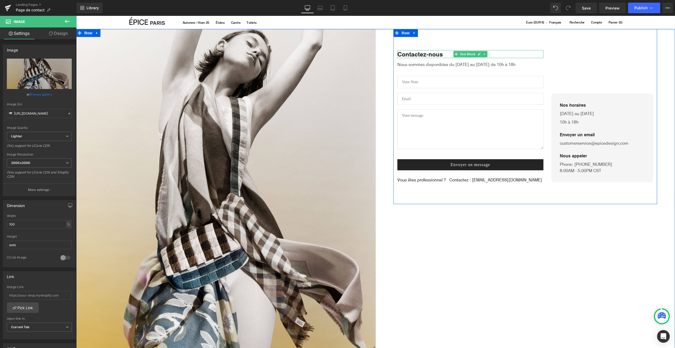
click at [421, 54] on p "Contactez-nous" at bounding box center [471, 54] width 146 height 8
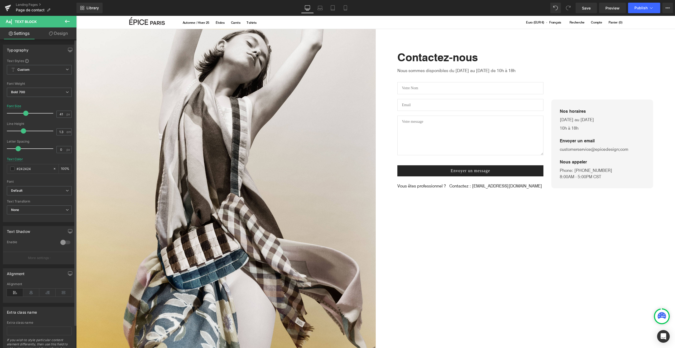
type input "40"
drag, startPoint x: 17, startPoint y: 115, endPoint x: 24, endPoint y: 116, distance: 7.7
click at [24, 116] on div at bounding box center [31, 113] width 44 height 11
click at [31, 96] on span "Bold 700" at bounding box center [39, 92] width 65 height 9
click at [29, 125] on div "Regular 400" at bounding box center [24, 125] width 19 height 4
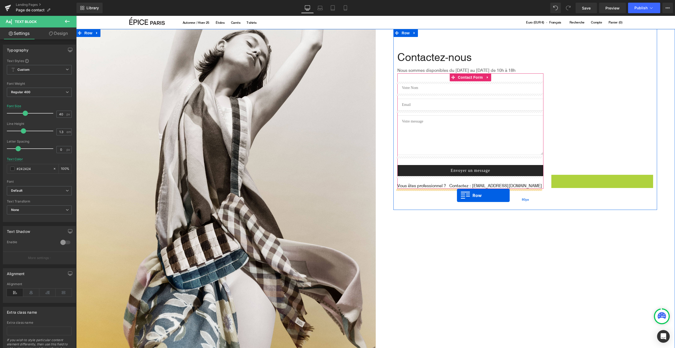
drag, startPoint x: 561, startPoint y: 103, endPoint x: 457, endPoint y: 195, distance: 138.9
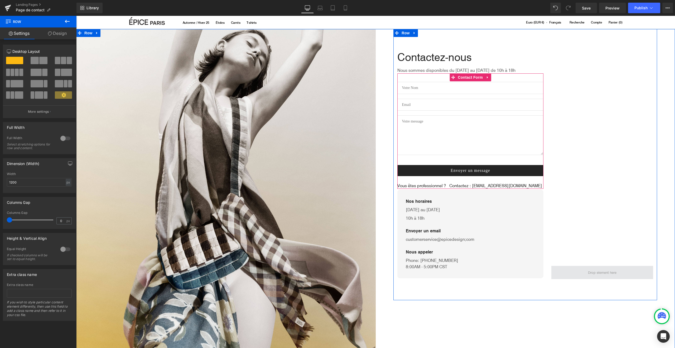
click at [588, 271] on span at bounding box center [602, 272] width 32 height 7
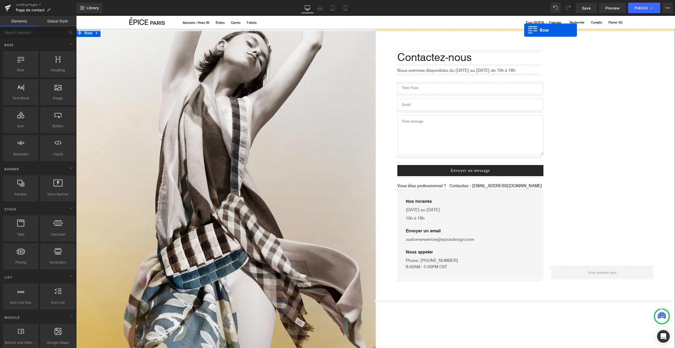
drag, startPoint x: 95, startPoint y: 79, endPoint x: 524, endPoint y: 30, distance: 432.3
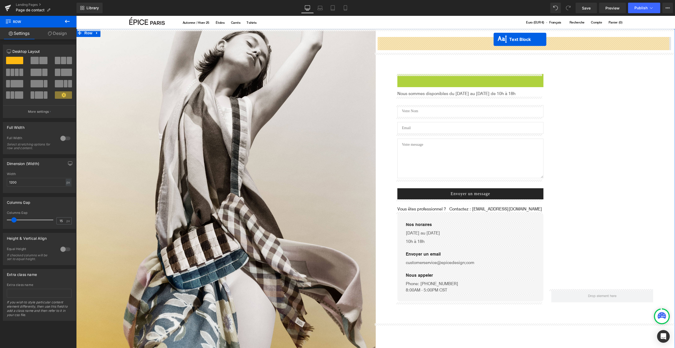
drag, startPoint x: 463, startPoint y: 82, endPoint x: 494, endPoint y: 39, distance: 52.8
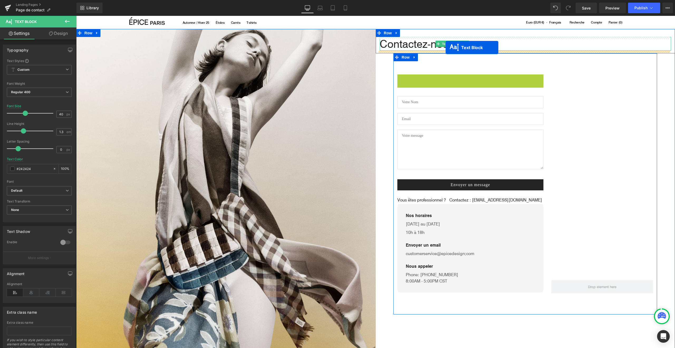
drag, startPoint x: 467, startPoint y: 78, endPoint x: 446, endPoint y: 47, distance: 36.8
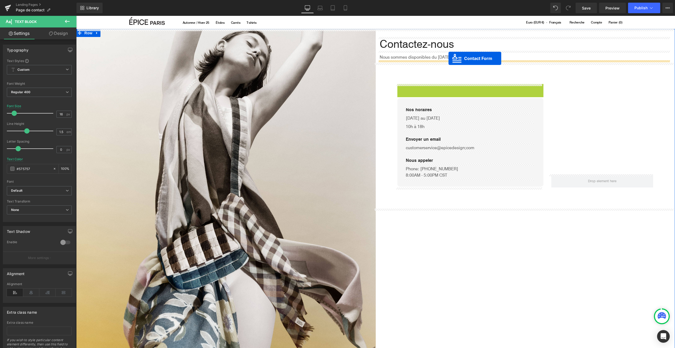
drag, startPoint x: 467, startPoint y: 87, endPoint x: 449, endPoint y: 58, distance: 34.1
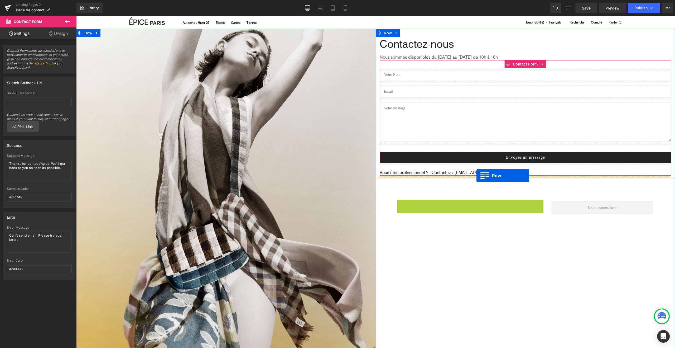
drag, startPoint x: 411, startPoint y: 203, endPoint x: 477, endPoint y: 175, distance: 71.6
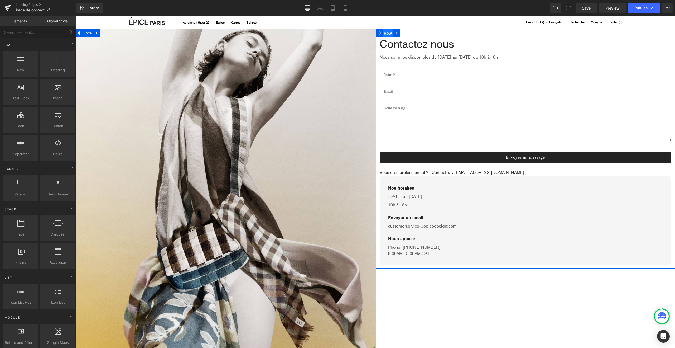
click at [385, 33] on span "Row" at bounding box center [388, 33] width 11 height 8
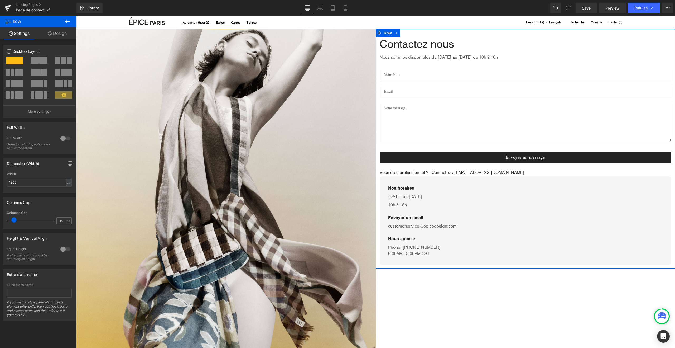
click at [61, 36] on link "Design" at bounding box center [57, 33] width 38 height 12
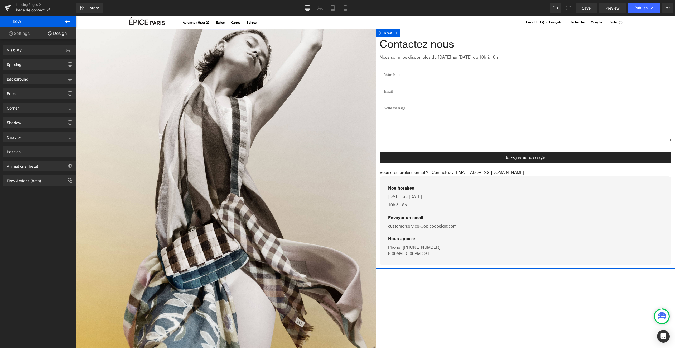
type input "0"
type input "30"
type input "0"
type input "10"
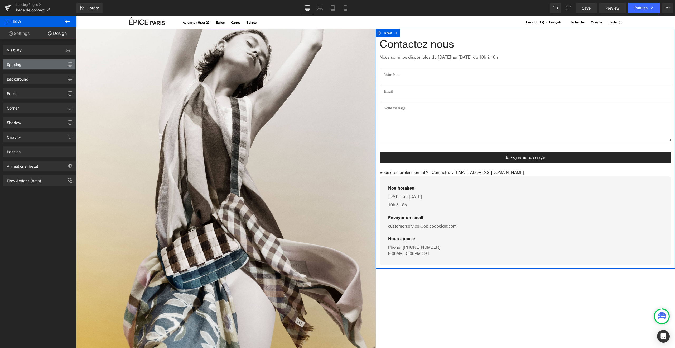
click at [26, 64] on div "Spacing" at bounding box center [39, 64] width 72 height 10
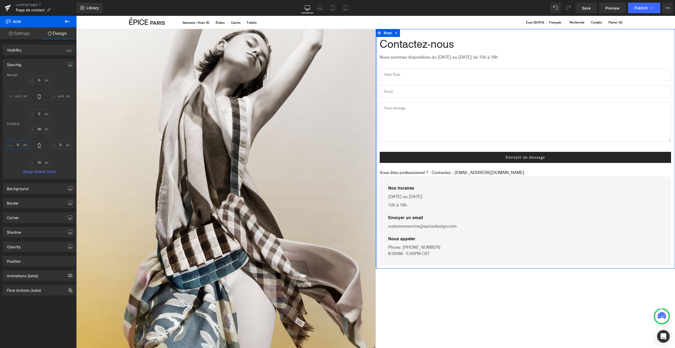
click at [17, 146] on input "0" at bounding box center [18, 144] width 22 height 9
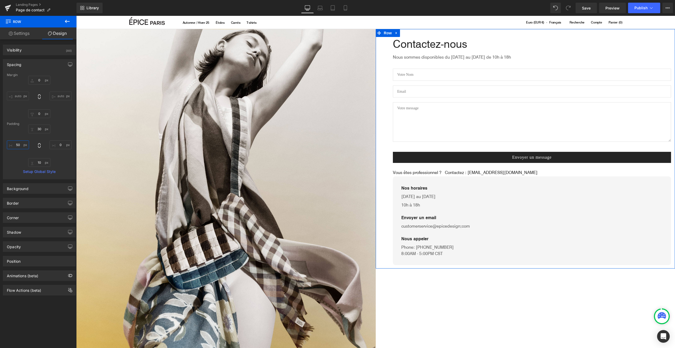
click at [17, 145] on input "50" at bounding box center [18, 144] width 22 height 9
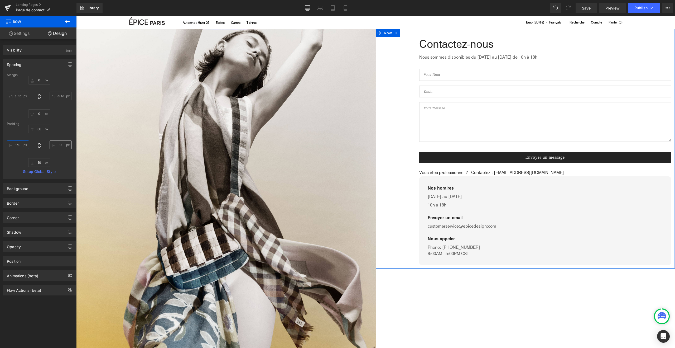
type input "150"
click at [58, 146] on input "0" at bounding box center [61, 144] width 22 height 9
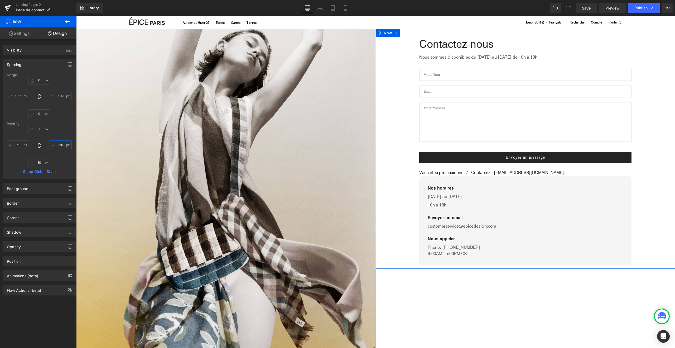
click at [58, 147] on input "150" at bounding box center [61, 144] width 22 height 9
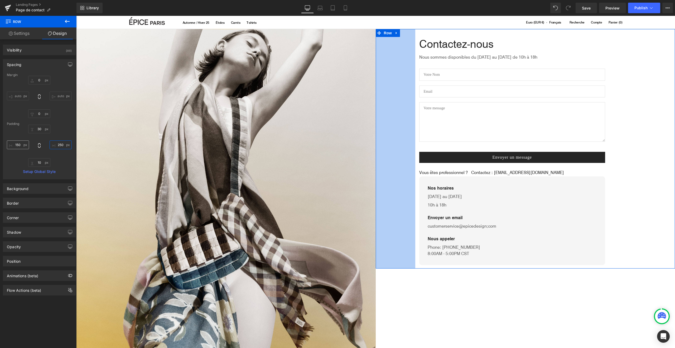
type input "250"
click at [18, 144] on input "150" at bounding box center [18, 144] width 22 height 9
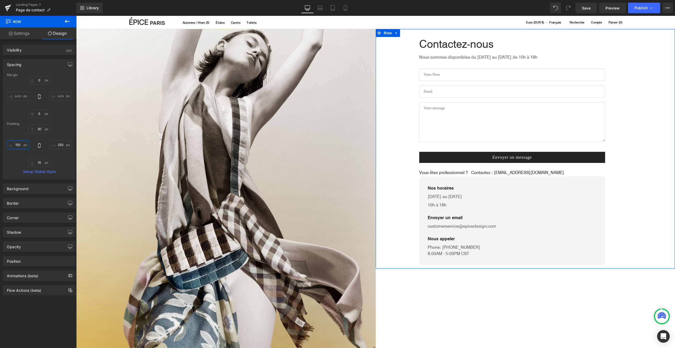
click at [18, 144] on input "150" at bounding box center [18, 144] width 22 height 9
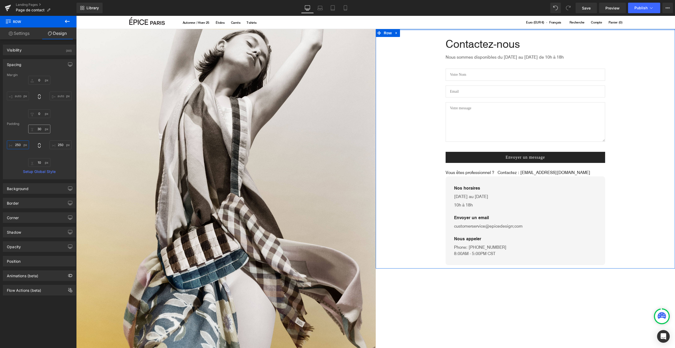
type input "250"
click at [38, 128] on input "30" at bounding box center [39, 129] width 22 height 9
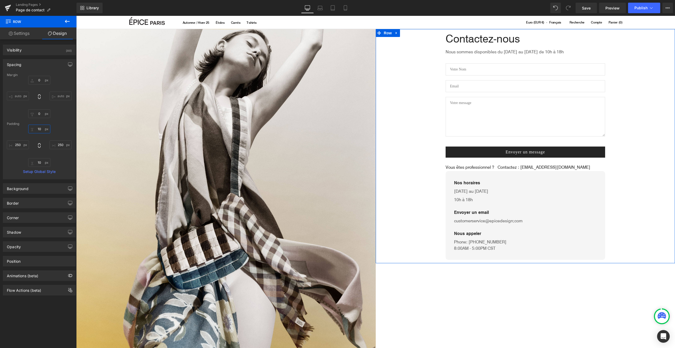
type input "100"
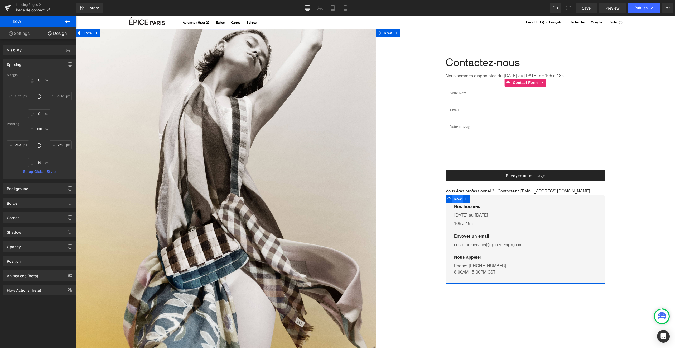
click at [457, 199] on span "Row" at bounding box center [458, 199] width 11 height 8
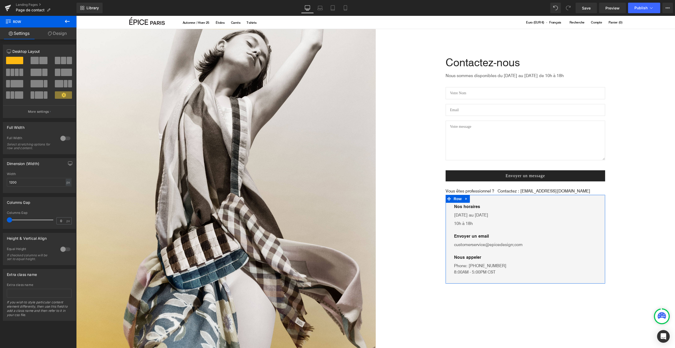
click at [59, 36] on link "Design" at bounding box center [57, 33] width 38 height 12
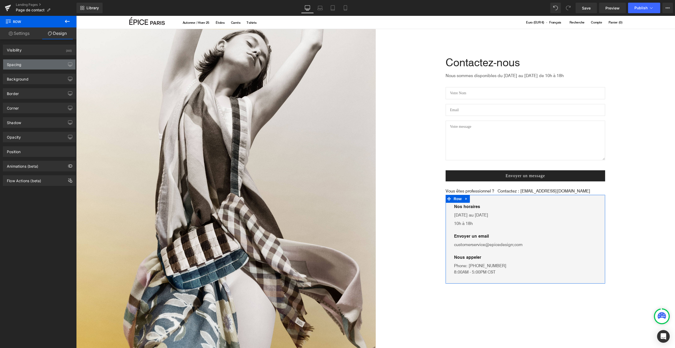
click at [25, 69] on div "Spacing" at bounding box center [39, 64] width 72 height 10
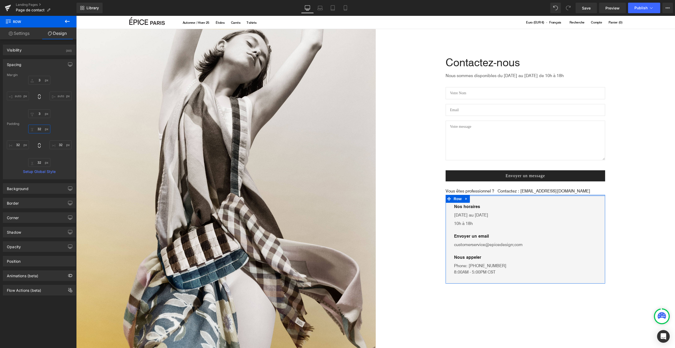
click at [37, 129] on input "32" at bounding box center [39, 129] width 22 height 9
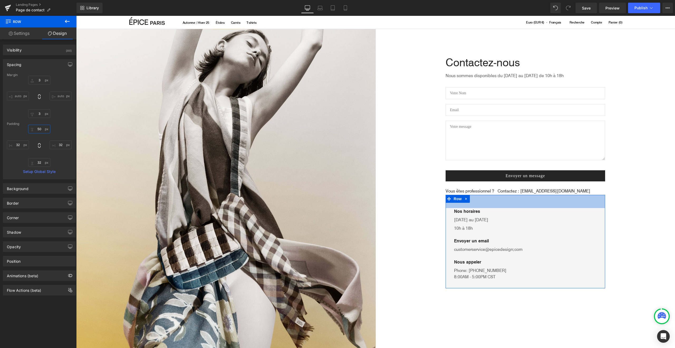
type input "5"
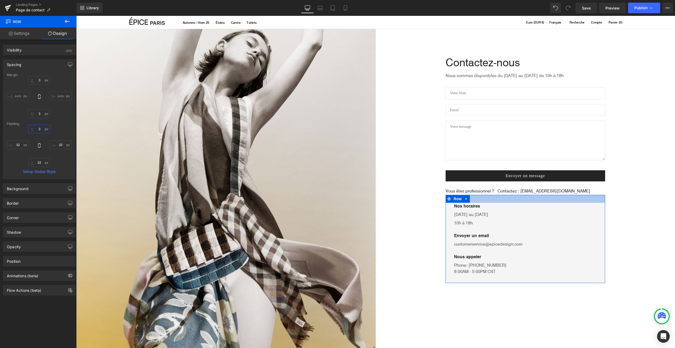
type input "32"
click at [37, 79] on input "3" at bounding box center [39, 80] width 22 height 9
type input "50"
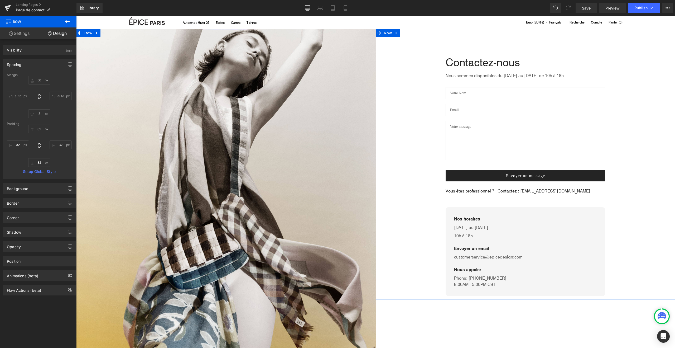
click at [481, 125] on textarea at bounding box center [526, 141] width 160 height 40
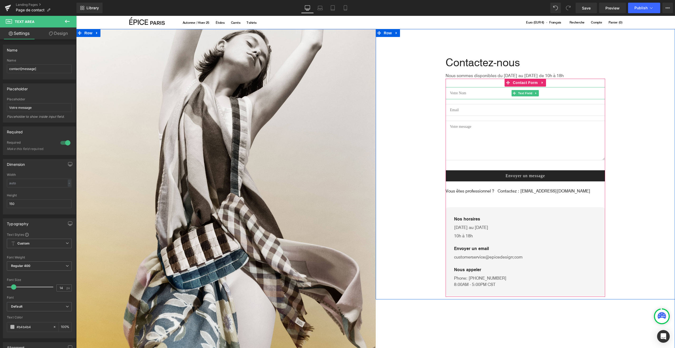
click at [479, 96] on input "text" at bounding box center [526, 93] width 160 height 12
click at [510, 178] on span at bounding box center [511, 176] width 6 height 6
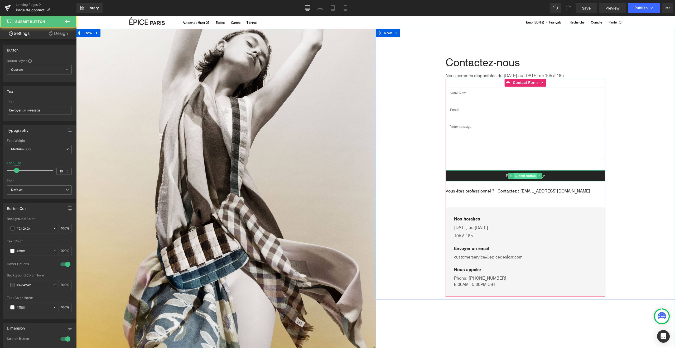
click at [528, 174] on span "Submit Button" at bounding box center [525, 176] width 23 height 6
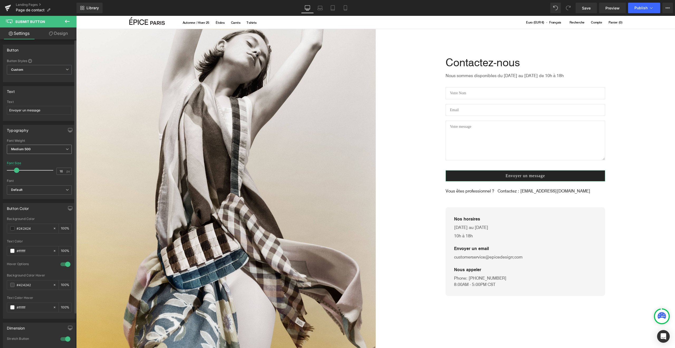
click at [22, 148] on b "Medium 500" at bounding box center [21, 149] width 20 height 4
click at [27, 181] on div "Regular 400" at bounding box center [24, 182] width 19 height 4
click at [32, 70] on span "Custom Setup Global Style" at bounding box center [39, 69] width 65 height 9
click at [36, 91] on div "Setup Global Style" at bounding box center [38, 91] width 63 height 12
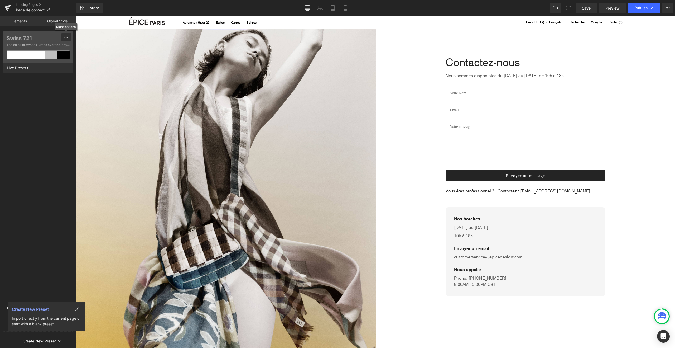
click at [67, 36] on icon at bounding box center [66, 37] width 4 height 4
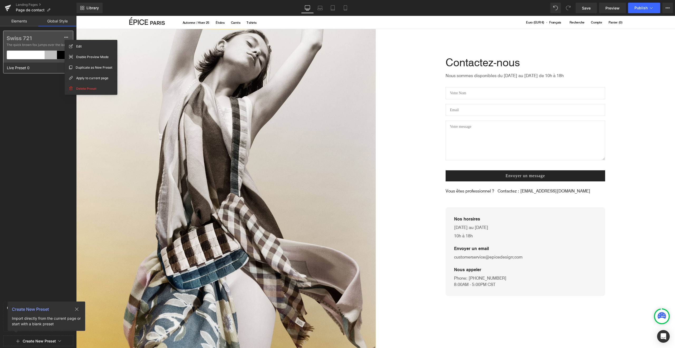
click at [37, 50] on div "Swiss 721 The quick brown fox jumps over the lazy..." at bounding box center [38, 47] width 70 height 32
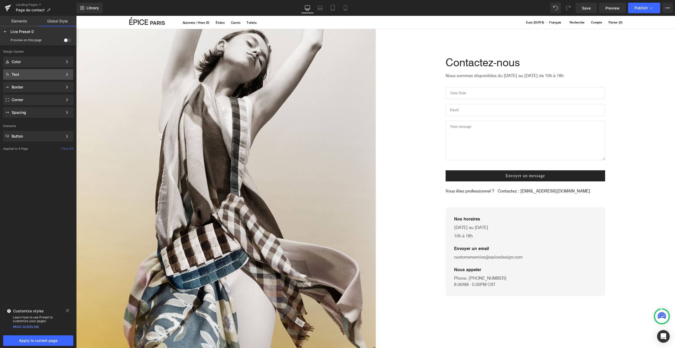
click at [35, 74] on div "Text" at bounding box center [37, 74] width 51 height 4
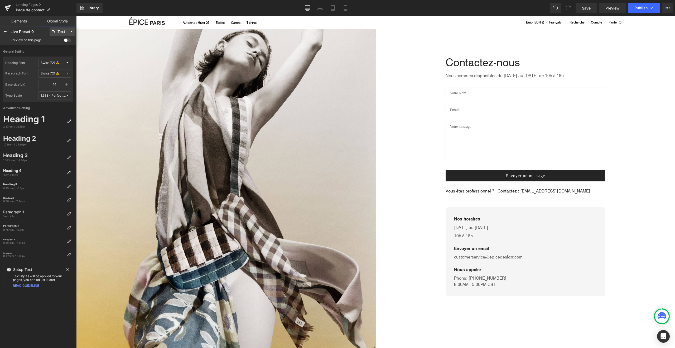
click at [63, 31] on div "Text" at bounding box center [62, 32] width 8 height 4
click at [13, 20] on link "Elements" at bounding box center [19, 21] width 38 height 11
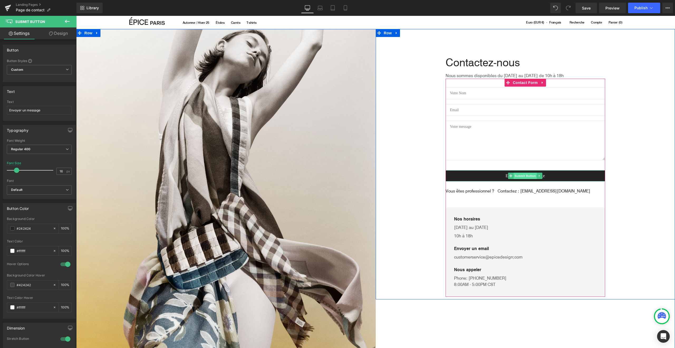
click at [523, 178] on span "Submit Button" at bounding box center [525, 176] width 23 height 6
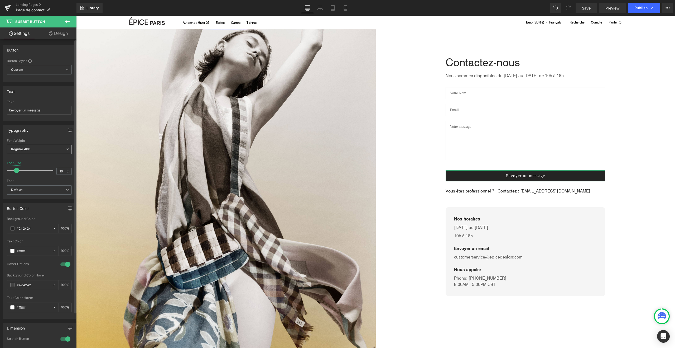
click at [40, 149] on span "Regular 400" at bounding box center [39, 149] width 65 height 9
click at [40, 149] on span "Regular 400" at bounding box center [38, 149] width 63 height 9
click at [21, 189] on icon "Default" at bounding box center [16, 190] width 11 height 4
click at [25, 206] on p ""Swiss 721"" at bounding box center [26, 208] width 18 height 4
click at [36, 217] on p "Open Font Manager" at bounding box center [38, 218] width 30 height 5
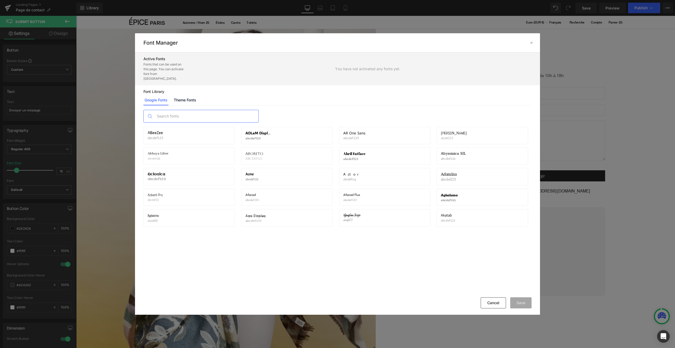
click at [175, 112] on input "text" at bounding box center [206, 116] width 104 height 12
click at [183, 97] on link "Theme Fonts" at bounding box center [185, 100] width 25 height 11
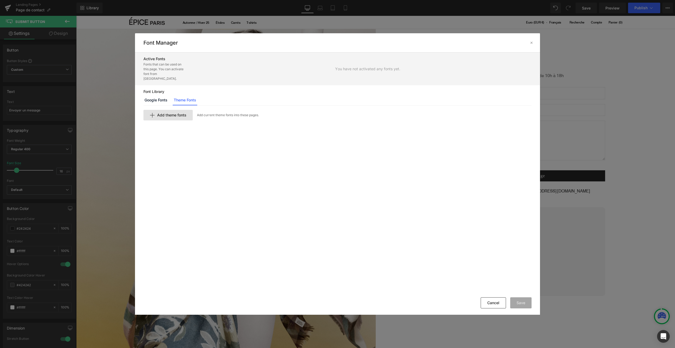
click at [173, 113] on span "Add theme fonts" at bounding box center [171, 115] width 29 height 4
click at [176, 119] on input "text" at bounding box center [209, 124] width 130 height 11
type input "swiss"
click at [526, 121] on div "Add" at bounding box center [522, 124] width 20 height 11
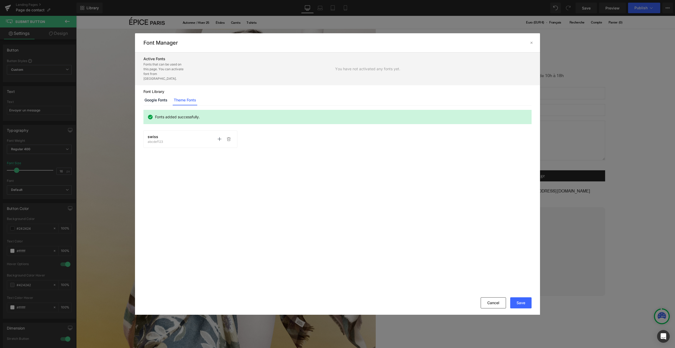
click at [181, 135] on div "swiss abcdef123 Activate font Activate font" at bounding box center [190, 139] width 85 height 9
click at [161, 95] on link "Google Fonts" at bounding box center [156, 100] width 25 height 11
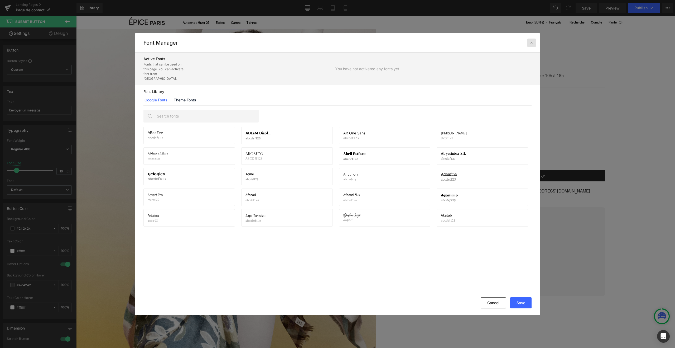
drag, startPoint x: 532, startPoint y: 44, endPoint x: 466, endPoint y: 62, distance: 67.8
click at [532, 44] on icon at bounding box center [532, 43] width 4 height 4
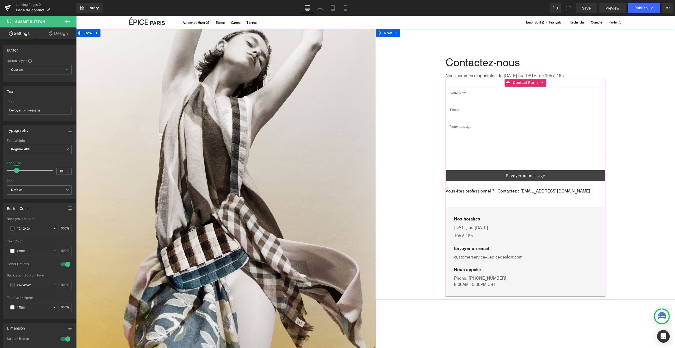
click at [545, 178] on button "Envoyer un message" at bounding box center [526, 175] width 160 height 11
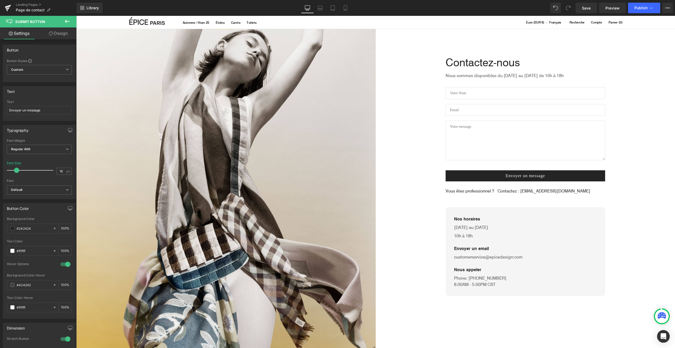
click at [66, 21] on icon at bounding box center [67, 21] width 5 height 3
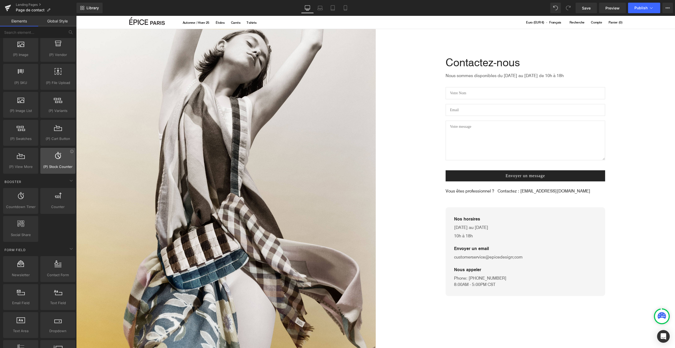
scroll to position [723, 0]
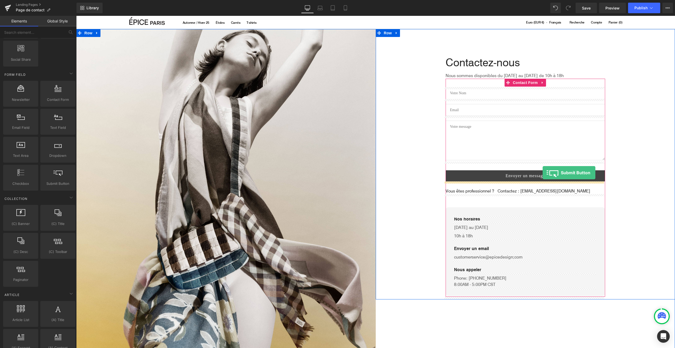
drag, startPoint x: 134, startPoint y: 197, endPoint x: 543, endPoint y: 173, distance: 409.4
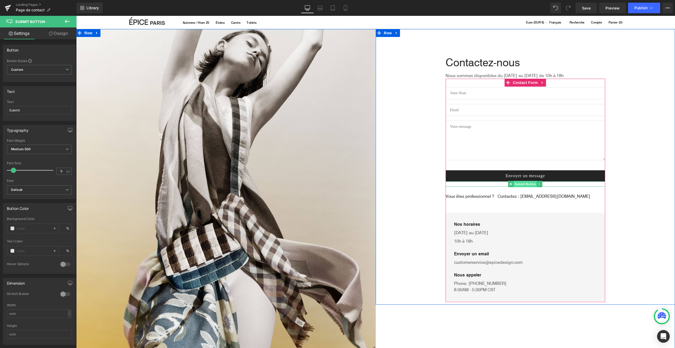
click at [530, 183] on span "Submit Button" at bounding box center [525, 184] width 23 height 6
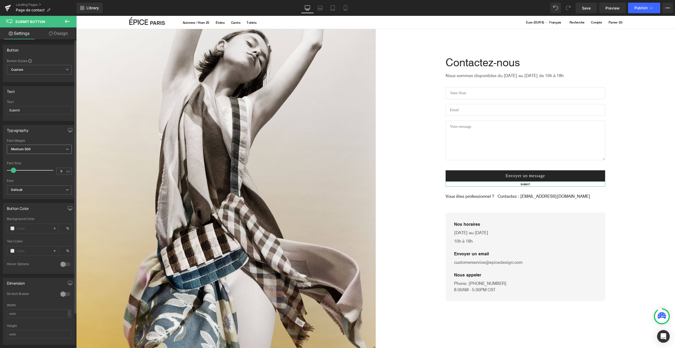
click at [26, 152] on span "Medium 500" at bounding box center [39, 149] width 65 height 9
click at [50, 133] on div "Typography" at bounding box center [38, 130] width 70 height 10
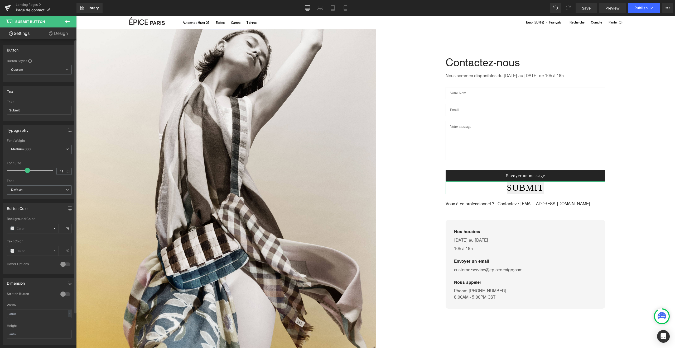
type input "44"
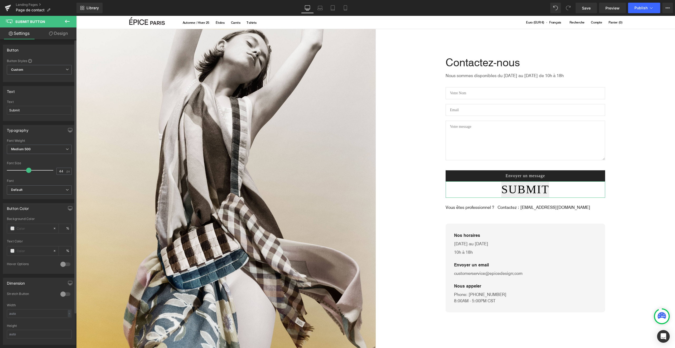
drag, startPoint x: 13, startPoint y: 170, endPoint x: 27, endPoint y: 172, distance: 14.4
click at [27, 172] on span at bounding box center [28, 170] width 5 height 5
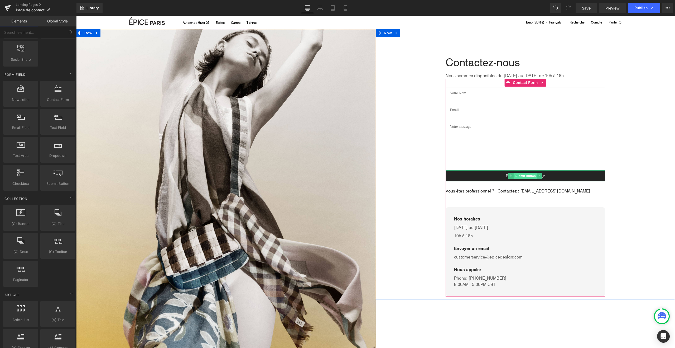
click at [528, 175] on span "Submit Button" at bounding box center [525, 176] width 23 height 6
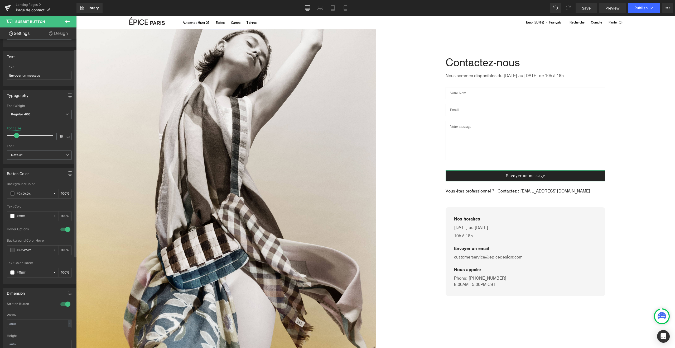
scroll to position [0, 0]
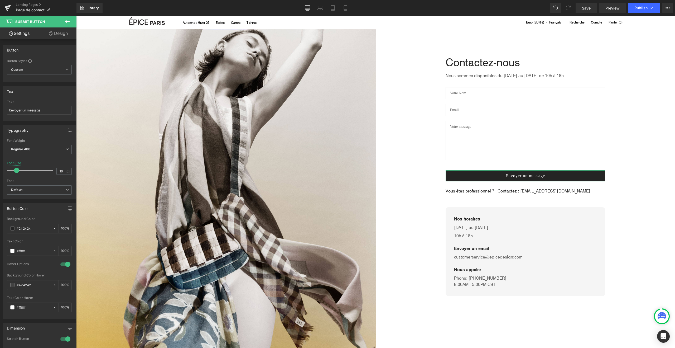
click at [50, 36] on link "Design" at bounding box center [58, 33] width 38 height 12
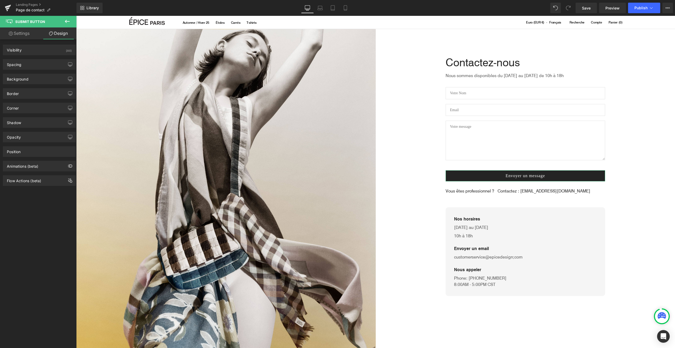
click at [22, 34] on link "Settings" at bounding box center [19, 33] width 38 height 12
type input "100"
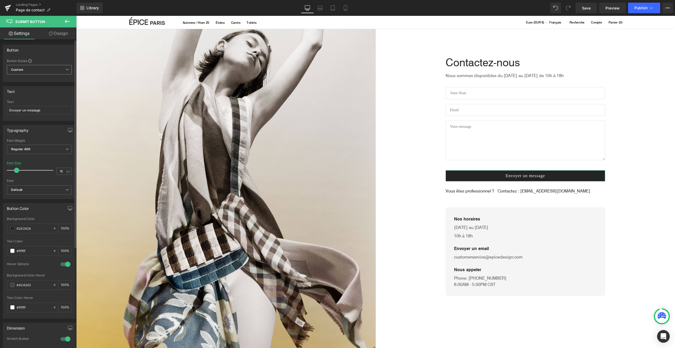
click at [45, 67] on span "Custom Setup Global Style" at bounding box center [39, 69] width 65 height 9
click at [41, 88] on div "Setup Global Style" at bounding box center [38, 91] width 63 height 12
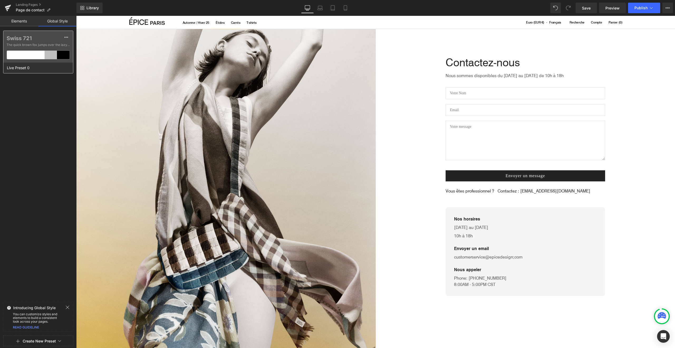
click at [37, 47] on div "Swiss 721 The quick brown fox jumps over the lazy..." at bounding box center [38, 47] width 70 height 32
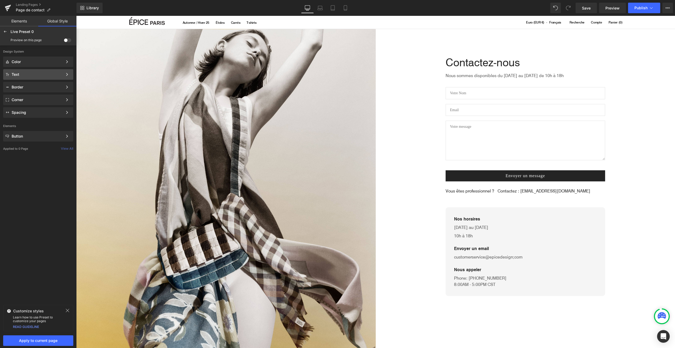
click at [32, 73] on div "Text" at bounding box center [37, 74] width 51 height 4
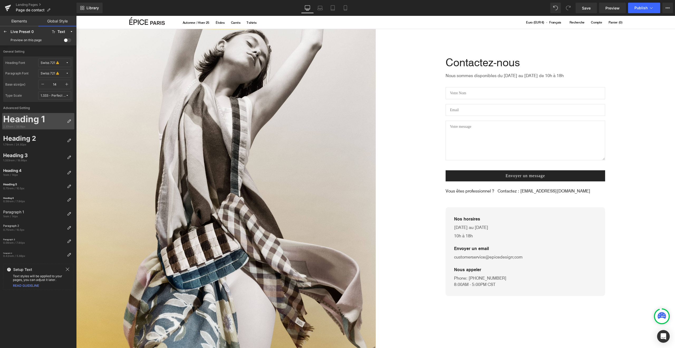
click at [39, 123] on div "Heading 1" at bounding box center [34, 119] width 62 height 11
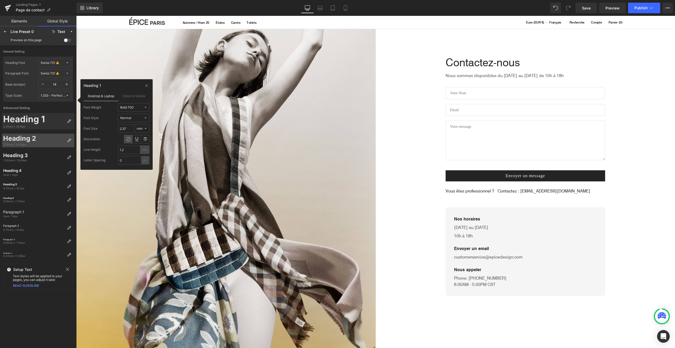
click at [37, 137] on div "Heading 2" at bounding box center [34, 139] width 62 height 8
click at [32, 161] on div "1.333rem / 18.66px" at bounding box center [34, 160] width 62 height 4
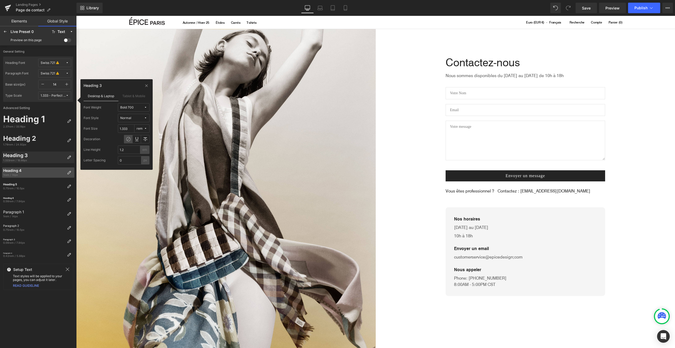
click at [30, 176] on div "Heading 4 1rem / 14px" at bounding box center [33, 172] width 63 height 10
click at [28, 186] on div "Heading 5" at bounding box center [34, 184] width 62 height 3
click at [26, 203] on div "Heading 6 0.56rem / 7.84px" at bounding box center [33, 200] width 63 height 8
click at [26, 213] on div "Paragraph 1" at bounding box center [34, 212] width 62 height 4
click at [28, 229] on div "0.75rem / 10.5px" at bounding box center [34, 230] width 62 height 4
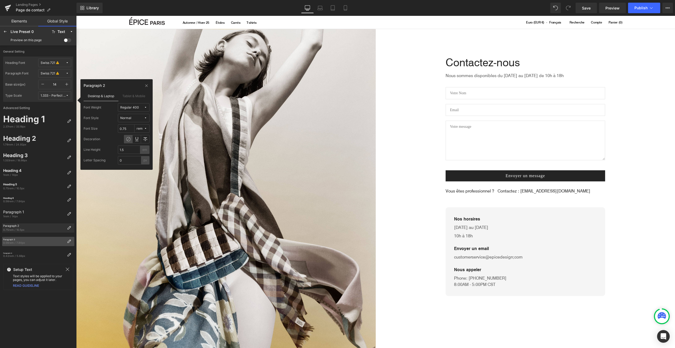
click at [26, 243] on div "0.56rem / 7.84px" at bounding box center [34, 243] width 62 height 4
click at [31, 255] on div "0.42rem / 5.88px" at bounding box center [34, 256] width 62 height 4
click at [35, 218] on div "Paragraph 1 1rem / 14px" at bounding box center [33, 214] width 63 height 10
click at [125, 149] on input "1.5" at bounding box center [129, 149] width 22 height 8
click at [127, 161] on input "0" at bounding box center [129, 160] width 23 height 8
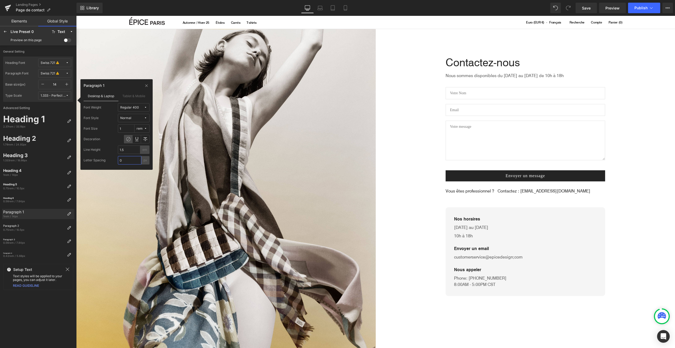
click at [127, 161] on input "0" at bounding box center [129, 160] width 23 height 8
click at [127, 160] on input "10" at bounding box center [129, 160] width 23 height 8
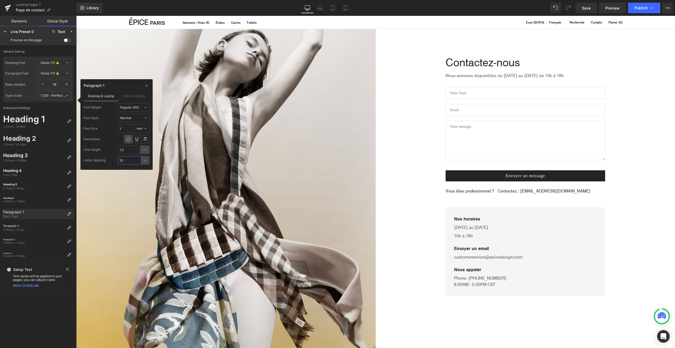
click at [127, 160] on input "10" at bounding box center [129, 160] width 23 height 8
type input "0"
drag, startPoint x: 26, startPoint y: 197, endPoint x: 41, endPoint y: 154, distance: 45.7
click at [26, 197] on div "Heading 6" at bounding box center [34, 198] width 62 height 2
click at [122, 161] on input "0" at bounding box center [129, 160] width 23 height 8
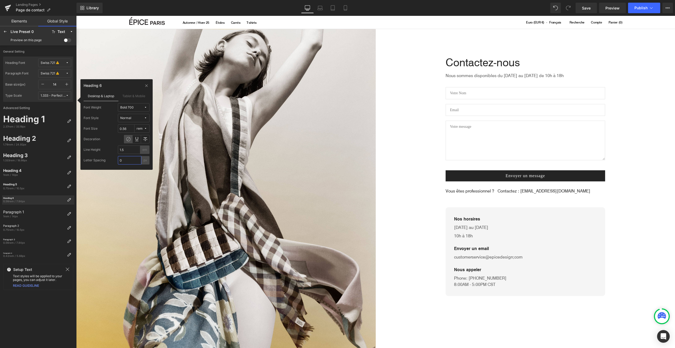
click at [122, 161] on input "0" at bounding box center [129, 160] width 23 height 8
click at [23, 186] on div "0.75rem / 10.5px" at bounding box center [34, 188] width 62 height 4
click at [125, 163] on input "0" at bounding box center [129, 160] width 23 height 8
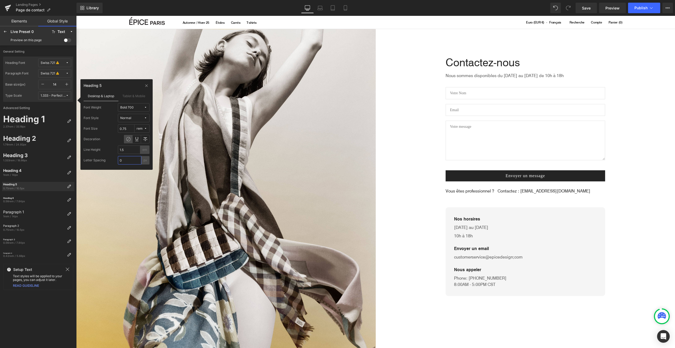
click at [125, 163] on input "0" at bounding box center [129, 160] width 23 height 8
click at [45, 97] on div "1.333 - Perfect Fourth" at bounding box center [53, 96] width 25 height 4
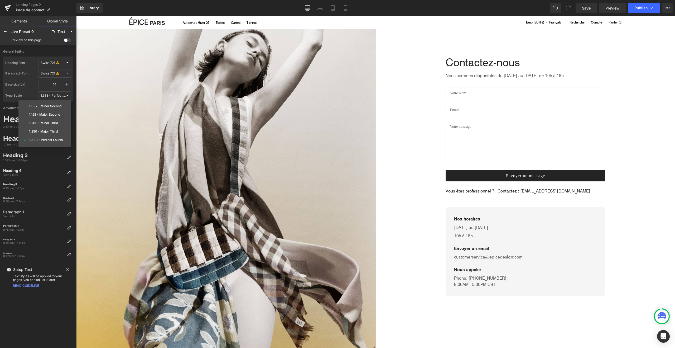
click at [50, 95] on div "1.333 - Perfect Fourth" at bounding box center [53, 96] width 25 height 4
click at [642, 12] on button "Publish" at bounding box center [644, 8] width 32 height 11
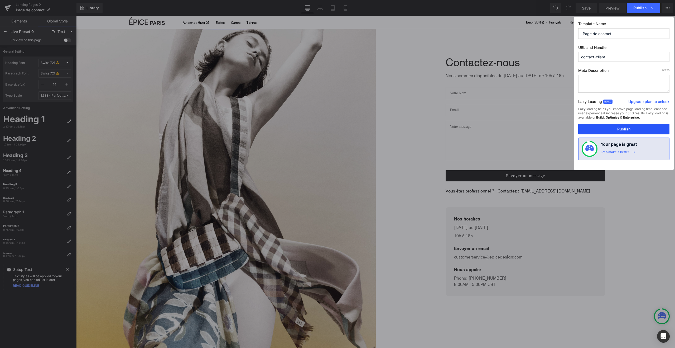
click at [621, 132] on button "Publish" at bounding box center [624, 129] width 91 height 11
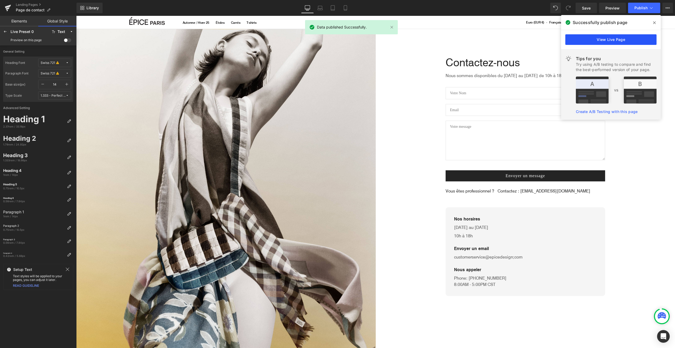
click at [604, 40] on link "View Live Page" at bounding box center [611, 39] width 91 height 11
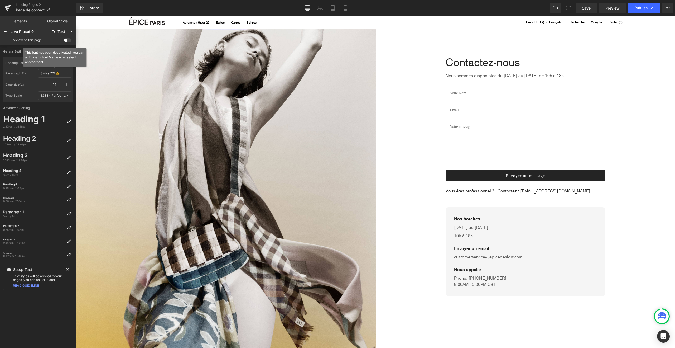
click at [61, 72] on span "Swiss 721" at bounding box center [53, 73] width 25 height 4
click at [52, 92] on label "Swiss 721" at bounding box center [46, 92] width 15 height 4
click at [56, 73] on icon at bounding box center [57, 73] width 3 height 4
click at [52, 100] on div "Manage Fonts" at bounding box center [49, 100] width 39 height 7
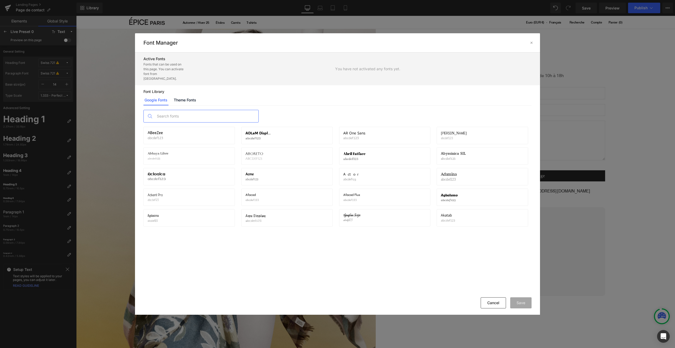
click at [182, 115] on input "text" at bounding box center [206, 116] width 104 height 12
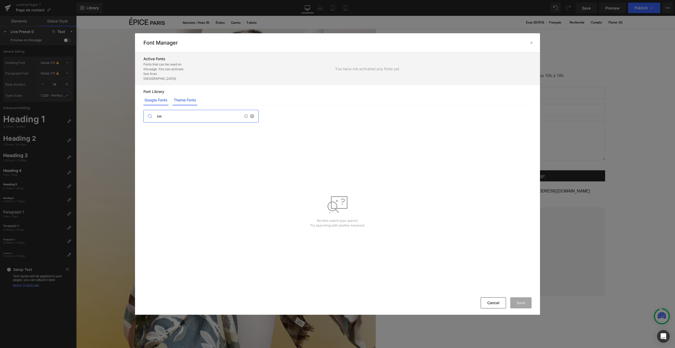
type input "s"
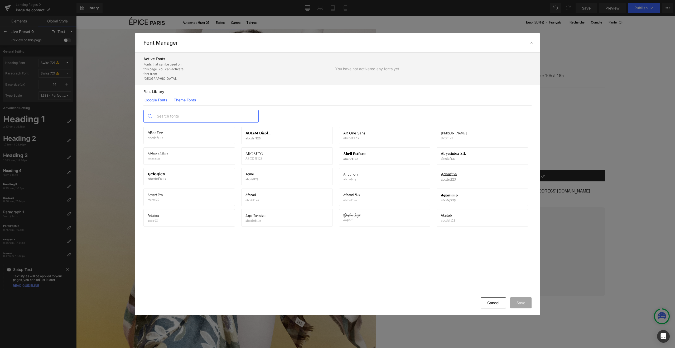
click at [182, 95] on link "Theme Fonts" at bounding box center [185, 100] width 25 height 11
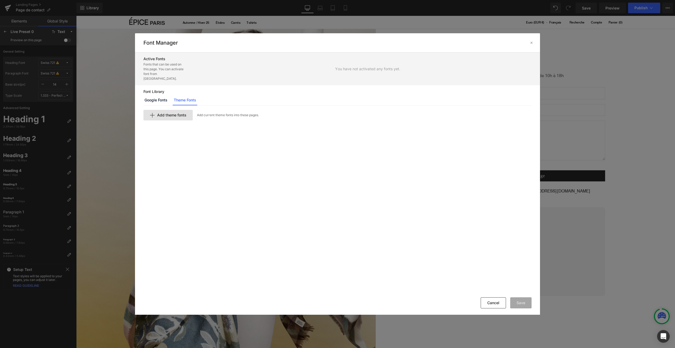
click at [172, 113] on span "Add theme fonts" at bounding box center [171, 115] width 29 height 4
click at [183, 120] on input "text" at bounding box center [209, 124] width 130 height 11
type input "Swiss 721"
click at [521, 119] on div "Add" at bounding box center [522, 124] width 20 height 11
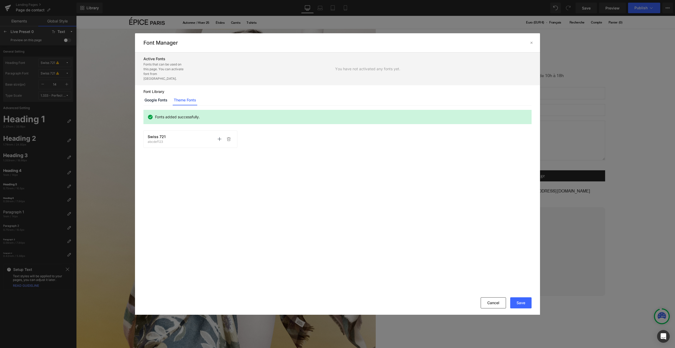
click at [164, 135] on span "Swiss 721" at bounding box center [157, 137] width 18 height 4
click at [218, 137] on icon at bounding box center [219, 139] width 4 height 4
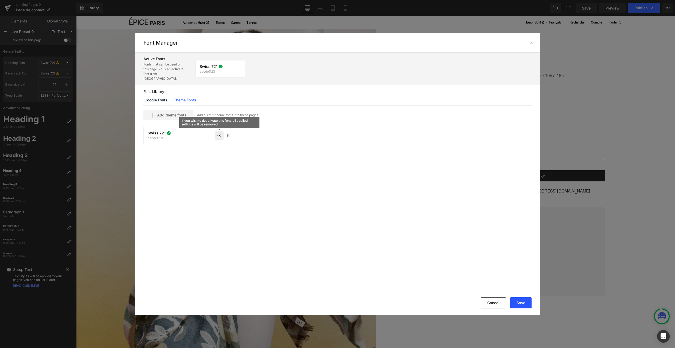
click at [528, 303] on button "Save" at bounding box center [520, 302] width 21 height 11
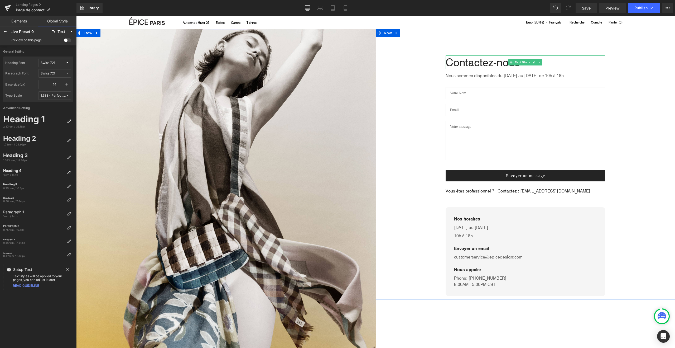
click at [471, 61] on p "Contactez-nous" at bounding box center [526, 62] width 160 height 14
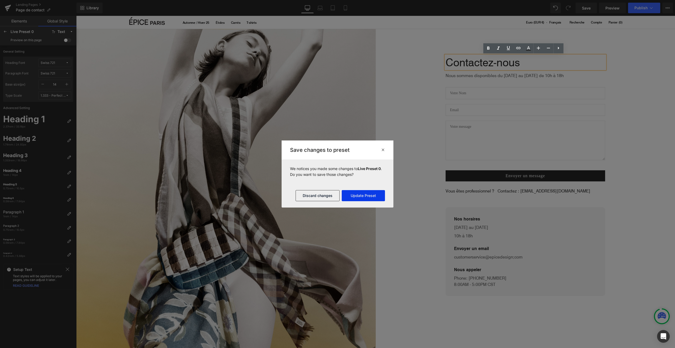
click at [363, 195] on button "Update Preset" at bounding box center [363, 195] width 43 height 11
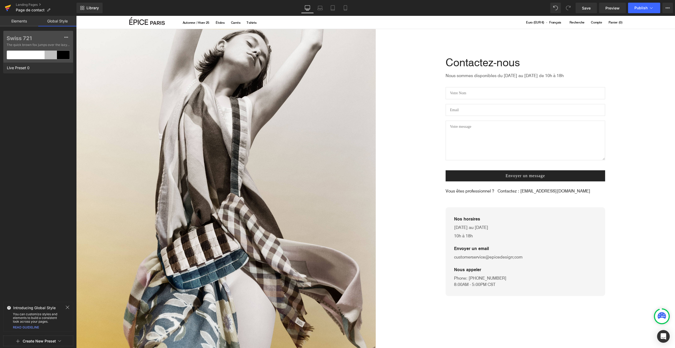
click at [8, 7] on icon at bounding box center [8, 6] width 6 height 3
